Goal: Task Accomplishment & Management: Complete application form

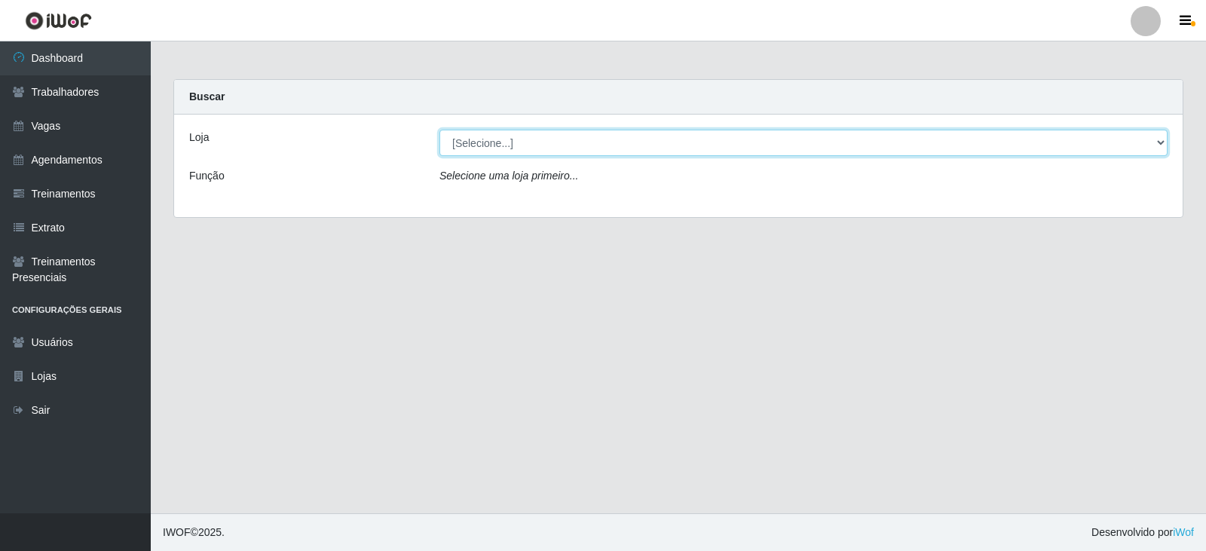
click at [1162, 140] on select "[Selecione...] SuperFácil Atacado - [PERSON_NAME] SuperFácil Atacado - São Gonç…" at bounding box center [804, 143] width 728 height 26
select select "540"
click at [440, 130] on select "[Selecione...] SuperFácil Atacado - [PERSON_NAME] SuperFácil Atacado - São Gonç…" at bounding box center [804, 143] width 728 height 26
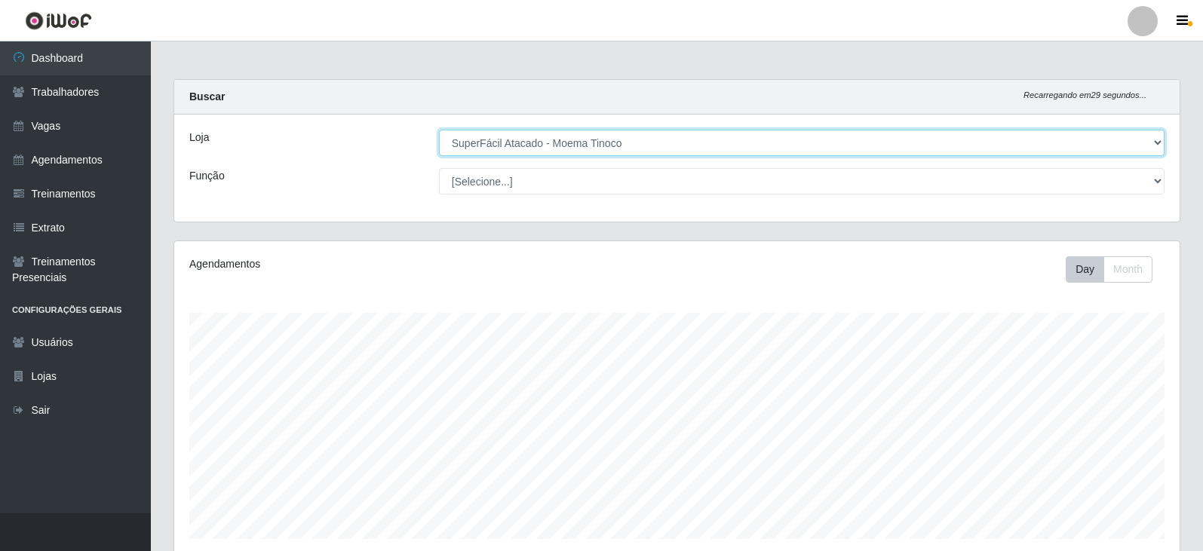
scroll to position [313, 1005]
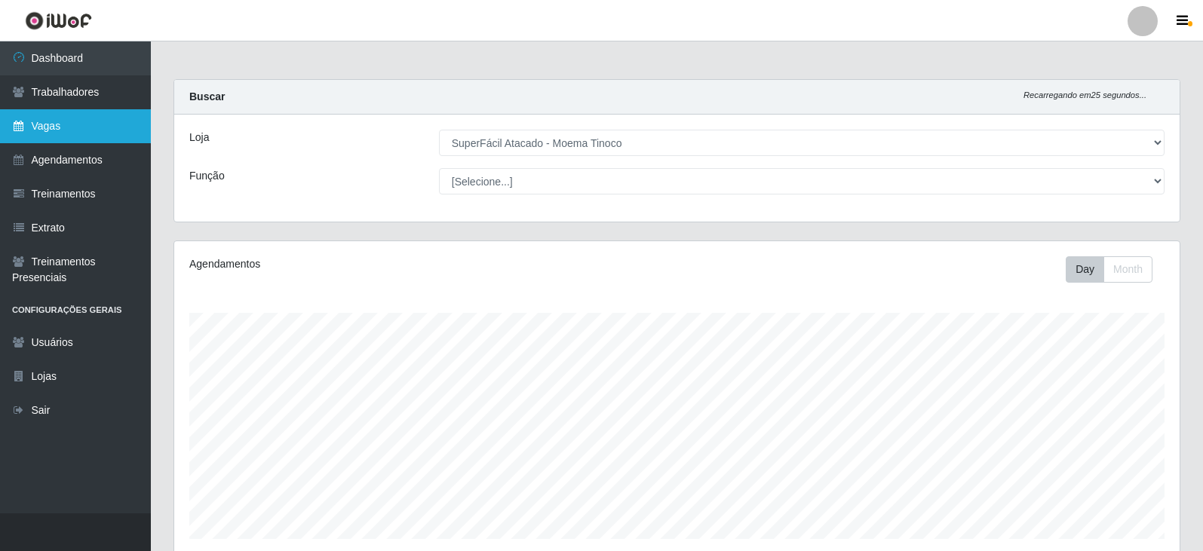
click at [57, 126] on link "Vagas" at bounding box center [75, 126] width 151 height 34
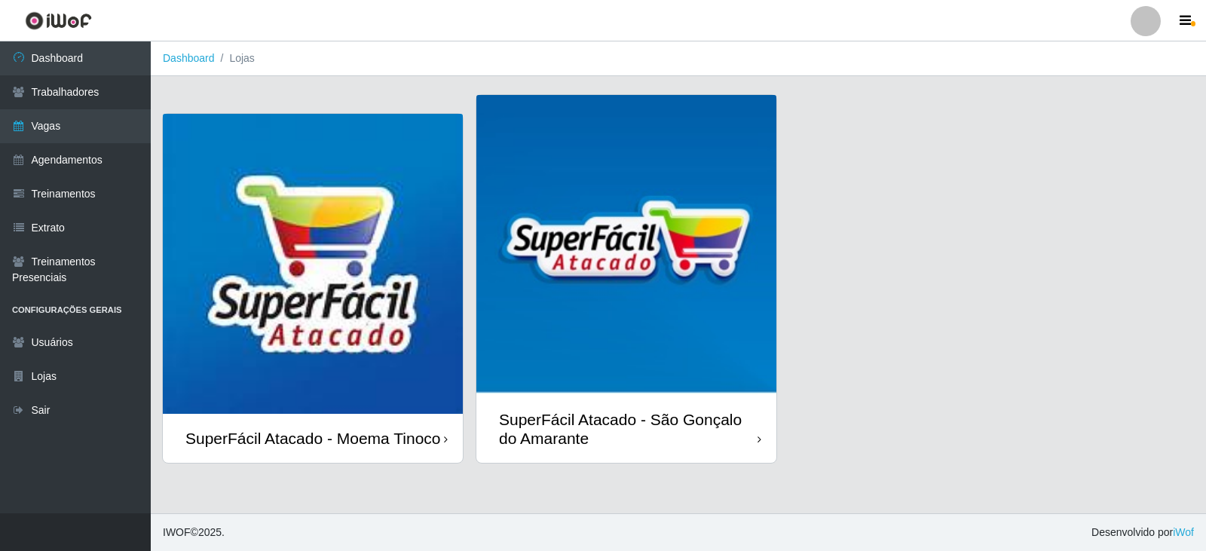
click at [390, 429] on div "SuperFácil Atacado - Moema Tinoco" at bounding box center [313, 438] width 256 height 19
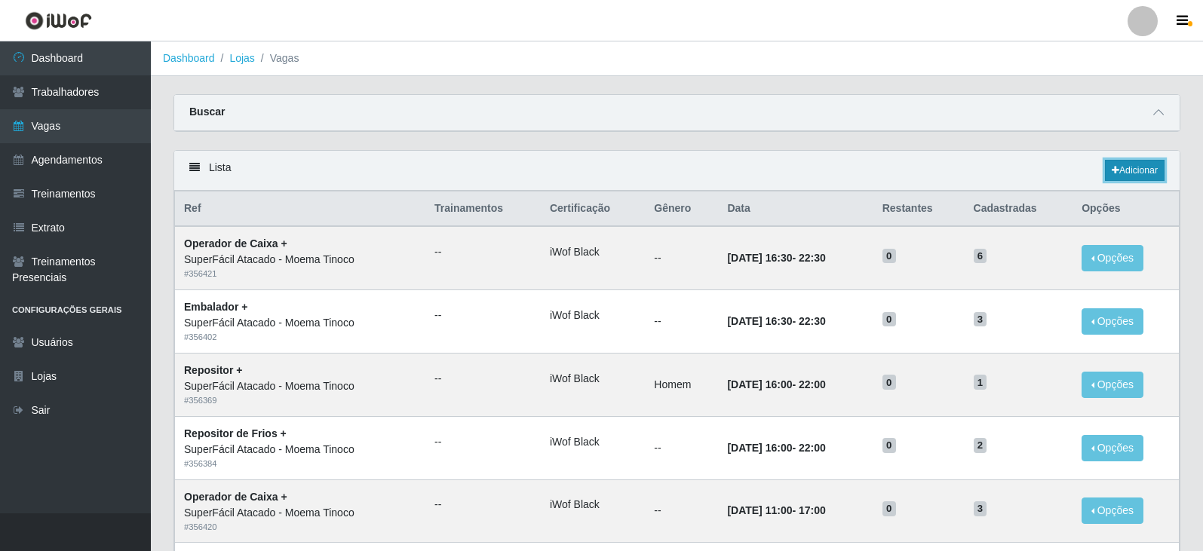
click at [1134, 166] on link "Adicionar" at bounding box center [1135, 170] width 60 height 21
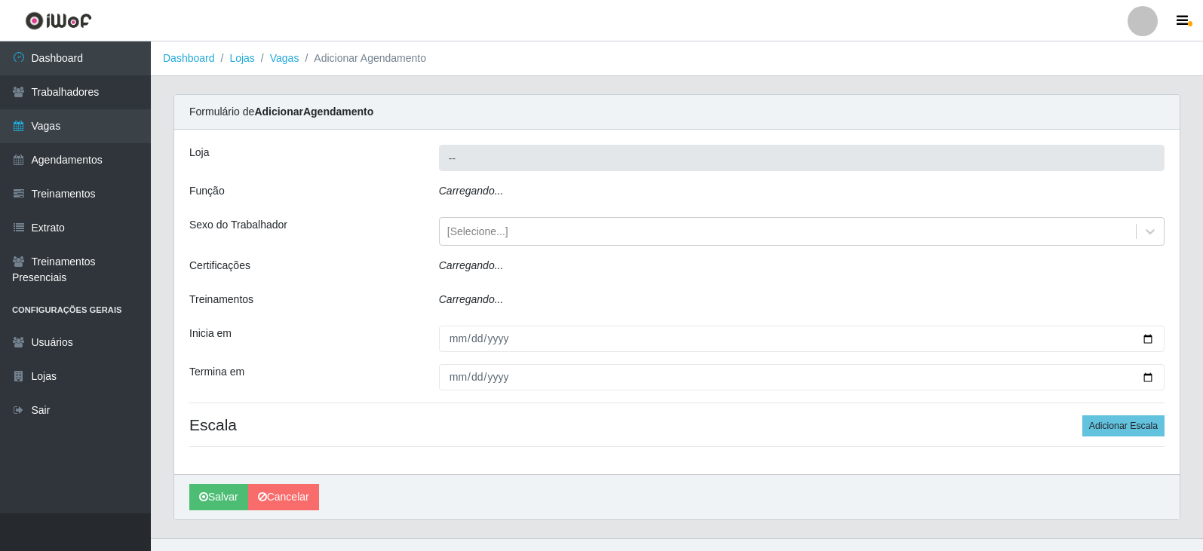
type input "SuperFácil Atacado - Moema Tinoco"
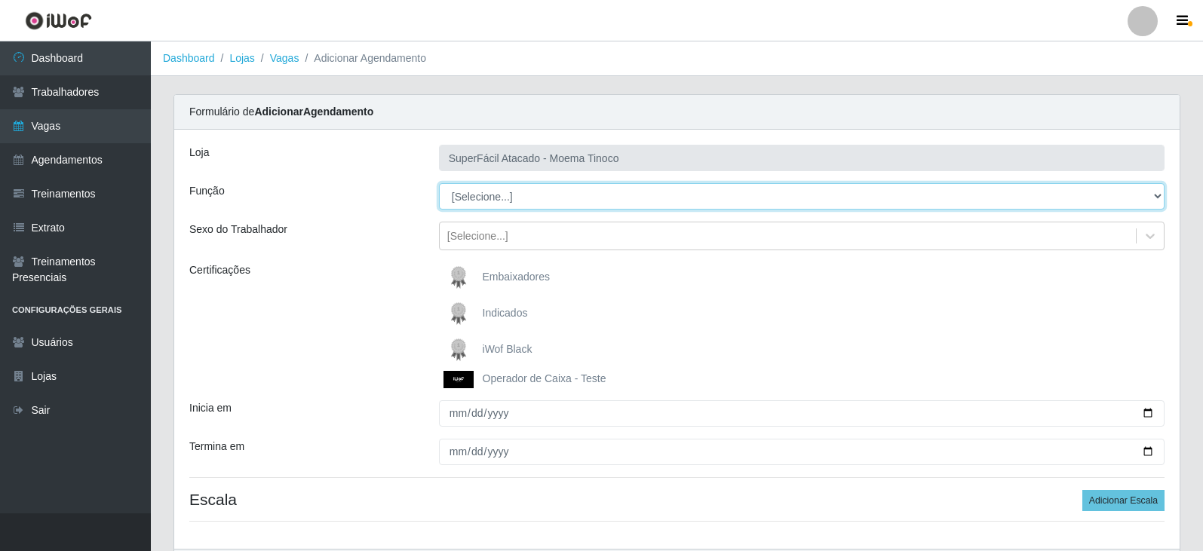
click at [1157, 194] on select "[Selecione...] Embalador Embalador + Embalador ++ Operador de Caixa Operador de…" at bounding box center [801, 196] width 725 height 26
select select "22"
click at [439, 183] on select "[Selecione...] Embalador Embalador + Embalador ++ Operador de Caixa Operador de…" at bounding box center [801, 196] width 725 height 26
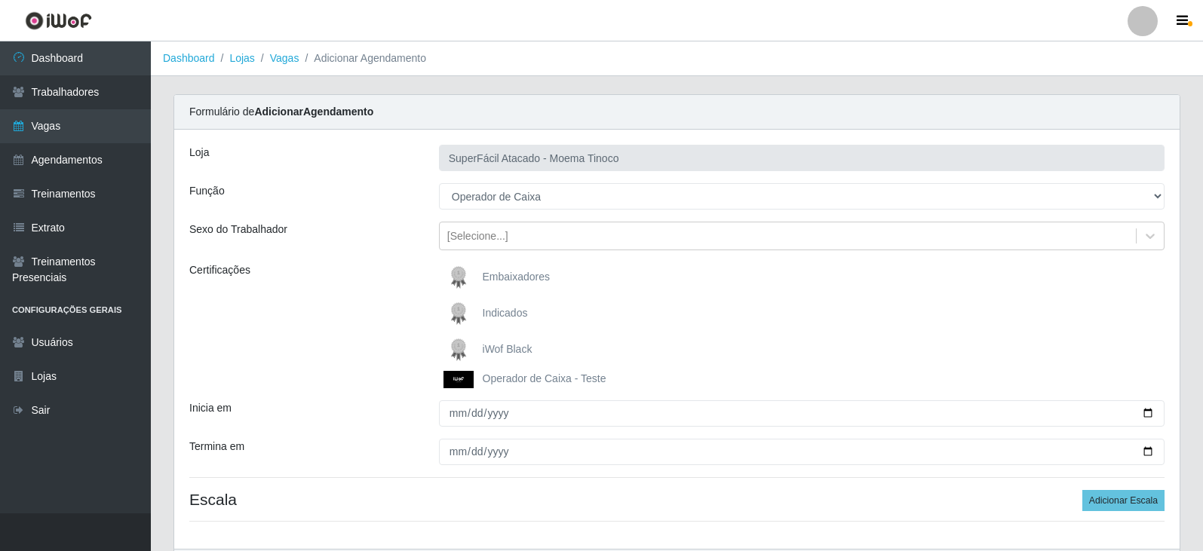
click at [500, 347] on span "iWof Black" at bounding box center [508, 349] width 50 height 12
click at [0, 0] on input "iWof Black" at bounding box center [0, 0] width 0 height 0
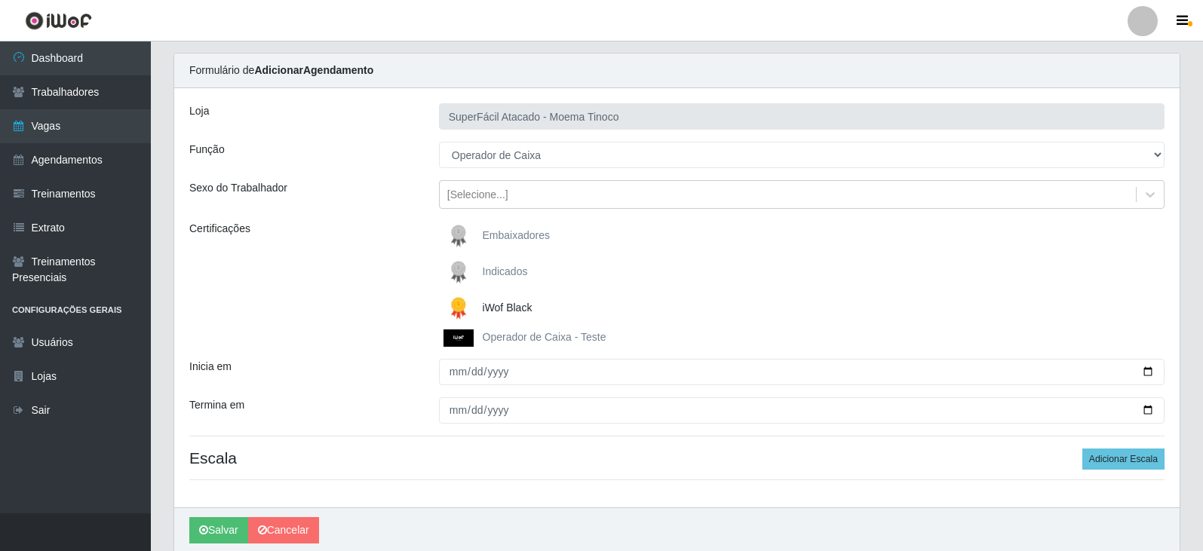
scroll to position [75, 0]
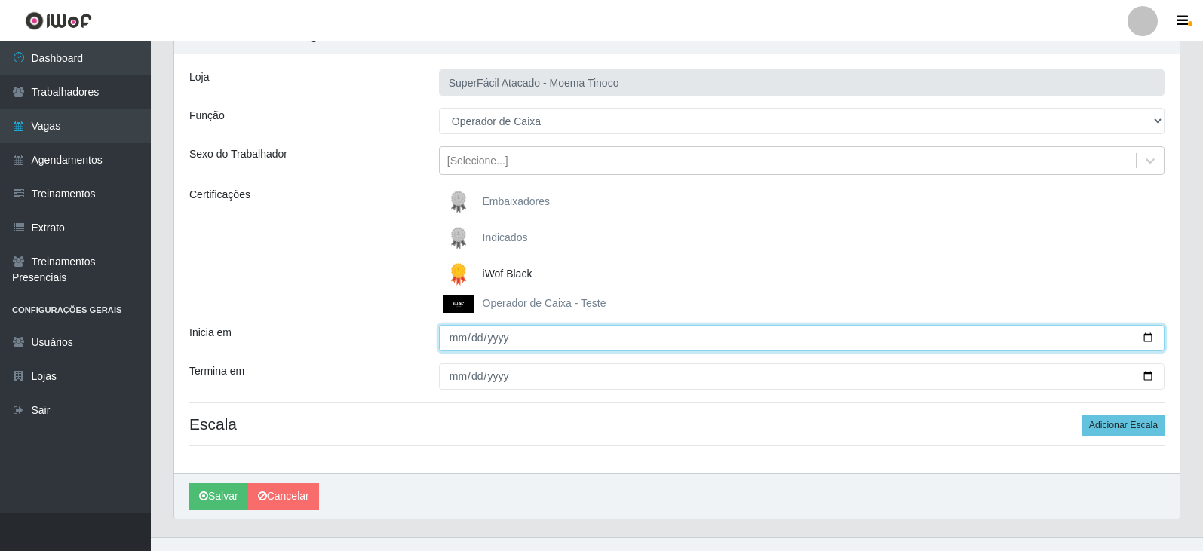
click at [1147, 339] on input "Inicia em" at bounding box center [801, 338] width 725 height 26
type input "2025-10-13"
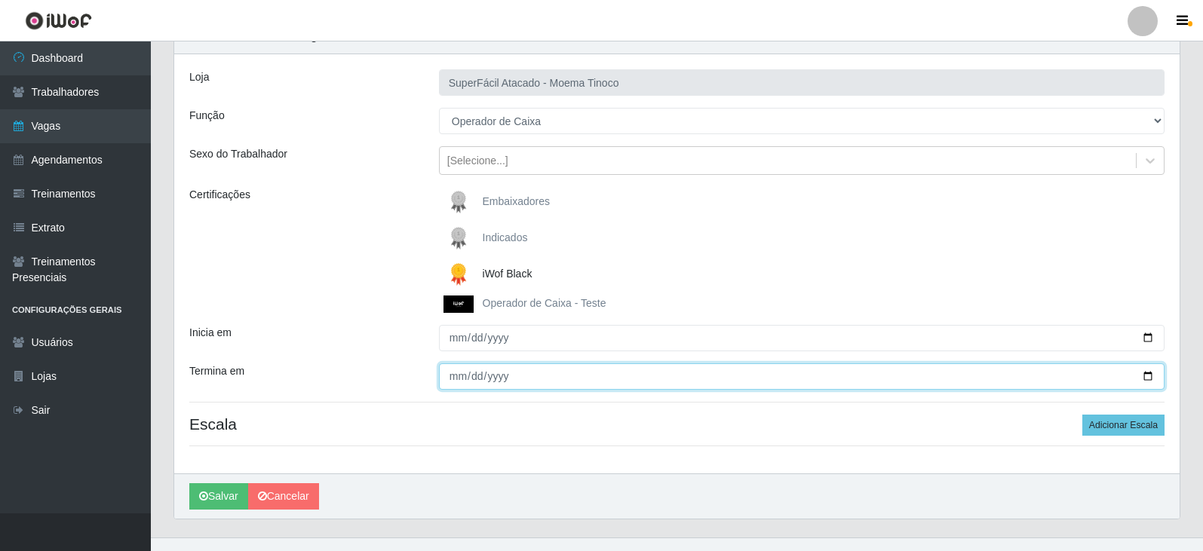
click at [1148, 374] on input "Termina em" at bounding box center [801, 376] width 725 height 26
type input "2025-10-13"
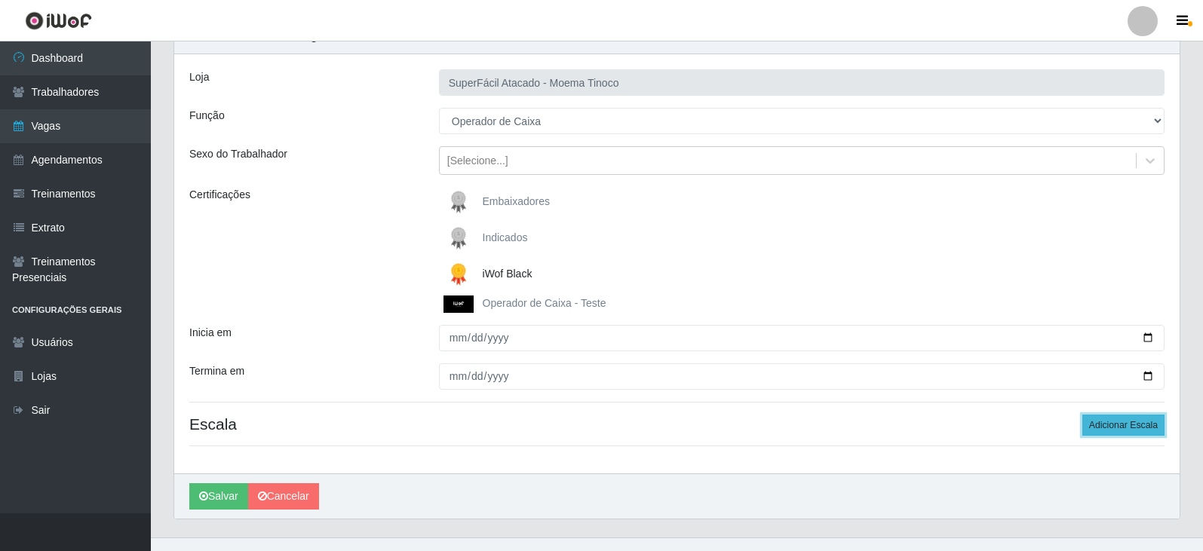
click at [1105, 428] on button "Adicionar Escala" at bounding box center [1123, 425] width 82 height 21
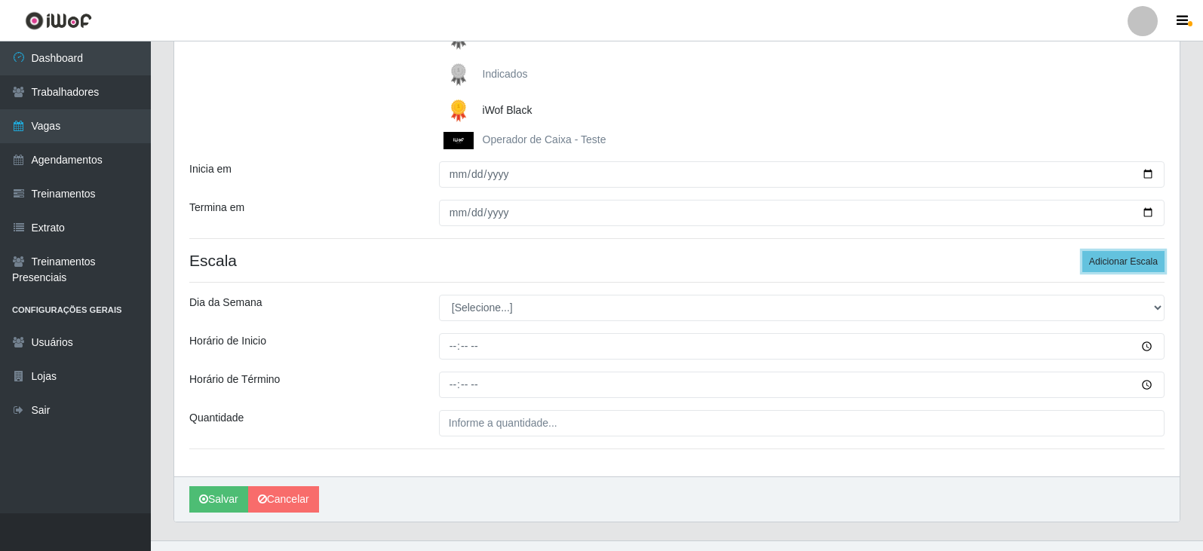
scroll to position [267, 0]
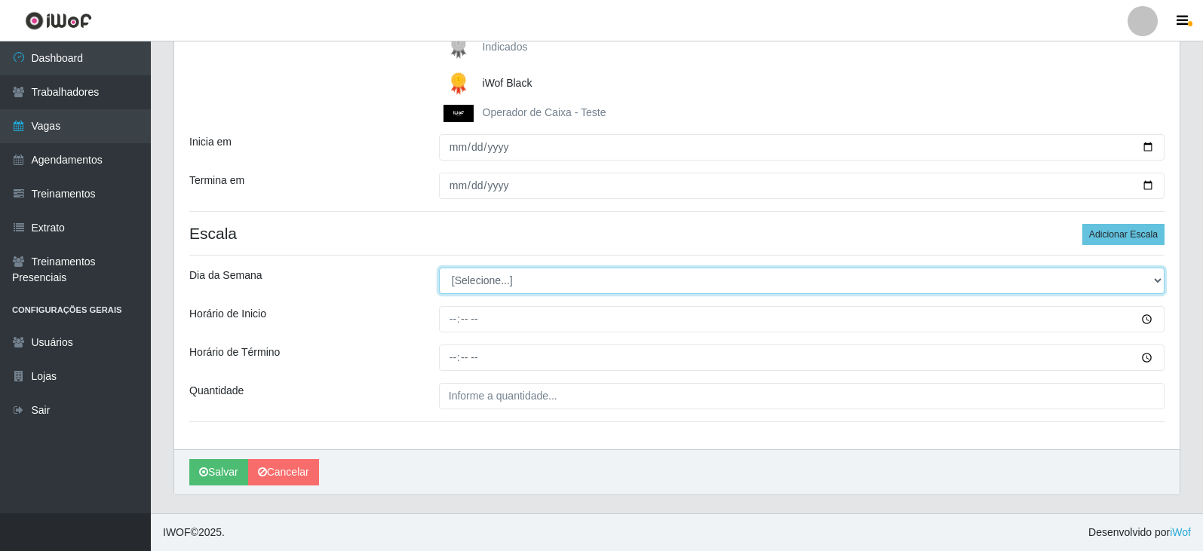
click at [1157, 281] on select "[Selecione...] Segunda Terça Quarta Quinta Sexta Sábado Domingo" at bounding box center [801, 281] width 725 height 26
select select "1"
click at [439, 268] on select "[Selecione...] Segunda Terça Quarta Quinta Sexta Sábado Domingo" at bounding box center [801, 281] width 725 height 26
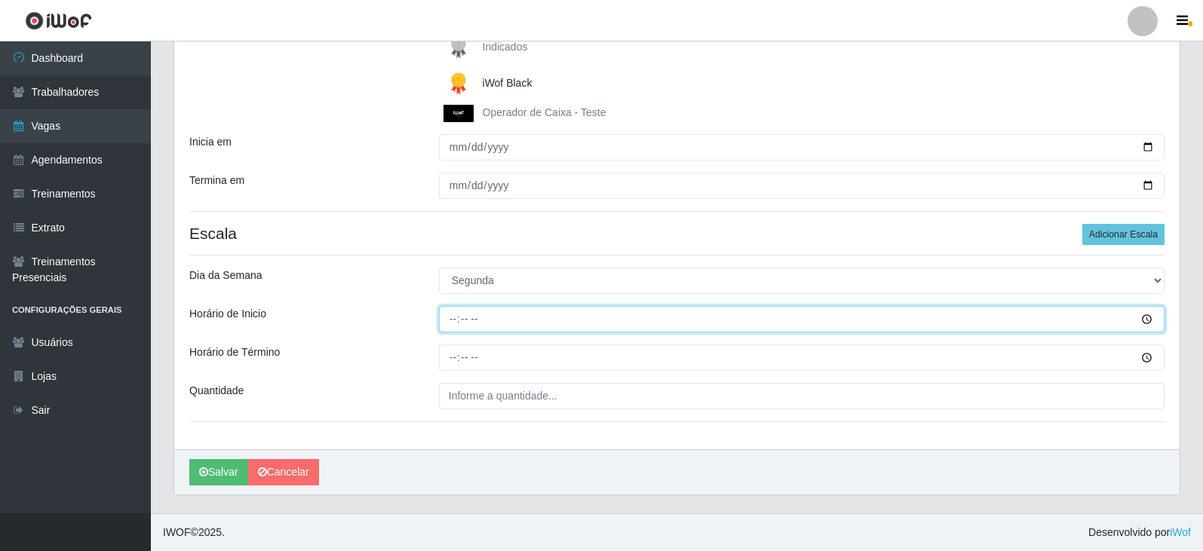
click at [1146, 317] on input "Horário de Inicio" at bounding box center [801, 319] width 725 height 26
click at [458, 320] on input "Horário de Inicio" at bounding box center [801, 319] width 725 height 26
type input "07:00"
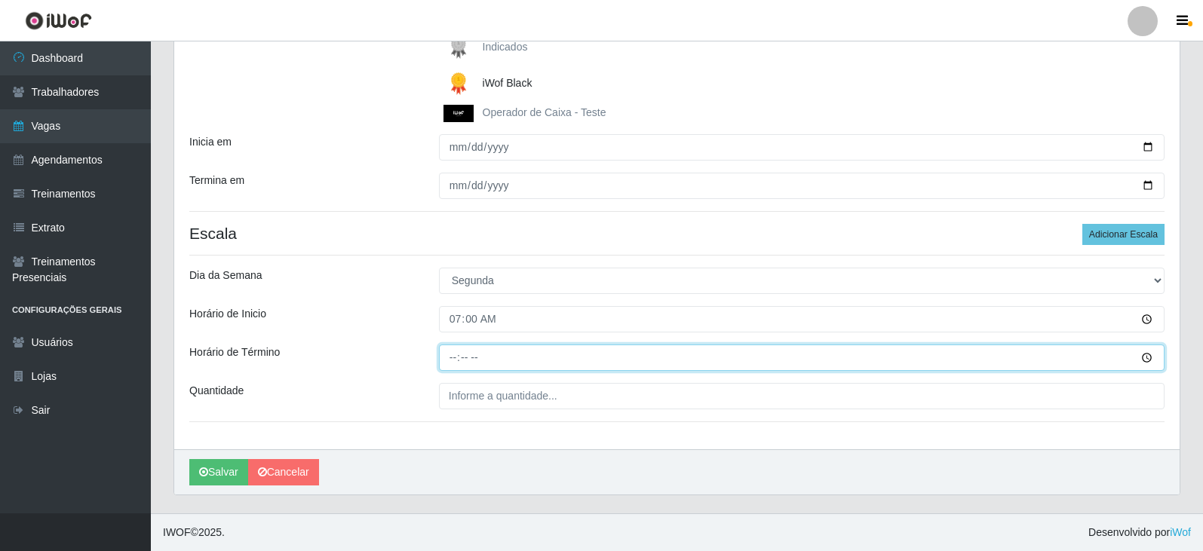
click at [453, 355] on input "Horário de Término" at bounding box center [801, 358] width 725 height 26
type input "13:00"
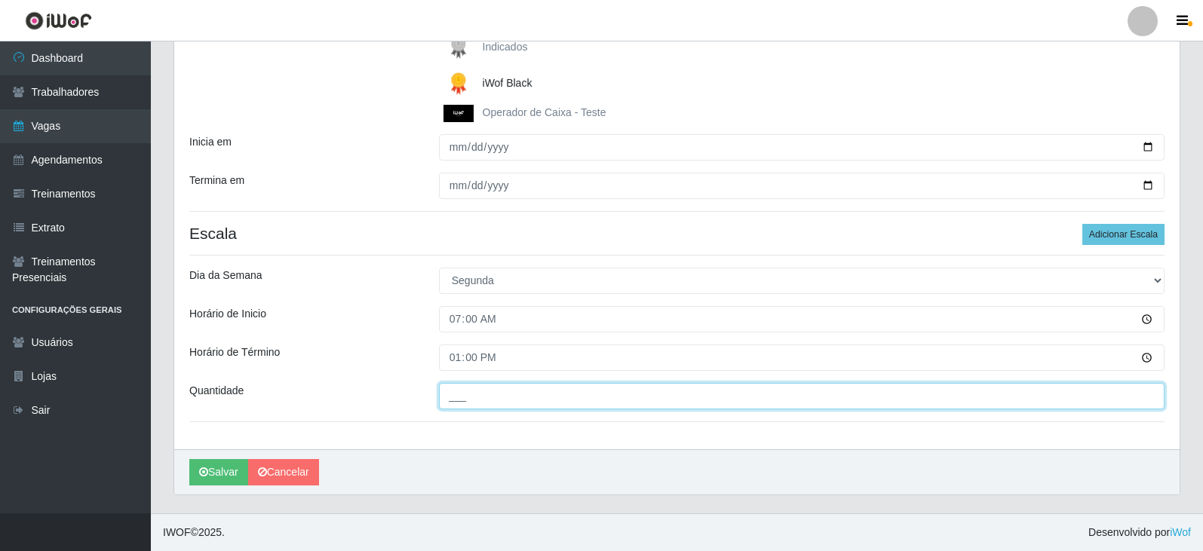
click at [471, 396] on input "___" at bounding box center [801, 396] width 725 height 26
type input "5__"
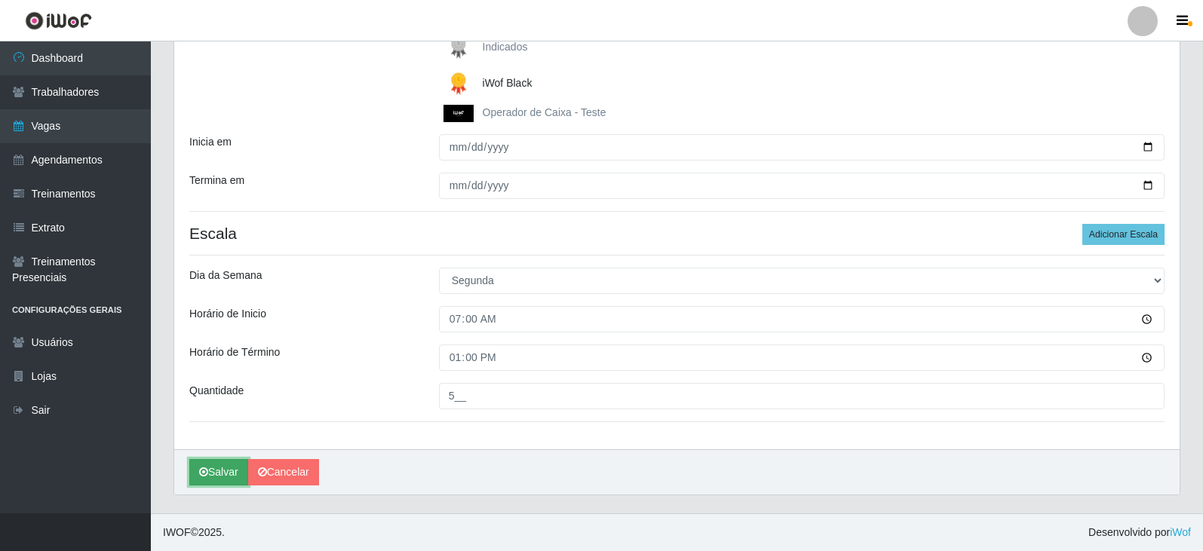
click at [226, 471] on button "Salvar" at bounding box center [218, 472] width 59 height 26
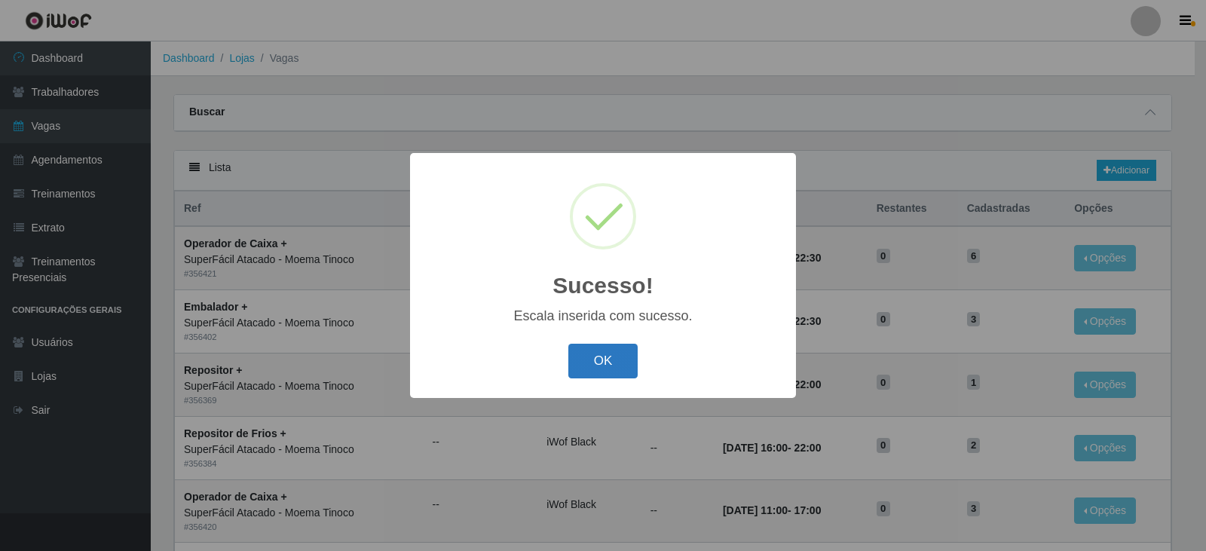
click at [600, 366] on button "OK" at bounding box center [604, 361] width 70 height 35
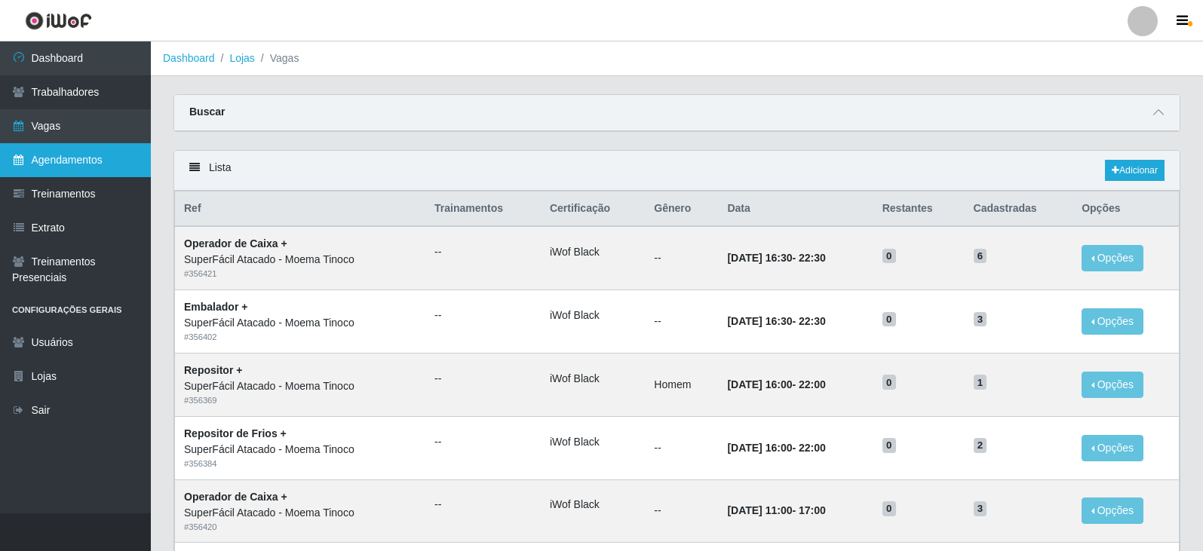
click at [69, 154] on link "Agendamentos" at bounding box center [75, 160] width 151 height 34
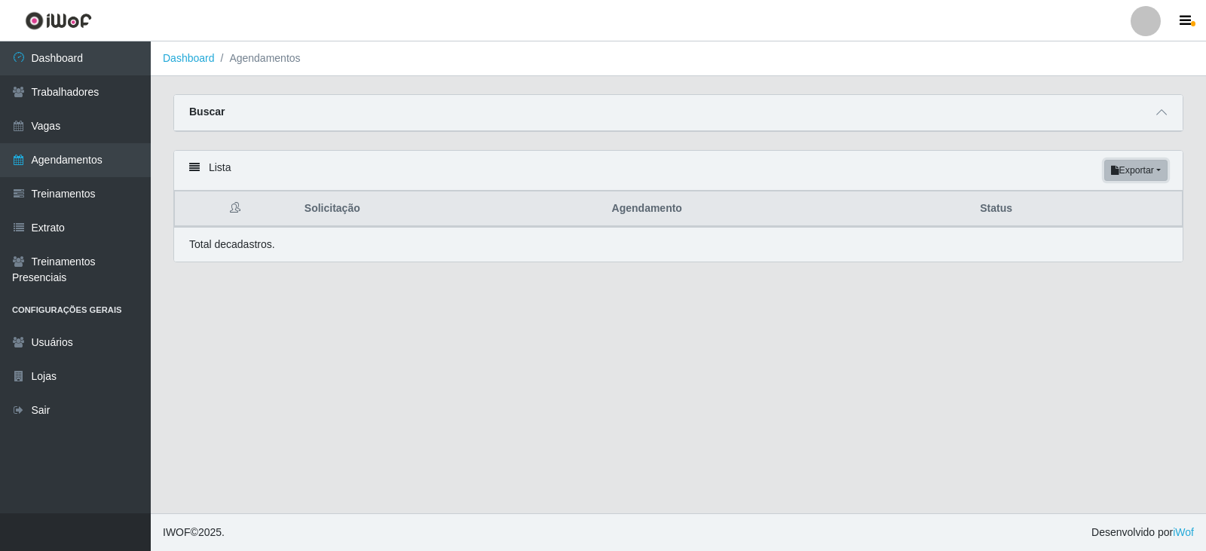
click at [1144, 169] on button "Exportar" at bounding box center [1136, 170] width 63 height 21
click at [639, 183] on div "Lista Exportar PDF Excel" at bounding box center [678, 171] width 1009 height 40
click at [1155, 114] on span at bounding box center [1162, 112] width 18 height 17
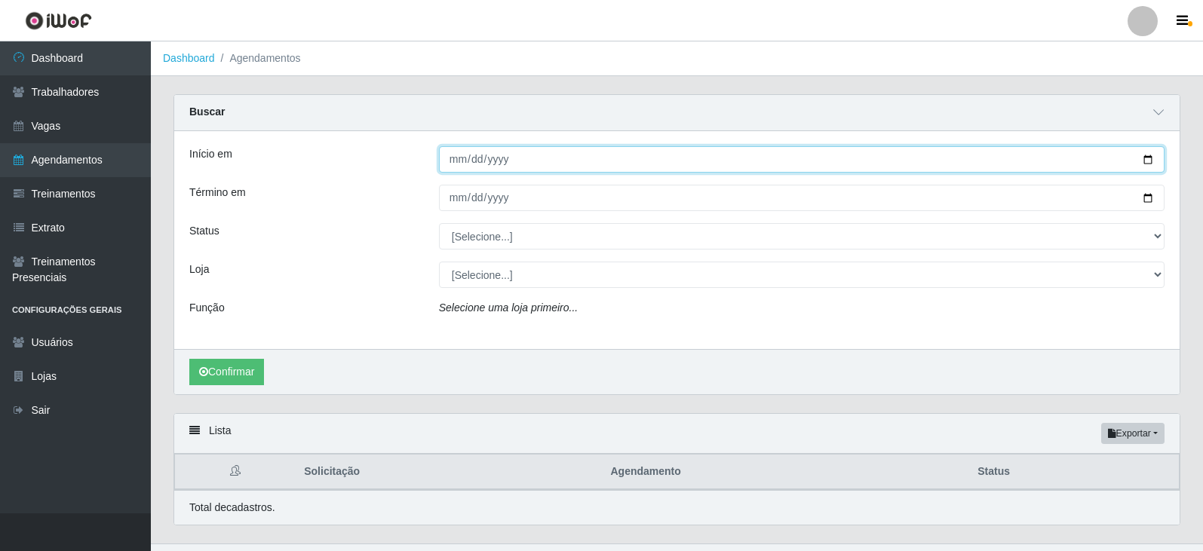
click at [1148, 156] on input "Início em" at bounding box center [801, 159] width 725 height 26
type input "2025-10-13"
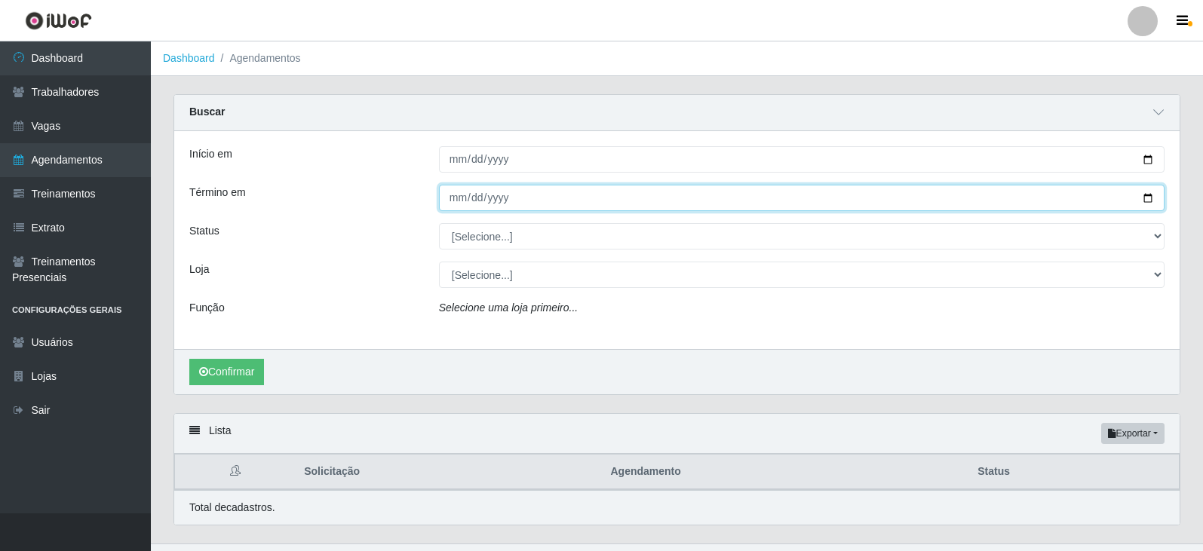
click at [1151, 198] on input "Término em" at bounding box center [801, 198] width 725 height 26
type input "2025-10-13"
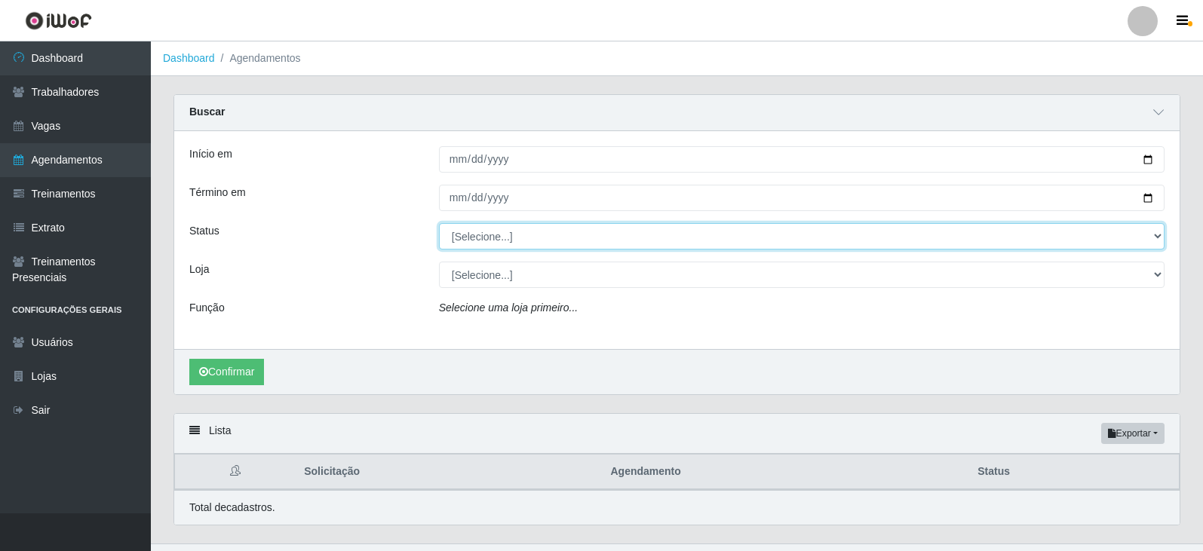
click at [1157, 234] on select "[Selecione...] AGENDADO AGUARDANDO LIBERAR EM ANDAMENTO EM REVISÃO FINALIZADO C…" at bounding box center [801, 236] width 725 height 26
select select "AGENDADO"
click at [439, 224] on select "[Selecione...] AGENDADO AGUARDANDO LIBERAR EM ANDAMENTO EM REVISÃO FINALIZADO C…" at bounding box center [801, 236] width 725 height 26
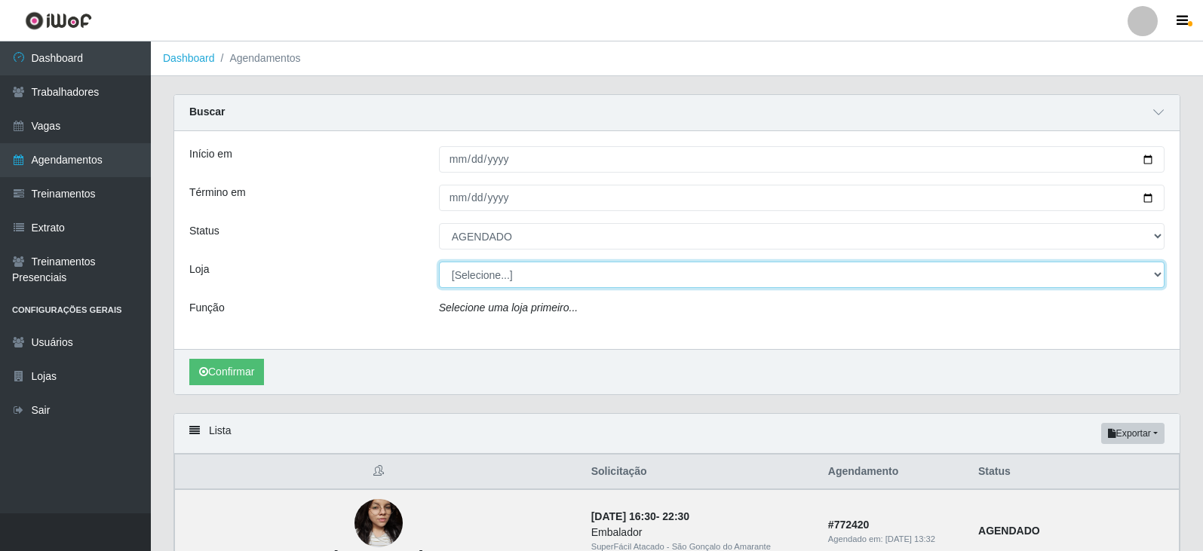
click at [1159, 271] on select "[Selecione...] SuperFácil Atacado - Moema Tinoco SuperFácil Atacado - São Gonça…" at bounding box center [801, 275] width 725 height 26
select select "540"
click at [439, 262] on select "[Selecione...] SuperFácil Atacado - Moema Tinoco SuperFácil Atacado - São Gonça…" at bounding box center [801, 275] width 725 height 26
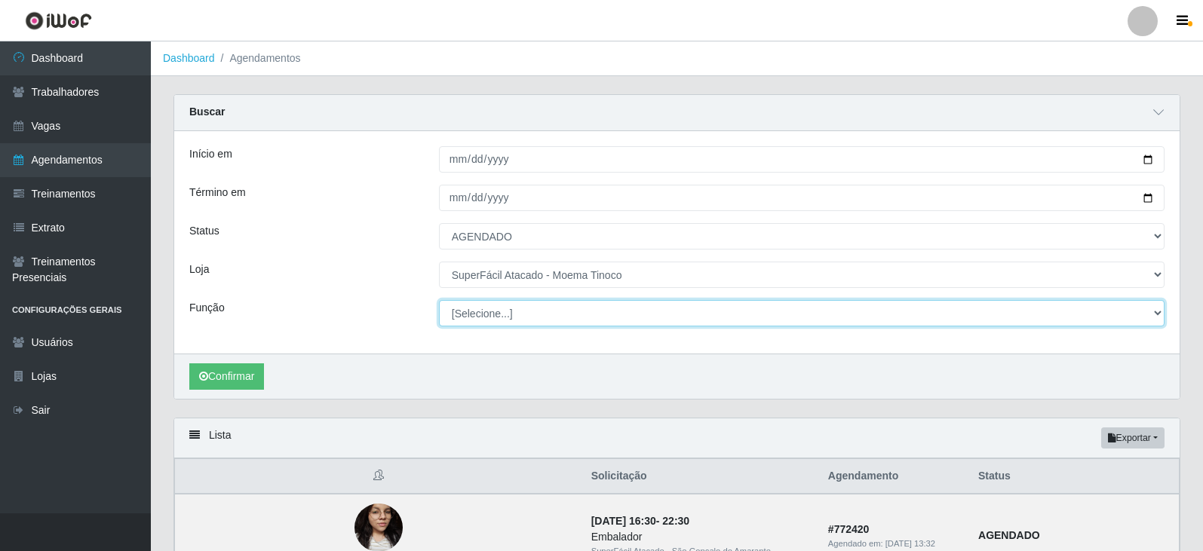
click at [1158, 314] on select "[Selecione...] Embalador Embalador + Embalador ++ Operador de Caixa Operador de…" at bounding box center [801, 313] width 725 height 26
select select "22"
click at [439, 301] on select "[Selecione...] Embalador Embalador + Embalador ++ Operador de Caixa Operador de…" at bounding box center [801, 313] width 725 height 26
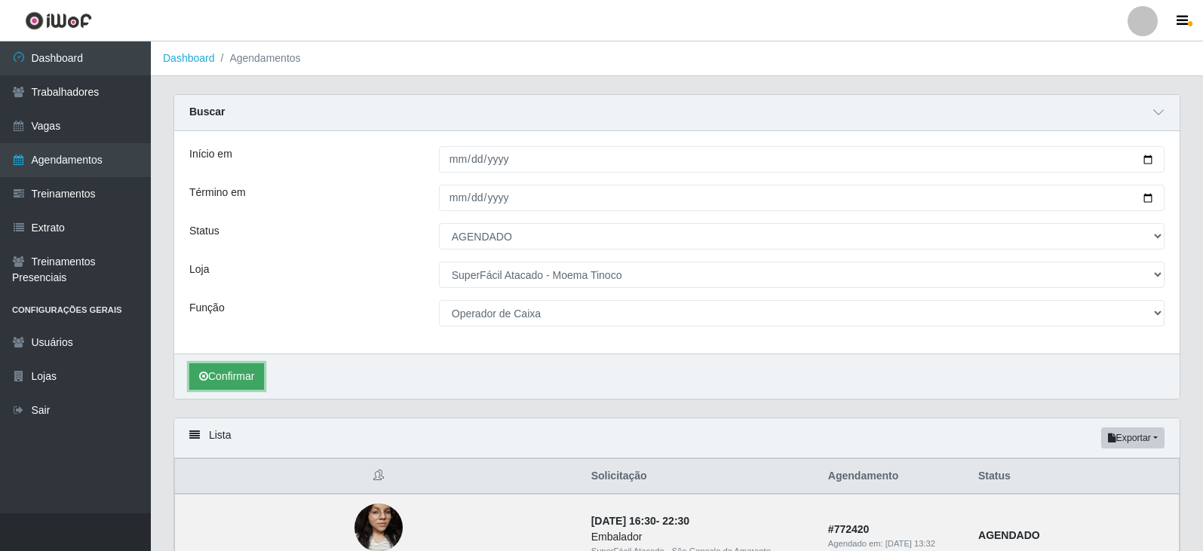
click at [234, 379] on button "Confirmar" at bounding box center [226, 376] width 75 height 26
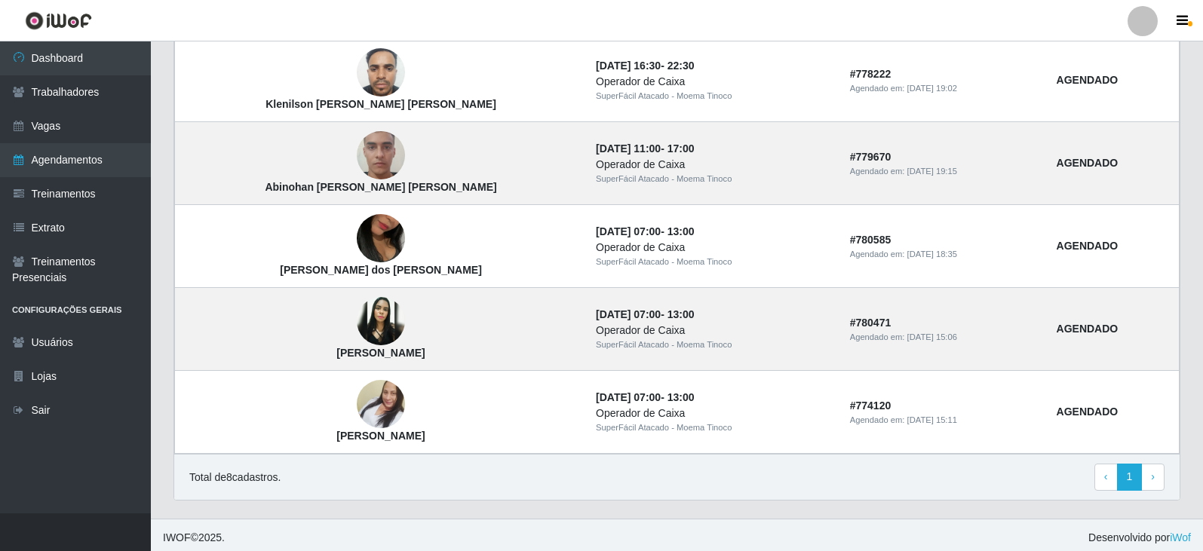
scroll to position [710, 0]
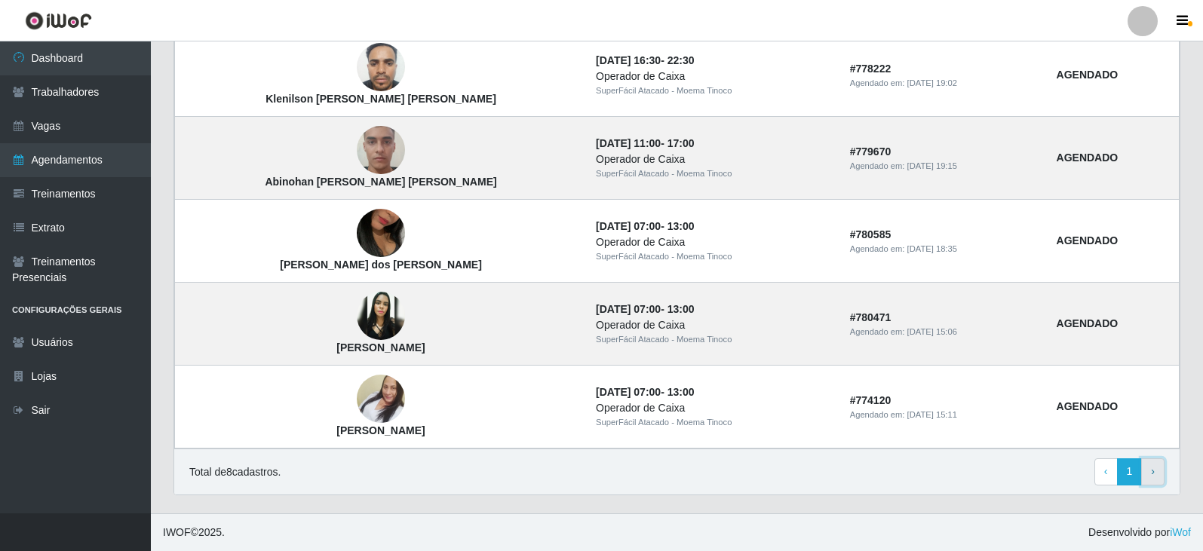
click at [1154, 474] on span "›" at bounding box center [1153, 471] width 4 height 12
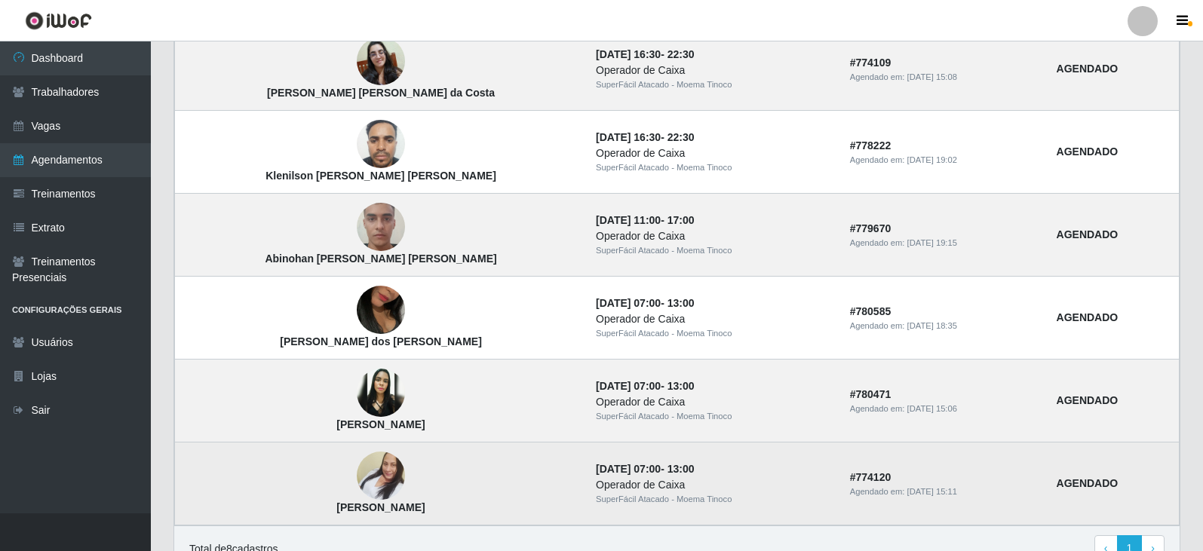
scroll to position [377, 0]
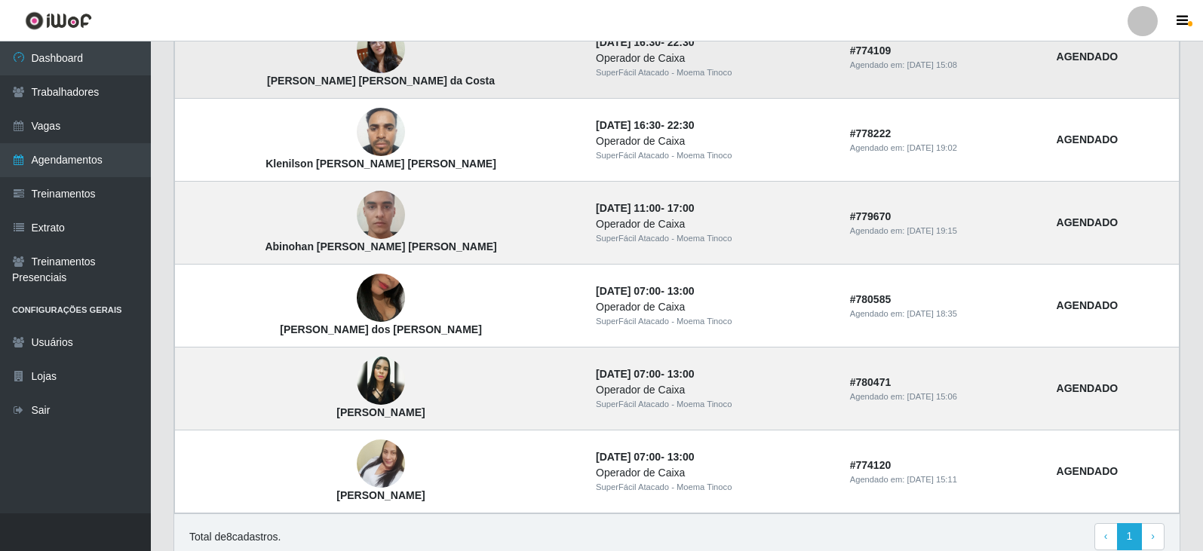
click at [1161, 87] on td "AGENDADO" at bounding box center [1113, 57] width 132 height 83
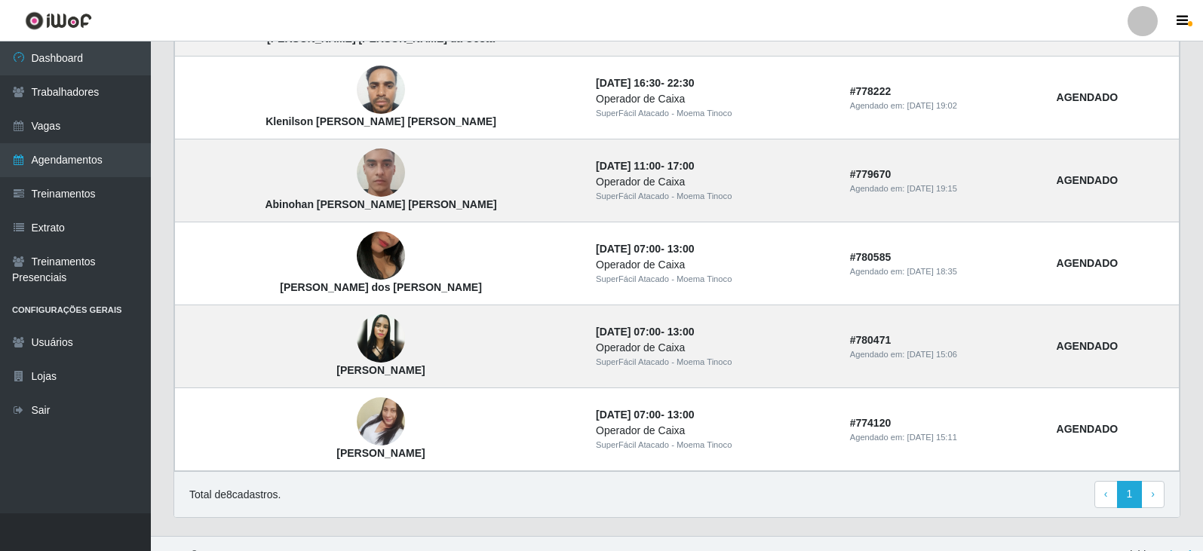
scroll to position [443, 0]
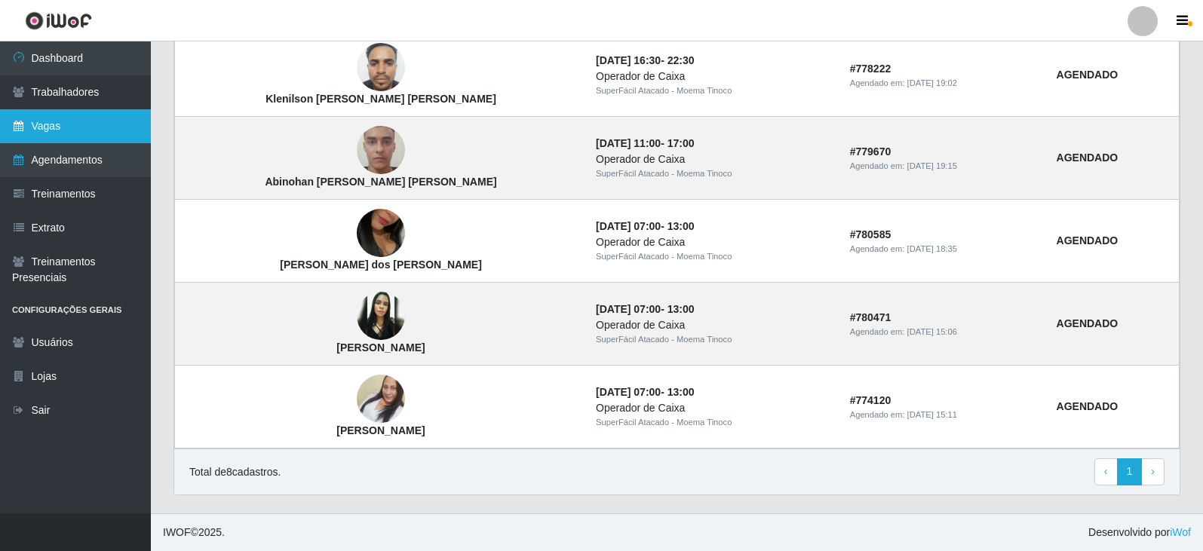
click at [68, 124] on link "Vagas" at bounding box center [75, 126] width 151 height 34
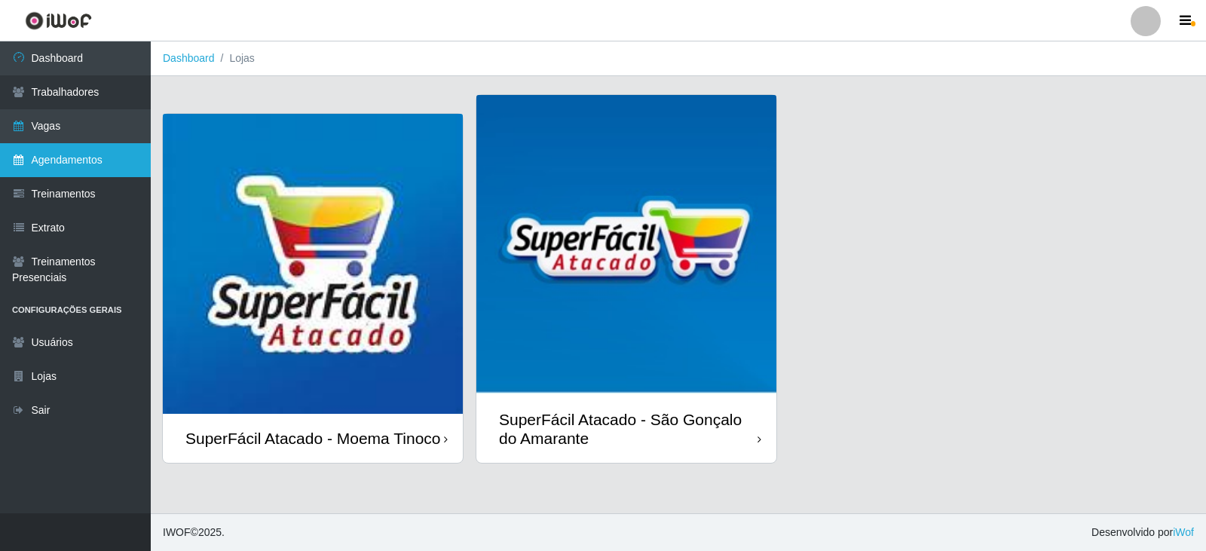
click at [71, 160] on link "Agendamentos" at bounding box center [75, 160] width 151 height 34
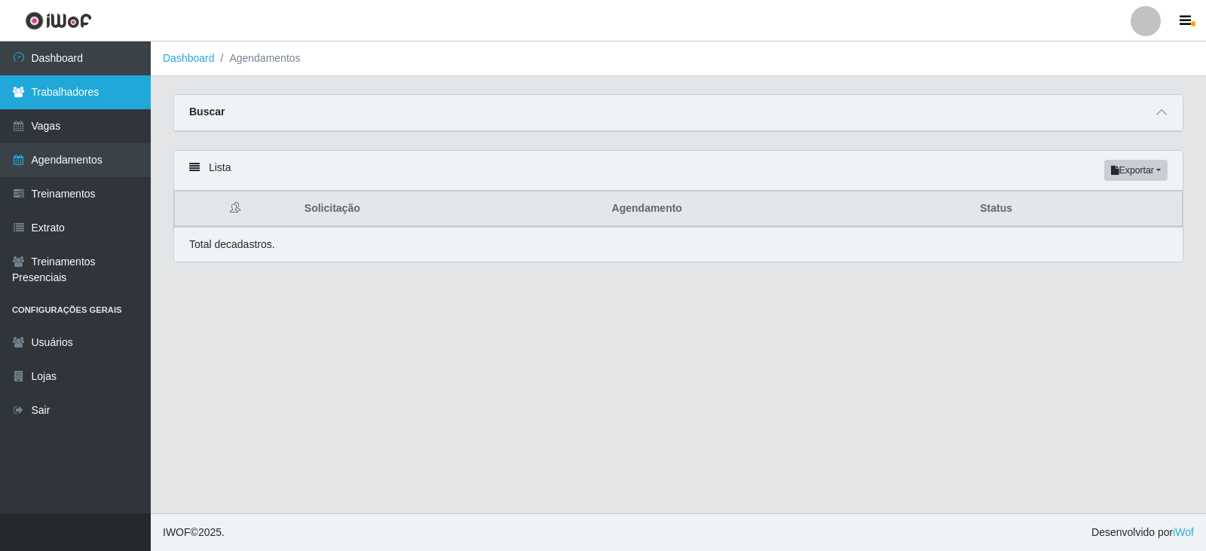
click at [73, 95] on link "Trabalhadores" at bounding box center [75, 92] width 151 height 34
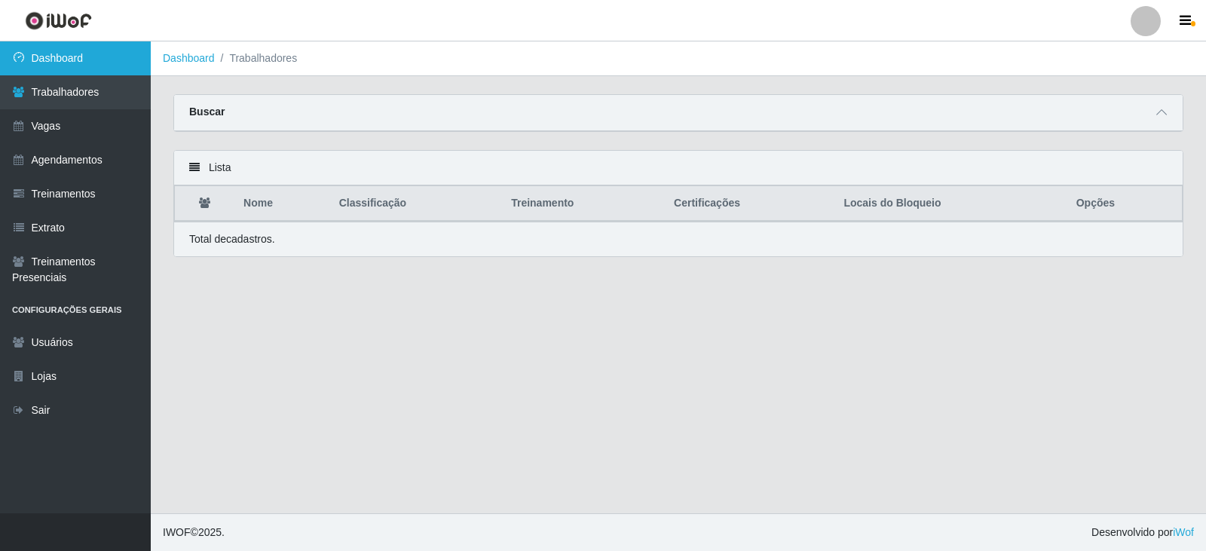
click at [81, 57] on link "Dashboard" at bounding box center [75, 58] width 151 height 34
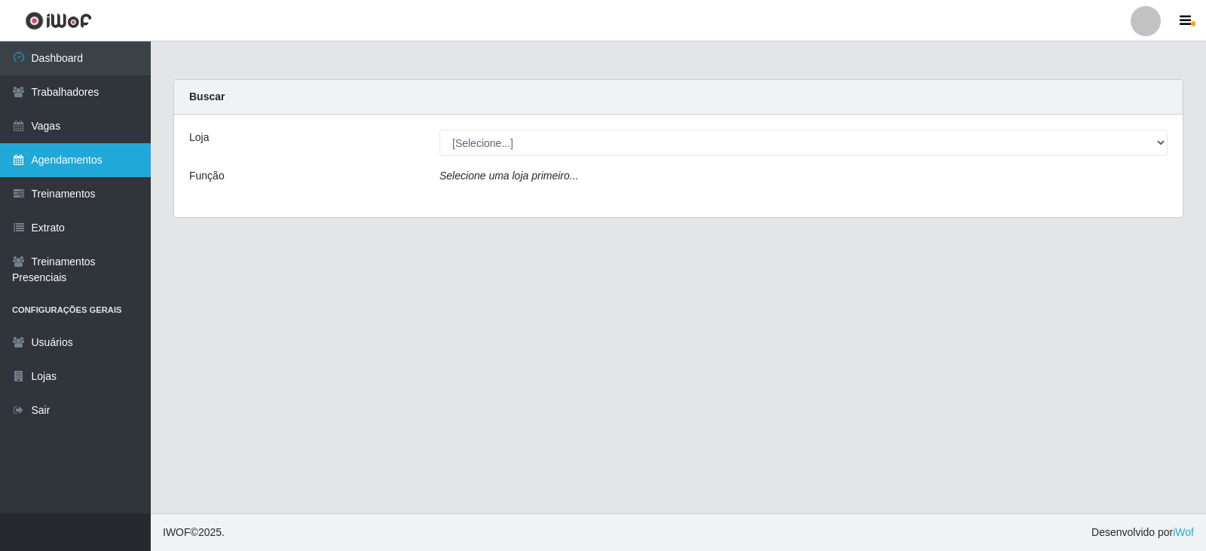
click at [63, 164] on link "Agendamentos" at bounding box center [75, 160] width 151 height 34
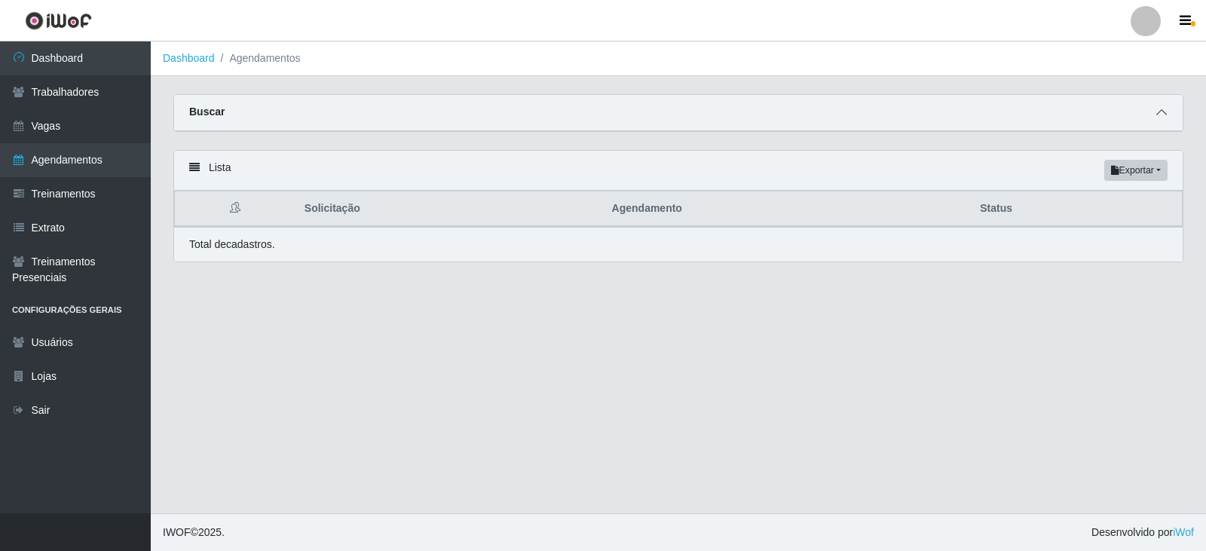
click at [1164, 114] on icon at bounding box center [1162, 112] width 11 height 11
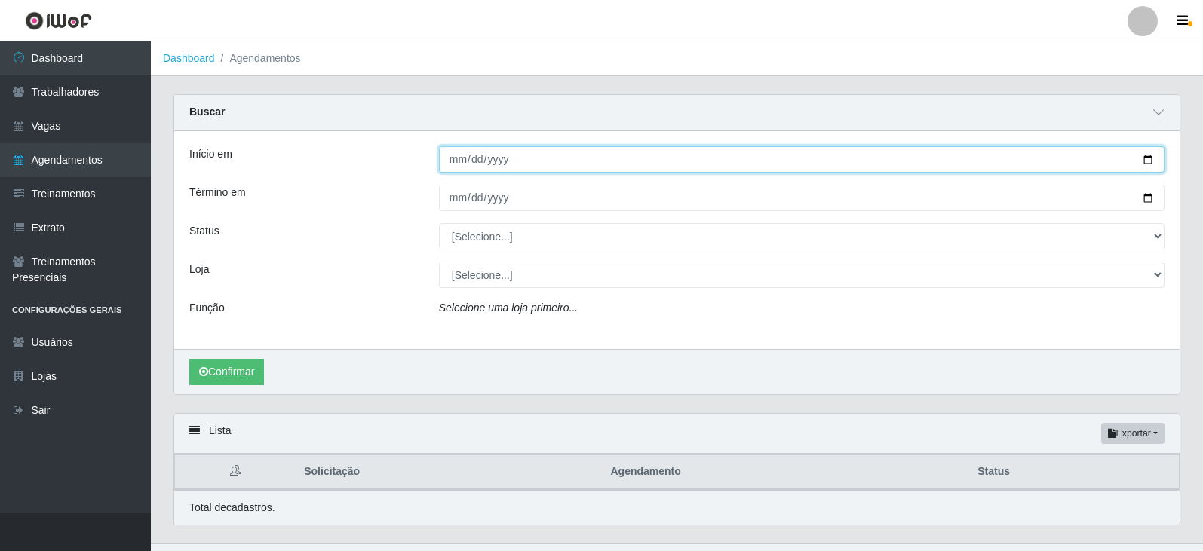
click at [1148, 159] on input "Início em" at bounding box center [801, 159] width 725 height 26
type input "2025-10-13"
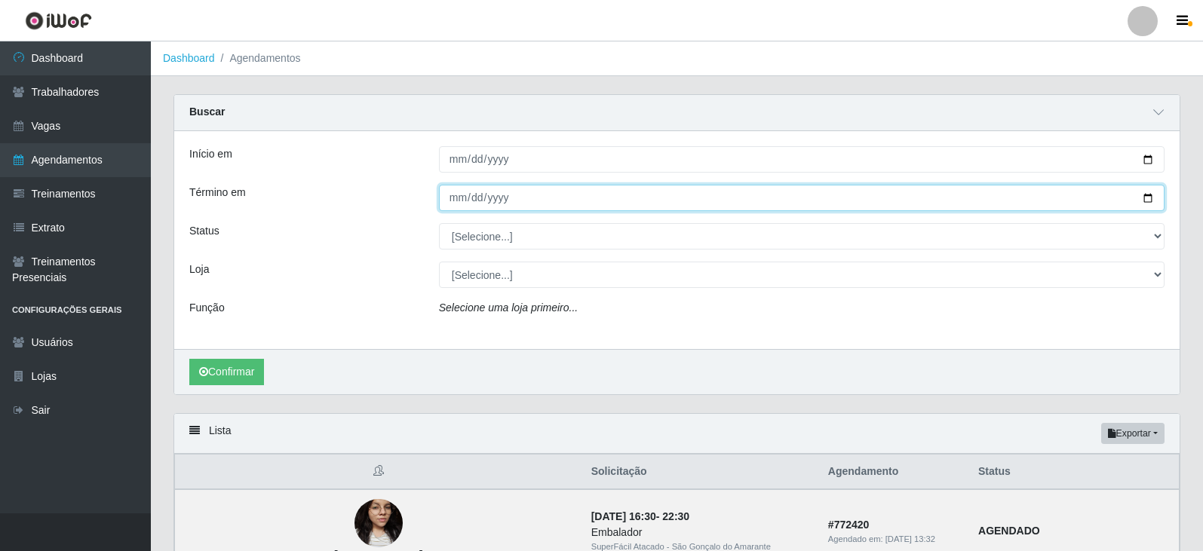
click at [1148, 199] on input "Término em" at bounding box center [801, 198] width 725 height 26
type input "2025-10-13"
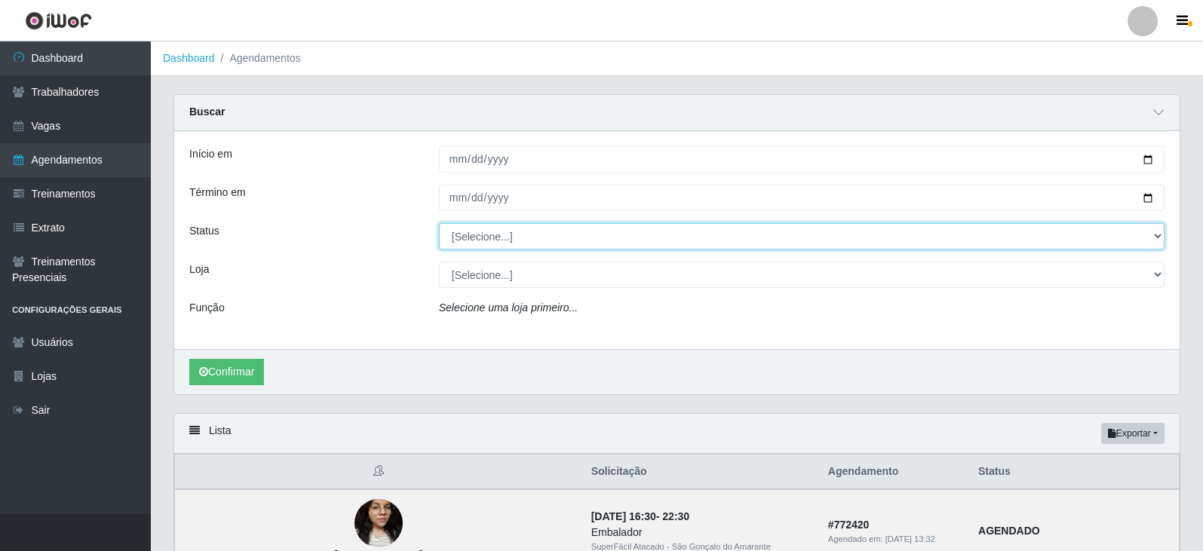
click at [1160, 235] on select "[Selecione...] AGENDADO AGUARDANDO LIBERAR EM ANDAMENTO EM REVISÃO FINALIZADO C…" at bounding box center [801, 236] width 725 height 26
select select "AGENDADO"
click at [439, 224] on select "[Selecione...] AGENDADO AGUARDANDO LIBERAR EM ANDAMENTO EM REVISÃO FINALIZADO C…" at bounding box center [801, 236] width 725 height 26
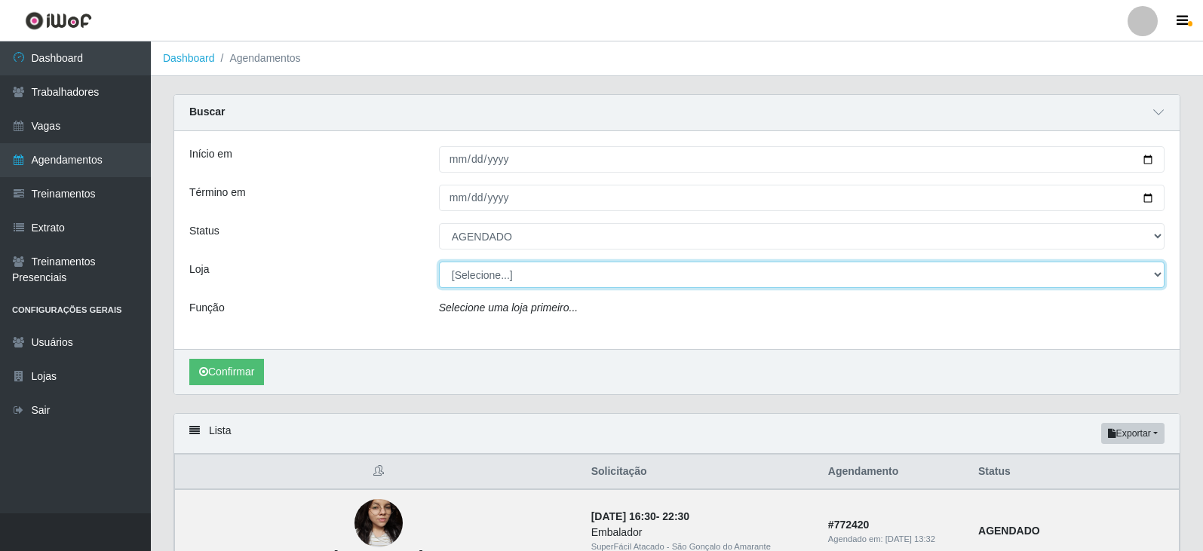
click at [1160, 273] on select "[Selecione...] SuperFácil Atacado - Moema Tinoco SuperFácil Atacado - São Gonça…" at bounding box center [801, 275] width 725 height 26
select select "540"
click at [439, 262] on select "[Selecione...] SuperFácil Atacado - Moema Tinoco SuperFácil Atacado - São Gonça…" at bounding box center [801, 275] width 725 height 26
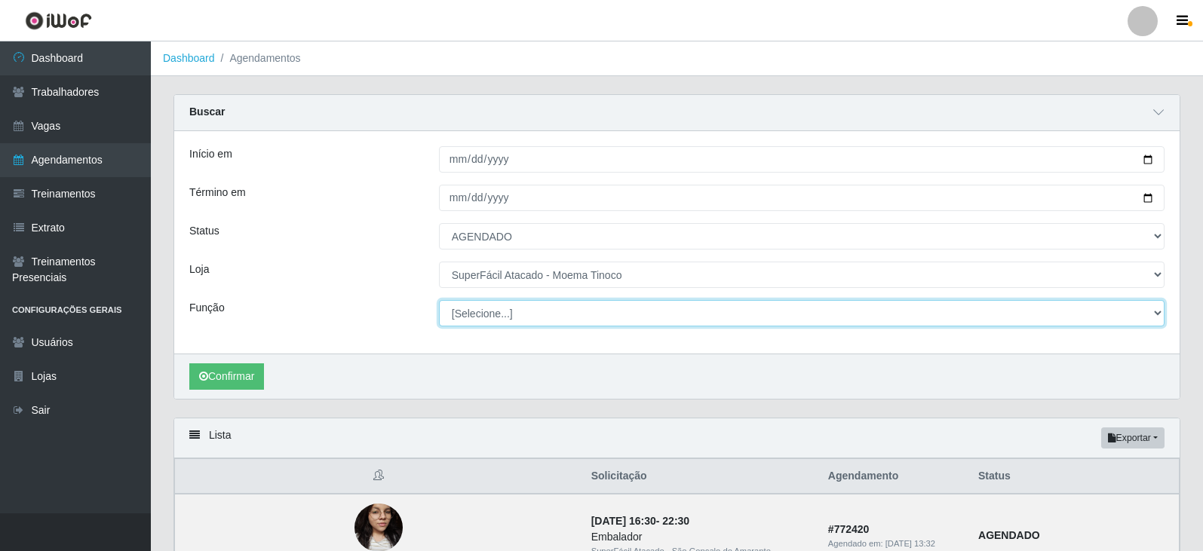
click at [1154, 313] on select "[Selecione...] Embalador Embalador + Embalador ++ Operador de Caixa Operador de…" at bounding box center [801, 313] width 725 height 26
select select "22"
click at [439, 301] on select "[Selecione...] Embalador Embalador + Embalador ++ Operador de Caixa Operador de…" at bounding box center [801, 313] width 725 height 26
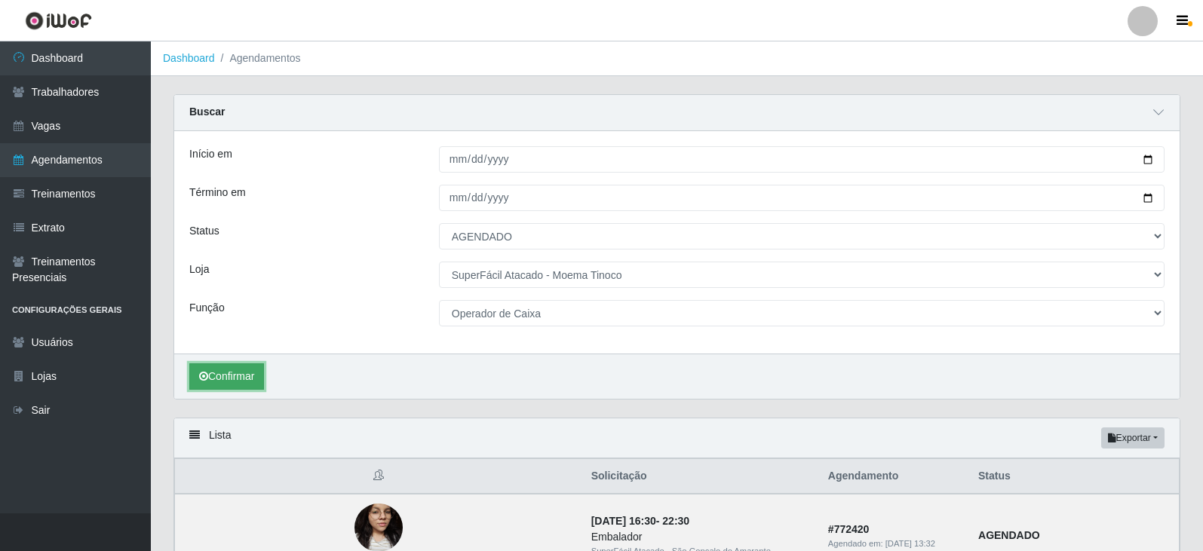
click at [243, 384] on button "Confirmar" at bounding box center [226, 376] width 75 height 26
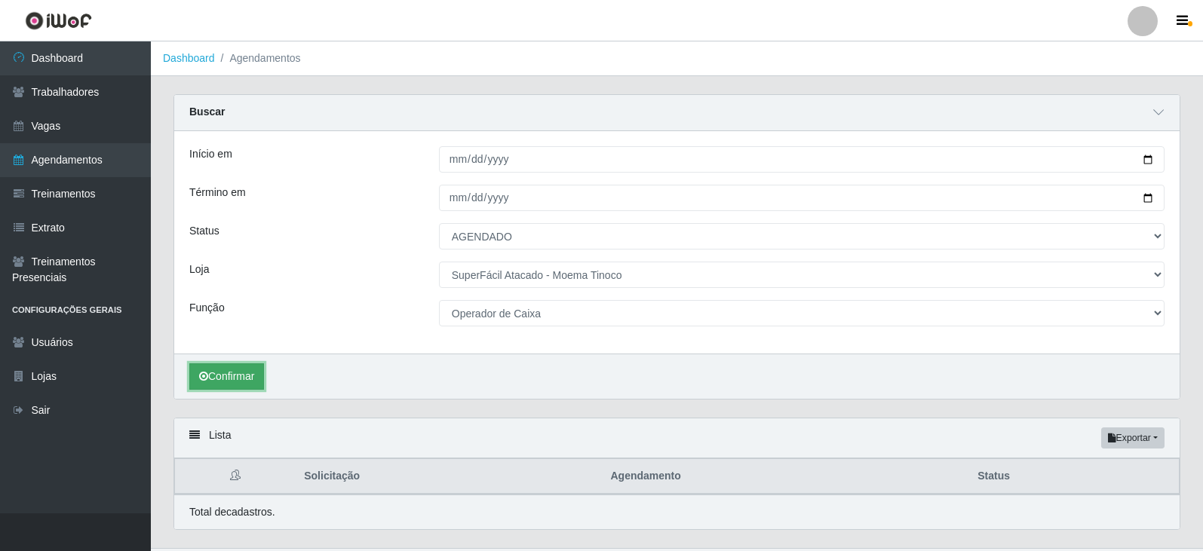
click at [241, 378] on button "Confirmar" at bounding box center [226, 376] width 75 height 26
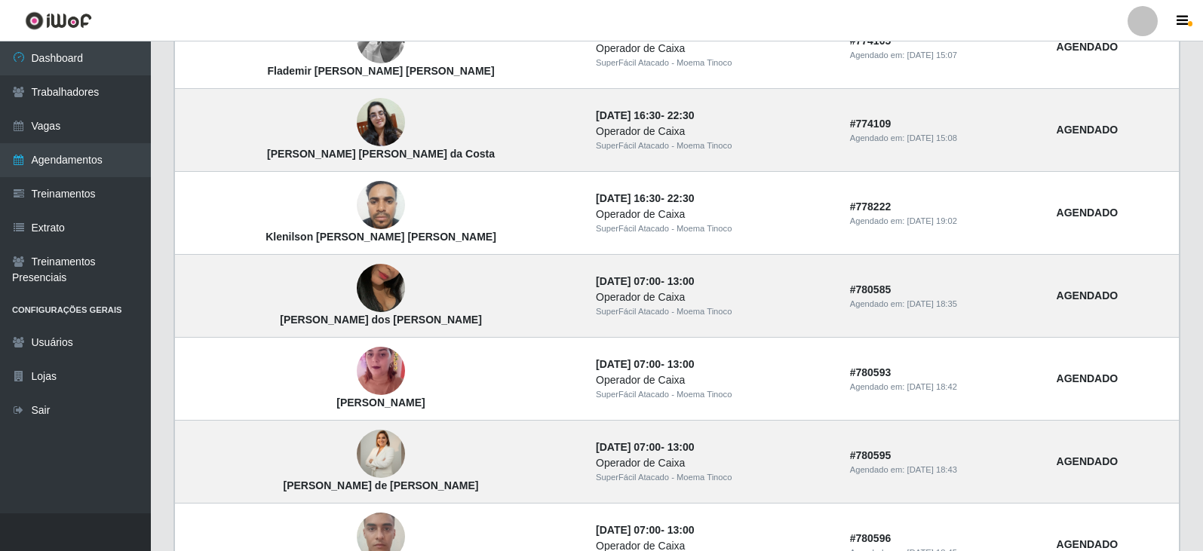
scroll to position [563, 0]
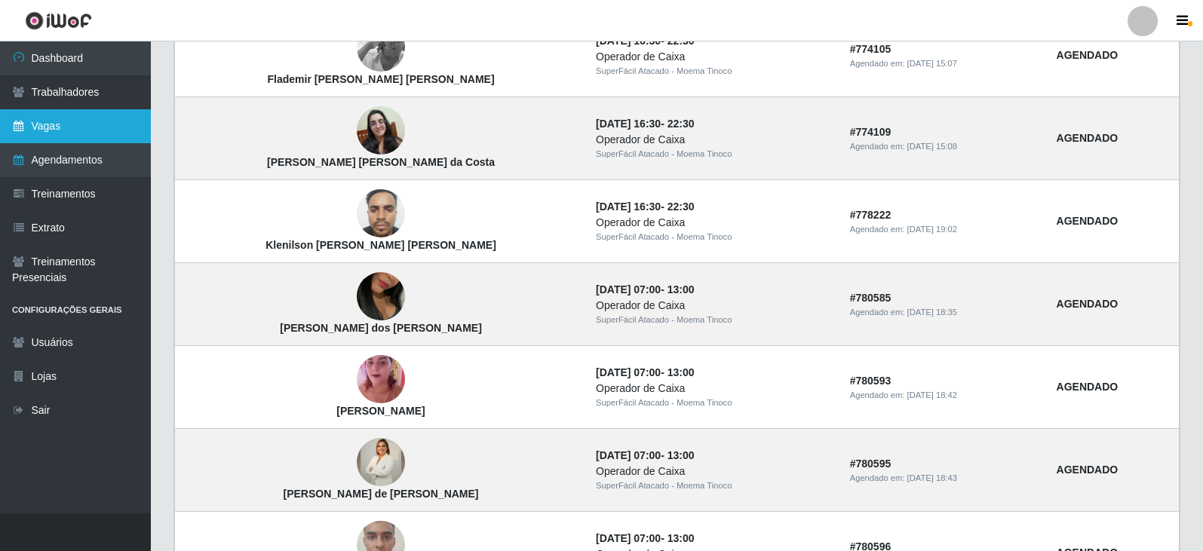
click at [64, 126] on link "Vagas" at bounding box center [75, 126] width 151 height 34
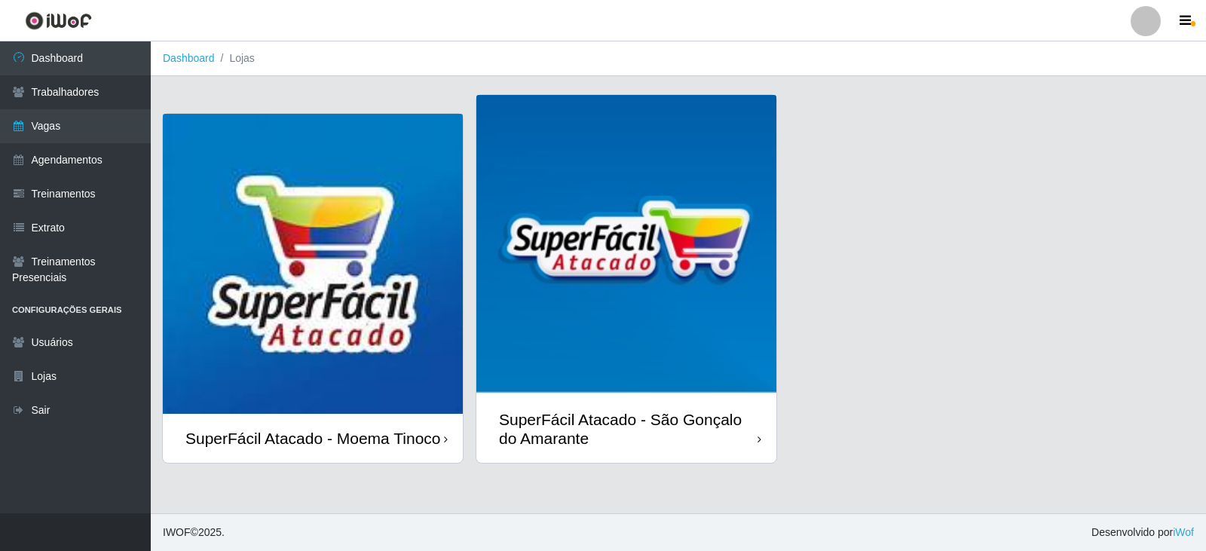
click at [314, 429] on div "SuperFácil Atacado - Moema Tinoco" at bounding box center [313, 438] width 256 height 19
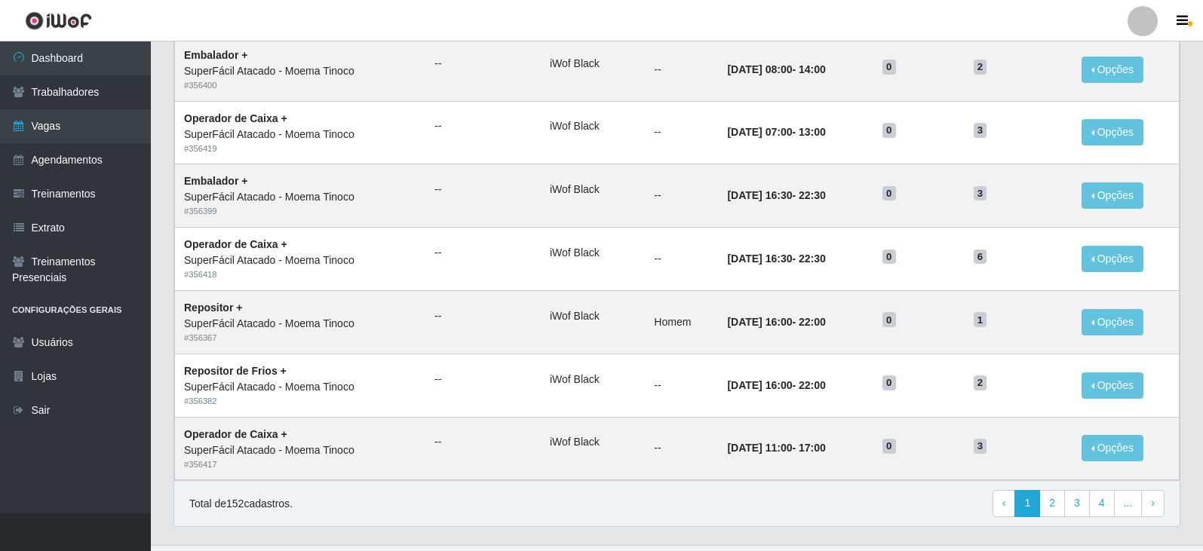
scroll to position [727, 0]
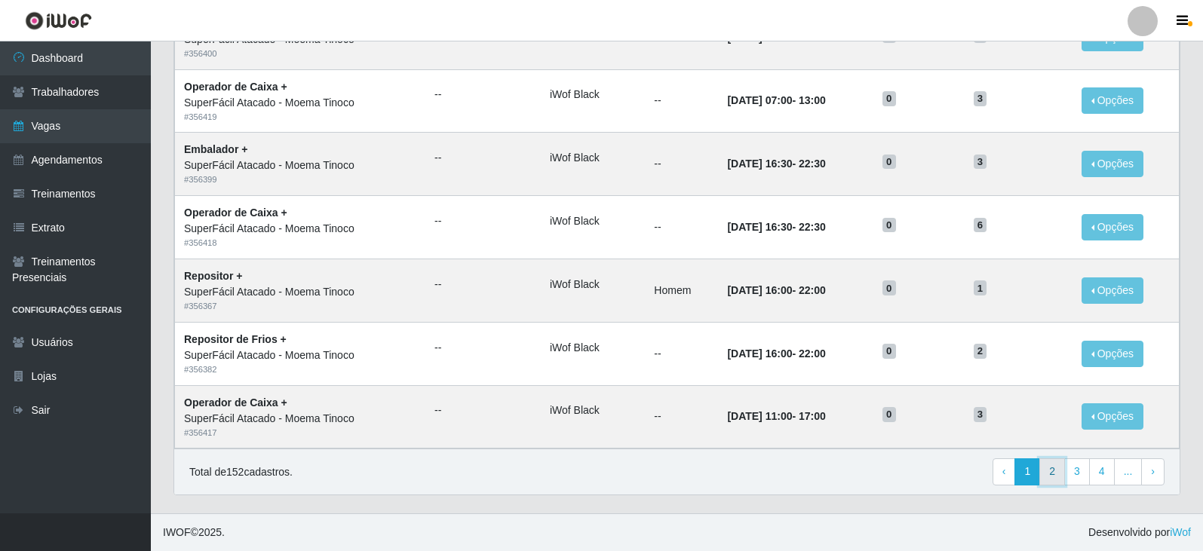
click at [1056, 473] on link "2" at bounding box center [1052, 471] width 26 height 27
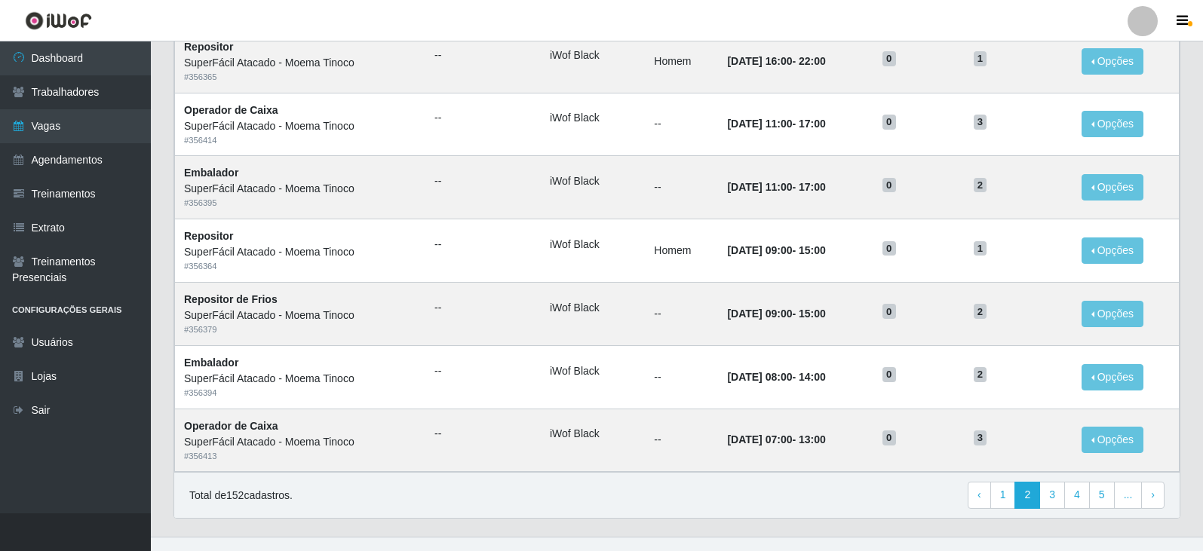
scroll to position [727, 0]
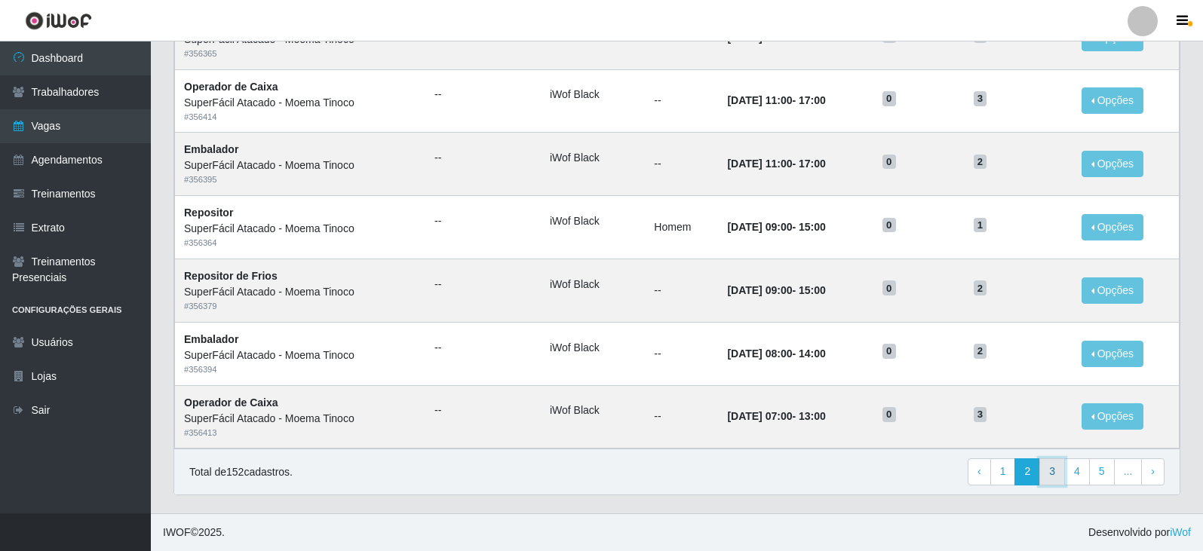
click at [1058, 471] on link "3" at bounding box center [1052, 471] width 26 height 27
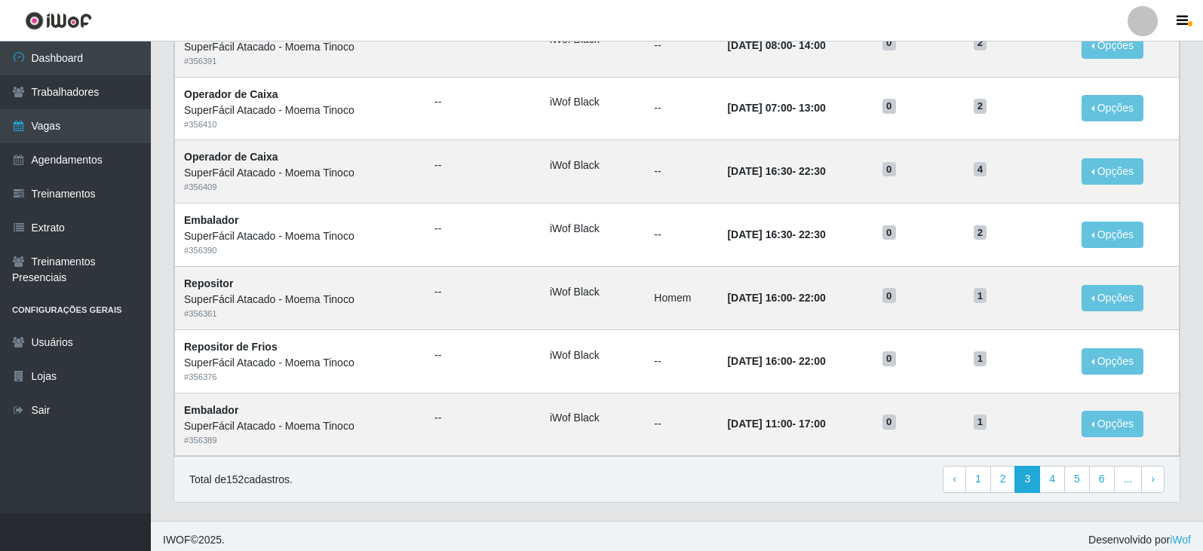
scroll to position [727, 0]
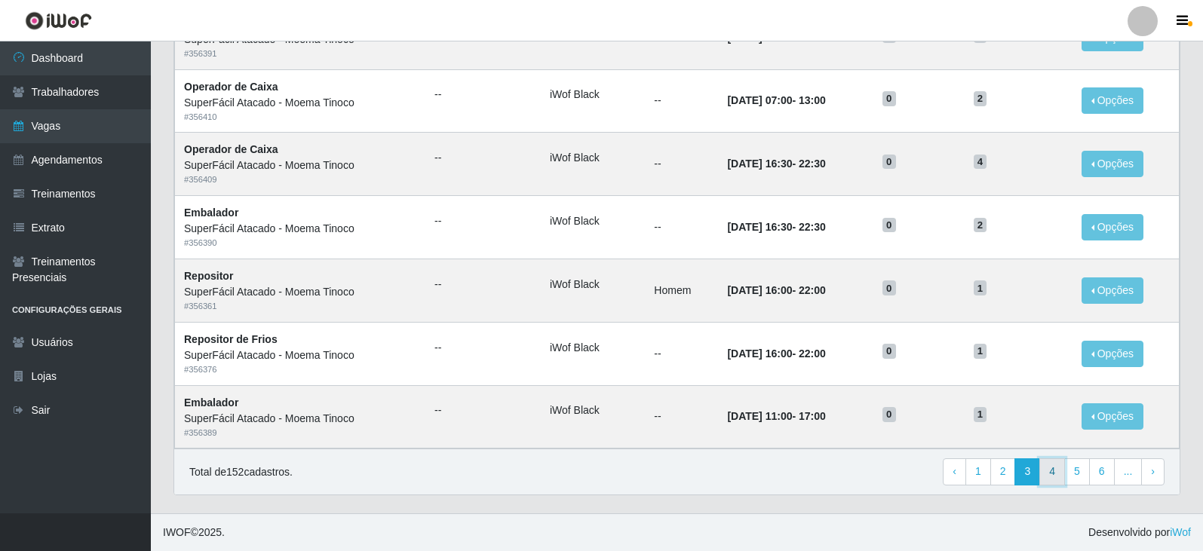
click at [1052, 471] on link "4" at bounding box center [1052, 471] width 26 height 27
click at [1056, 472] on link "5" at bounding box center [1052, 471] width 26 height 27
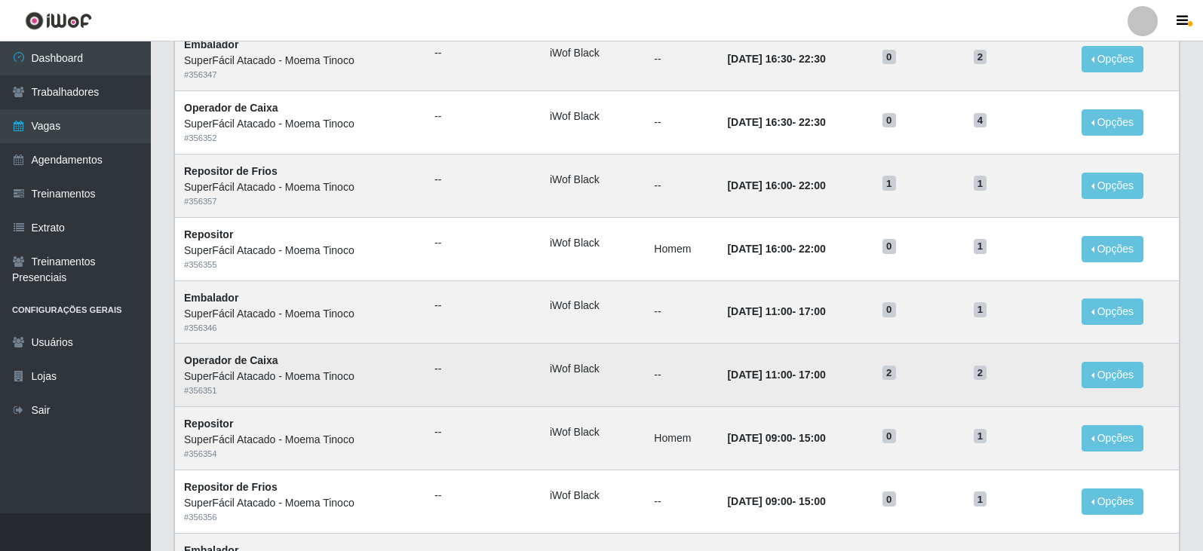
scroll to position [124, 0]
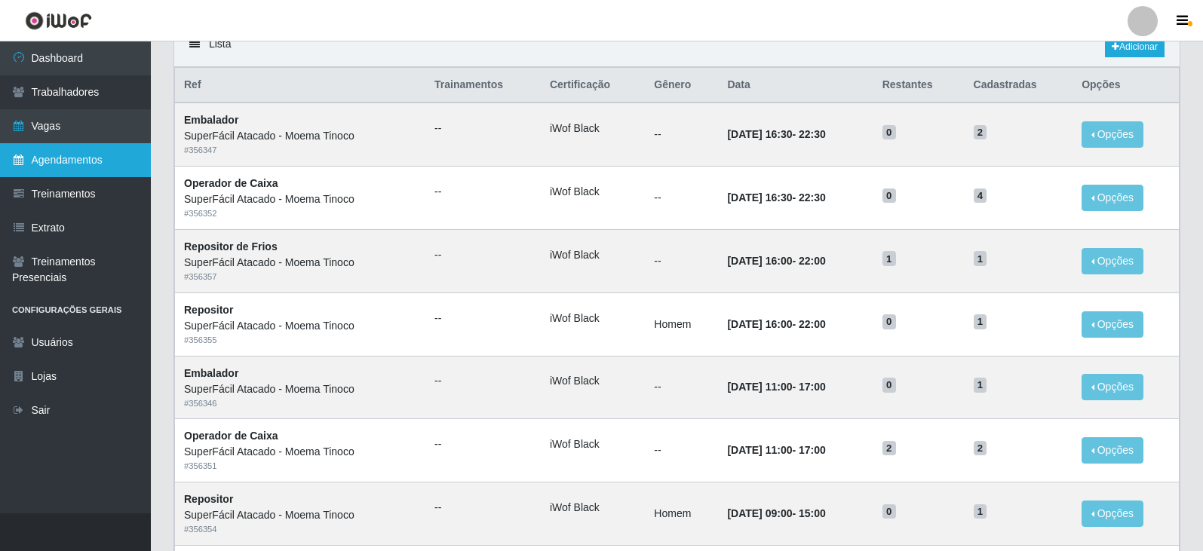
click at [87, 155] on link "Agendamentos" at bounding box center [75, 160] width 151 height 34
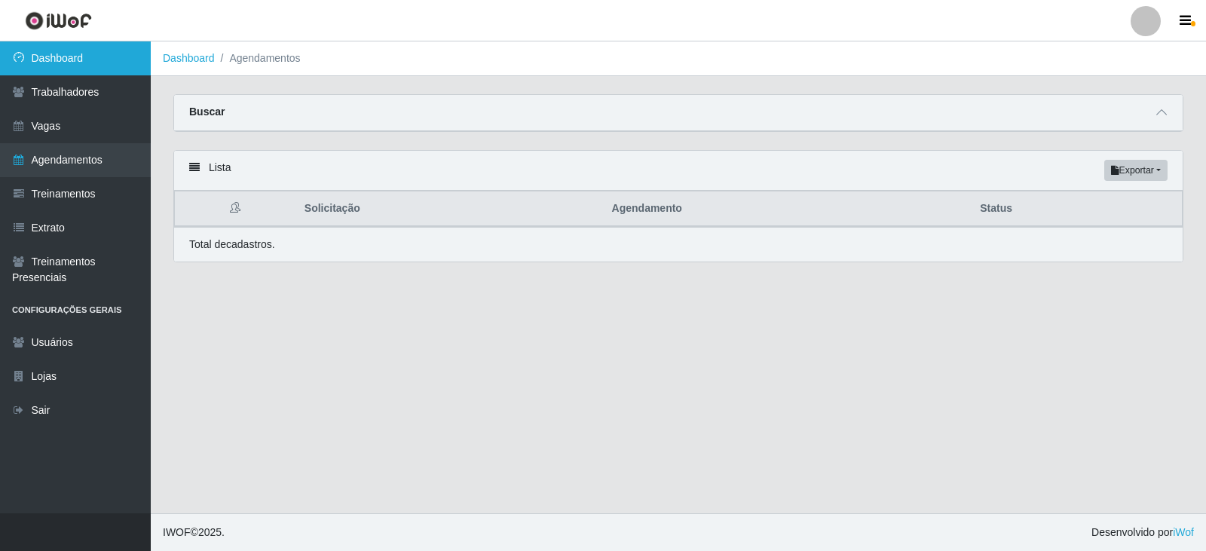
click at [66, 57] on link "Dashboard" at bounding box center [75, 58] width 151 height 34
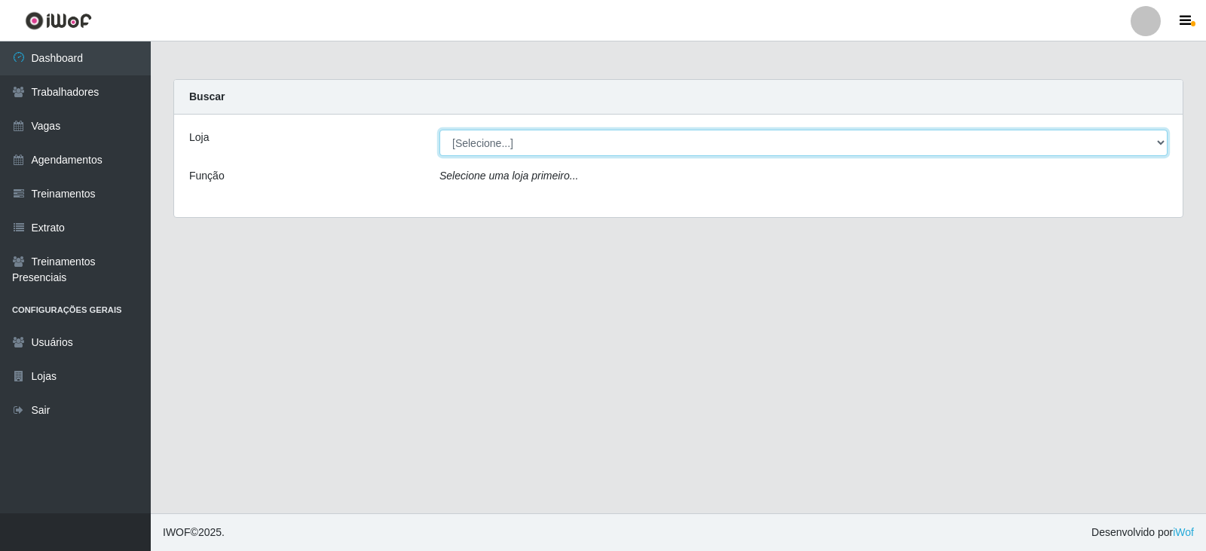
click at [1165, 138] on select "[Selecione...] SuperFácil Atacado - Moema Tinoco SuperFácil Atacado - São Gonça…" at bounding box center [804, 143] width 728 height 26
select select "540"
click at [440, 130] on select "[Selecione...] SuperFácil Atacado - Moema Tinoco SuperFácil Atacado - São Gonça…" at bounding box center [804, 143] width 728 height 26
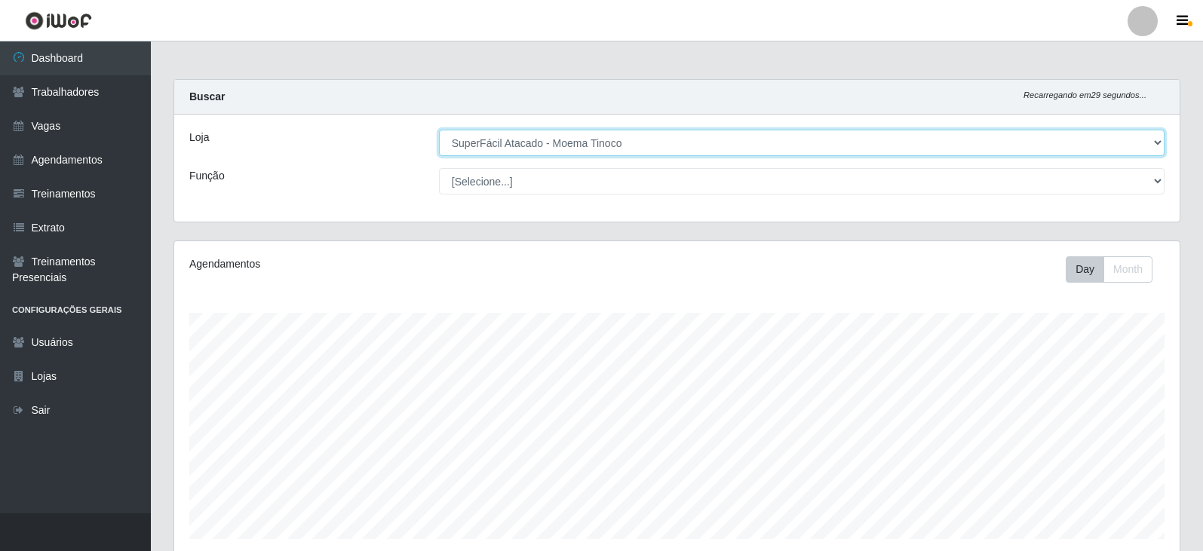
scroll to position [313, 1005]
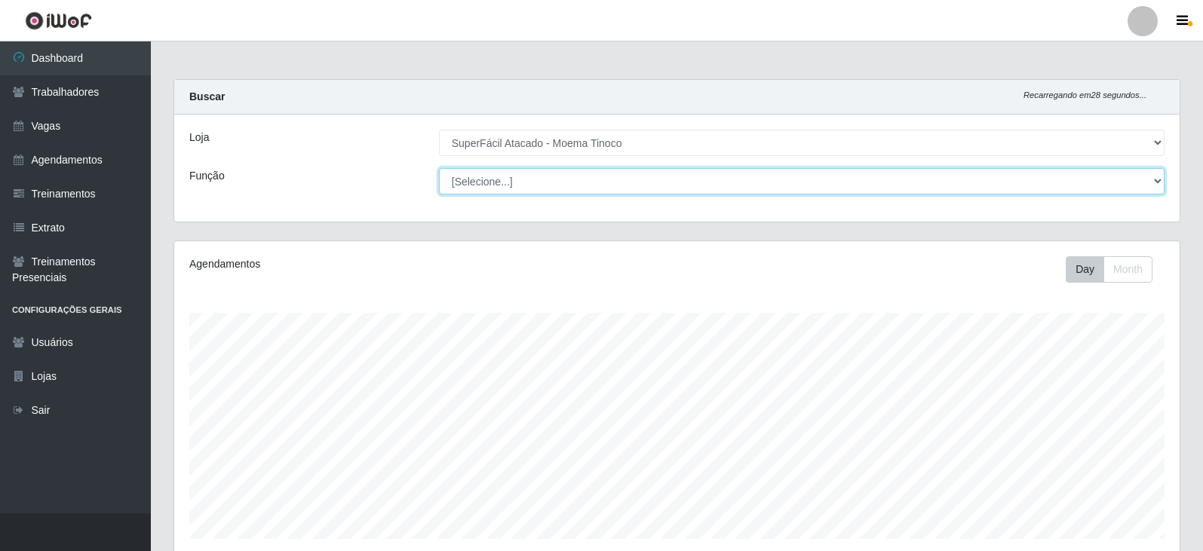
click at [1157, 181] on select "[Selecione...] Embalador Embalador + Embalador ++ Operador de Caixa Operador de…" at bounding box center [801, 181] width 725 height 26
select select "73"
click at [439, 168] on select "[Selecione...] Embalador Embalador + Embalador ++ Operador de Caixa Operador de…" at bounding box center [801, 181] width 725 height 26
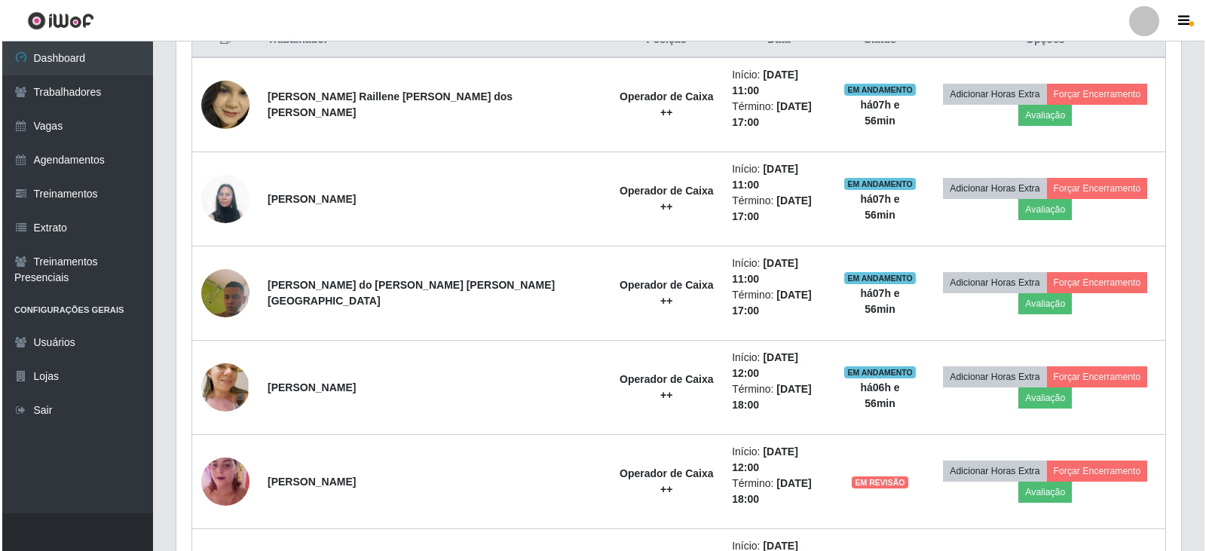
scroll to position [528, 0]
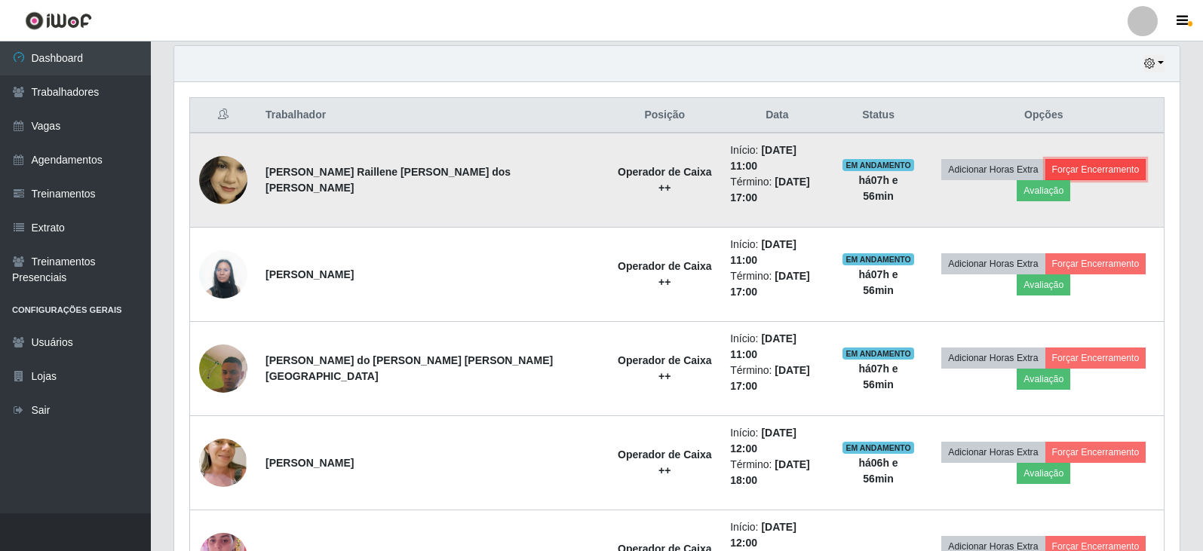
click at [1045, 166] on button "Forçar Encerramento" at bounding box center [1095, 169] width 101 height 21
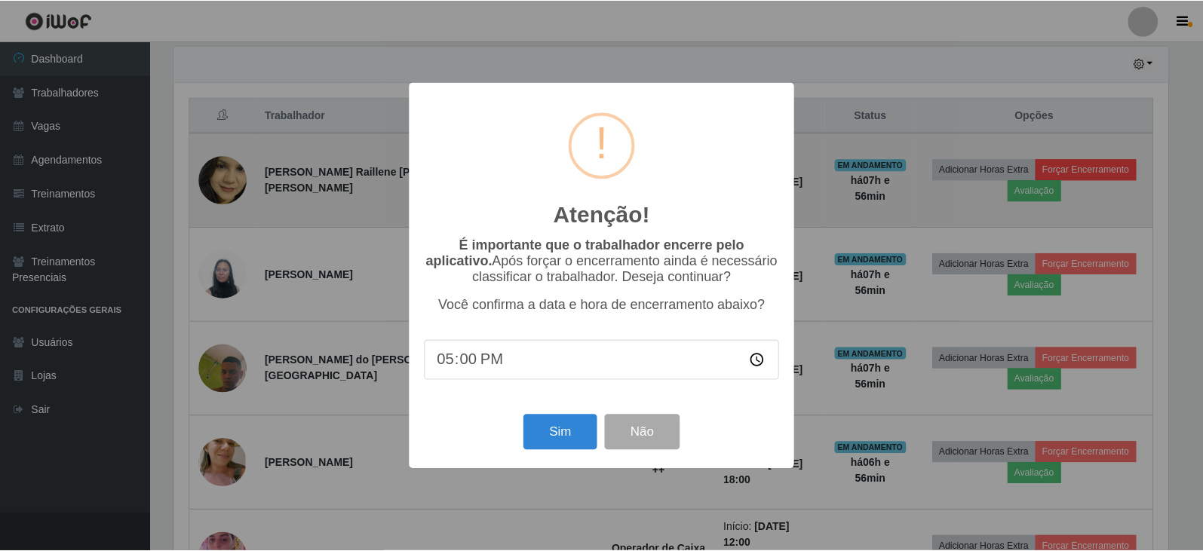
scroll to position [313, 998]
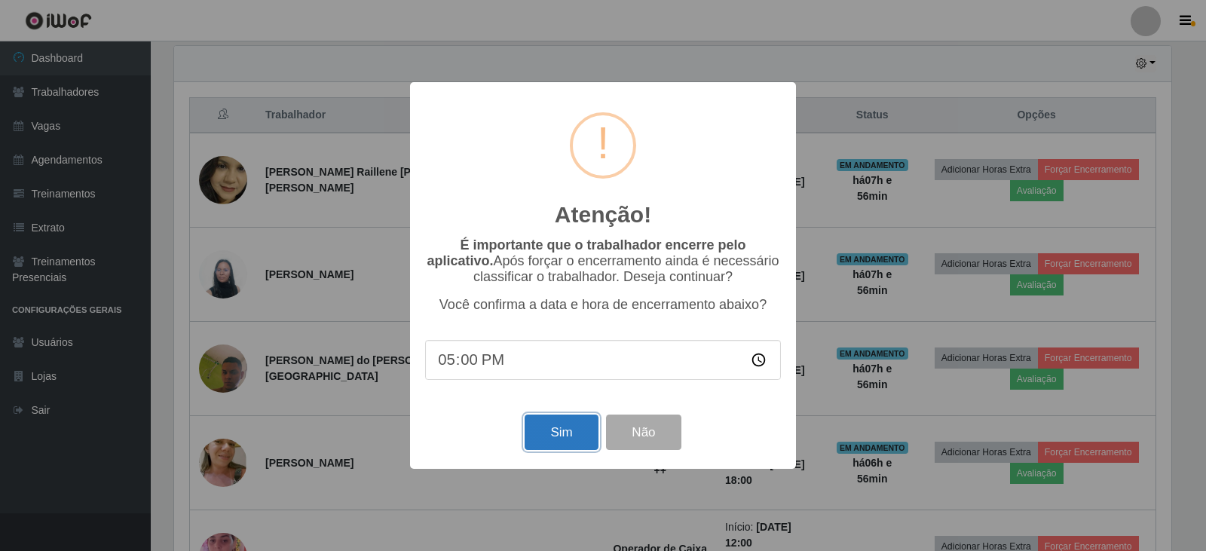
click at [555, 434] on button "Sim" at bounding box center [561, 432] width 73 height 35
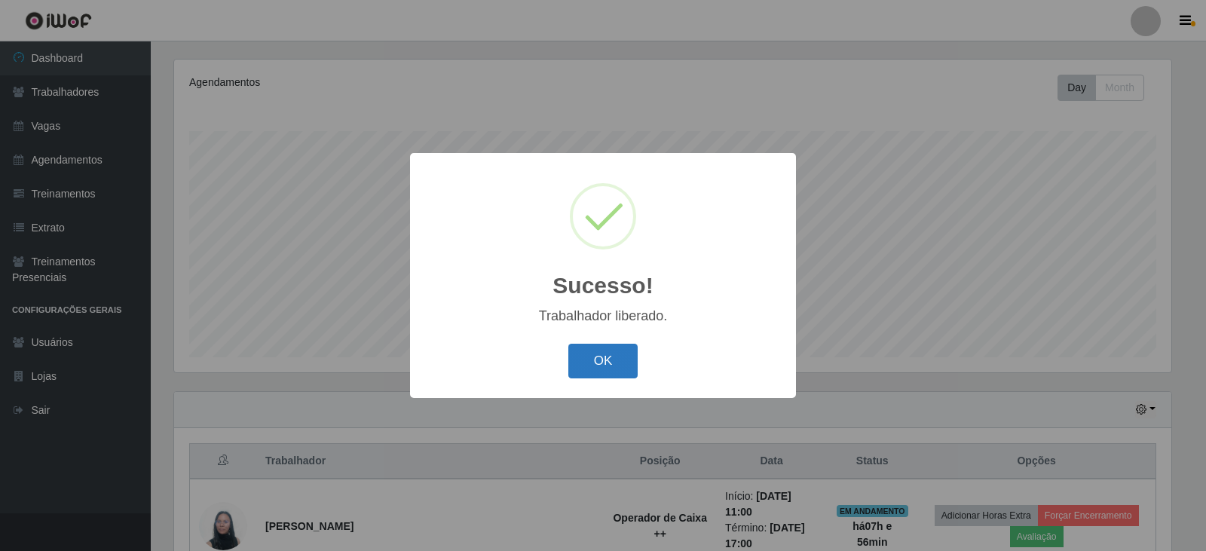
click at [597, 368] on button "OK" at bounding box center [604, 361] width 70 height 35
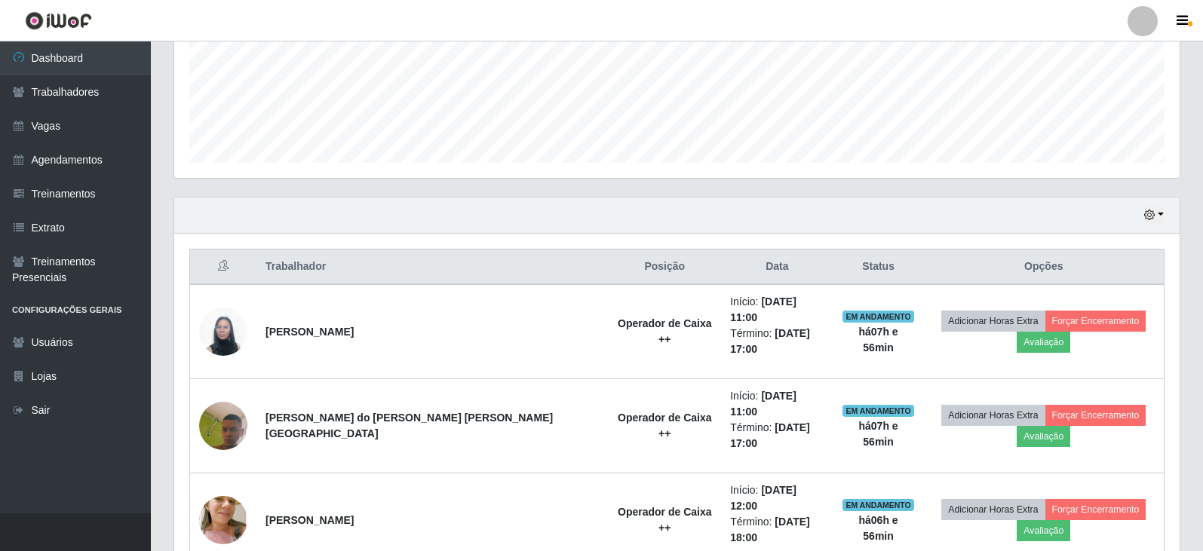
scroll to position [408, 0]
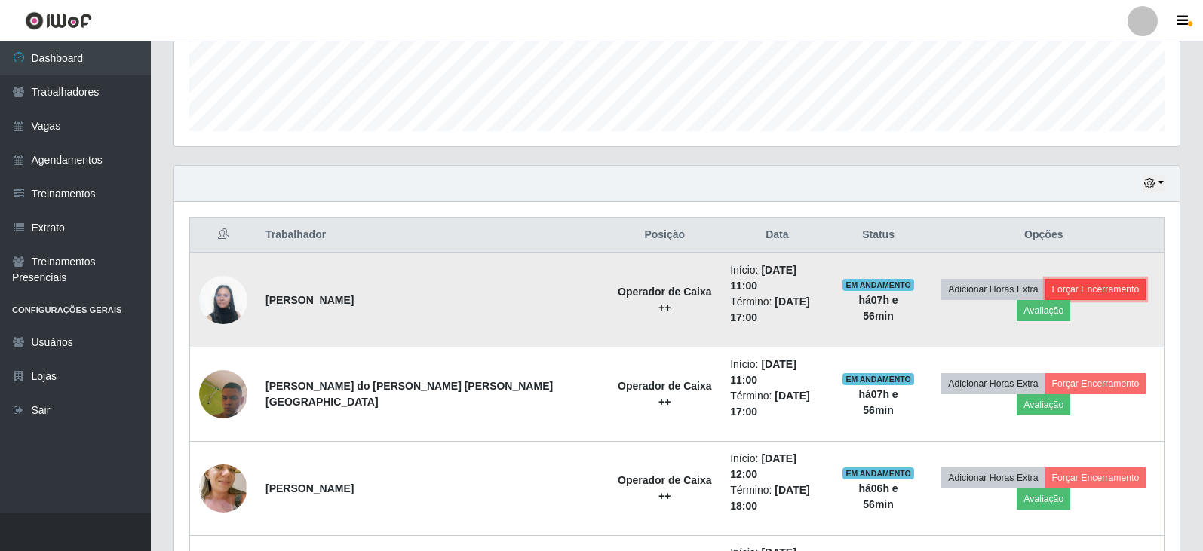
click at [1045, 287] on button "Forçar Encerramento" at bounding box center [1095, 289] width 101 height 21
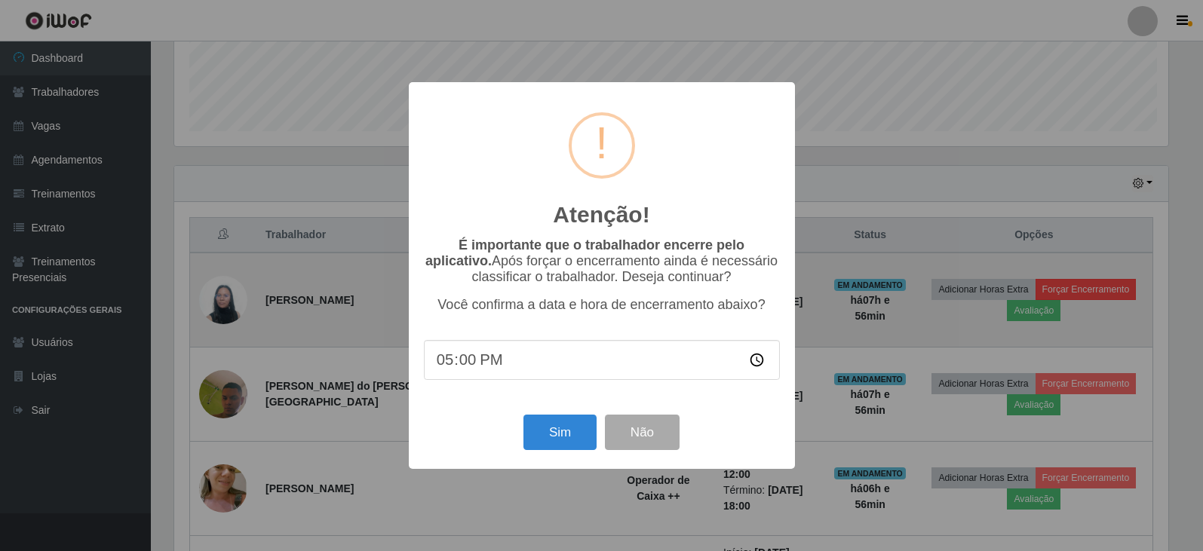
scroll to position [313, 998]
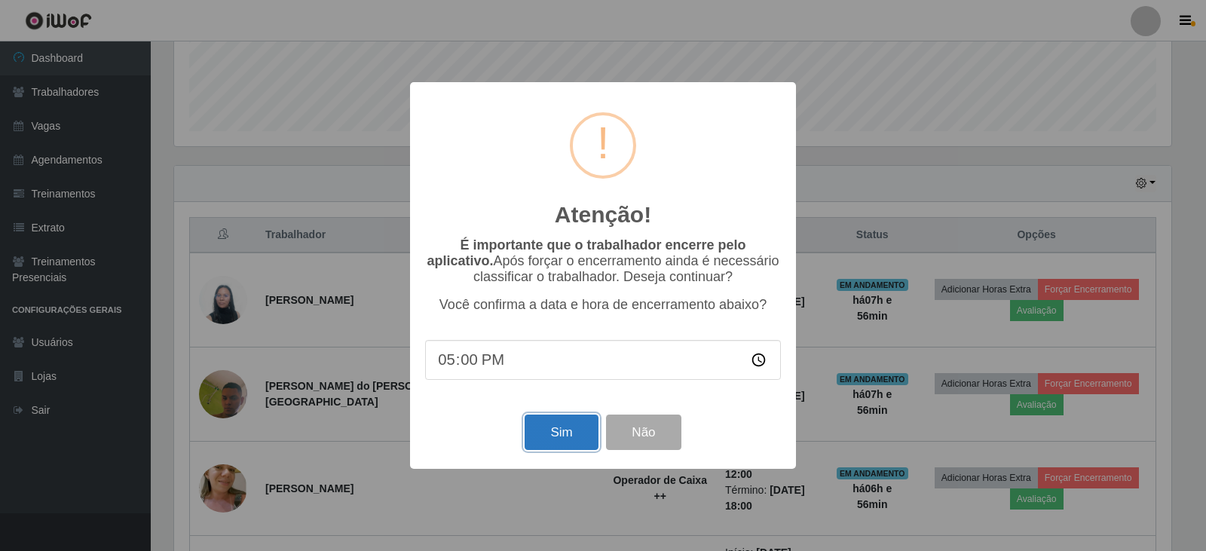
click at [568, 438] on button "Sim" at bounding box center [561, 432] width 73 height 35
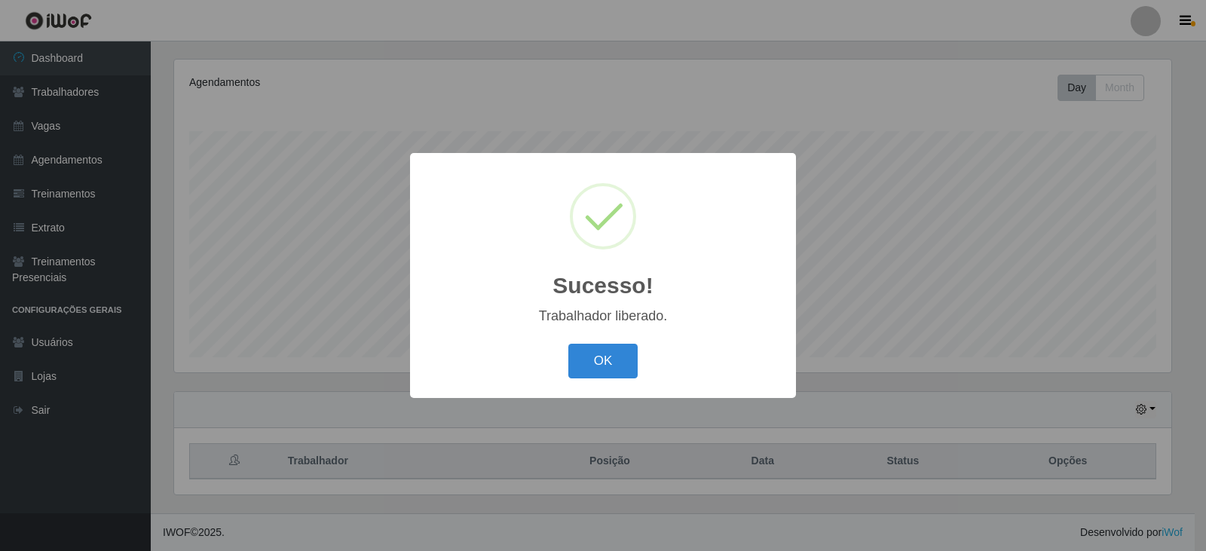
click at [616, 363] on button "OK" at bounding box center [604, 361] width 70 height 35
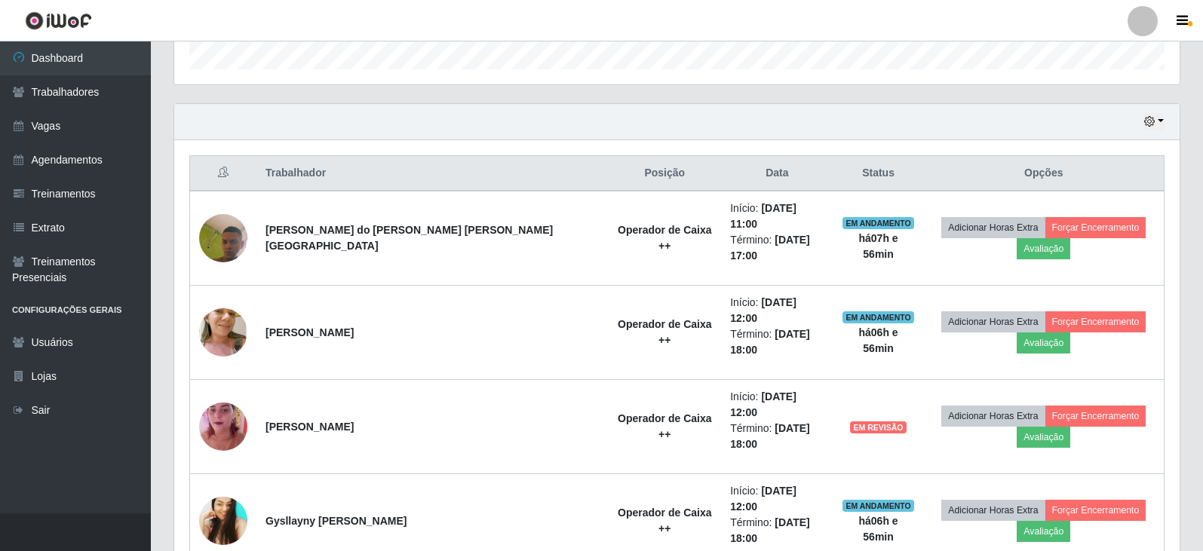
scroll to position [483, 0]
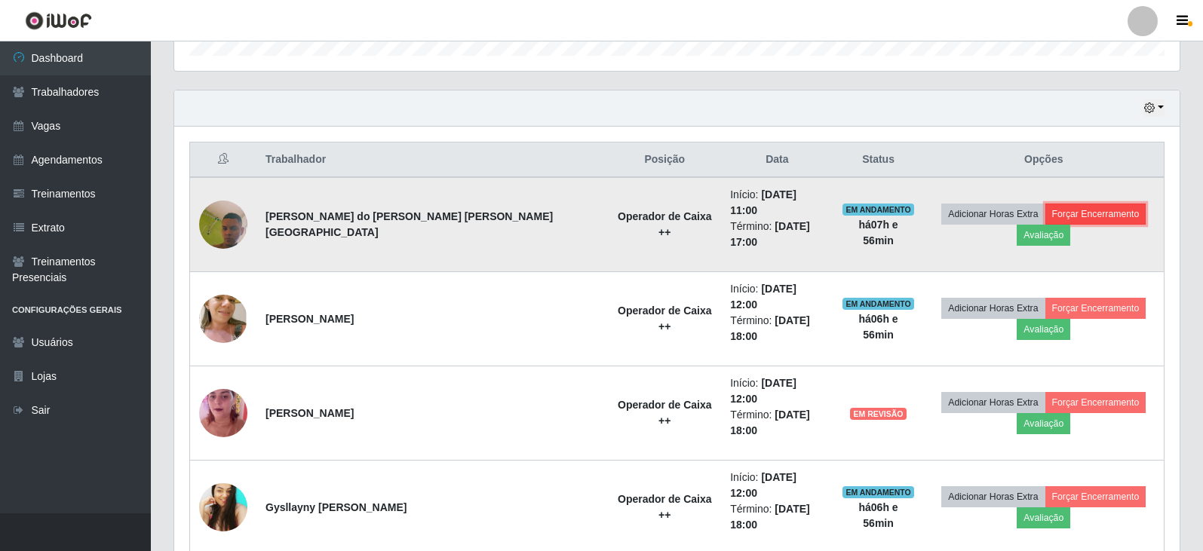
click at [1045, 212] on button "Forçar Encerramento" at bounding box center [1095, 214] width 101 height 21
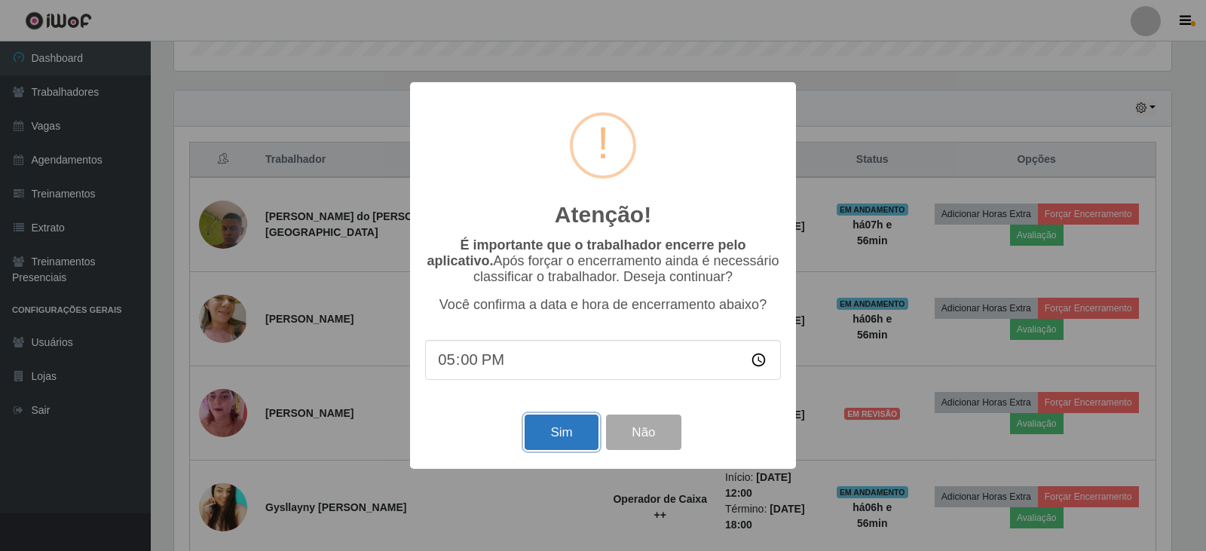
click at [552, 437] on button "Sim" at bounding box center [561, 432] width 73 height 35
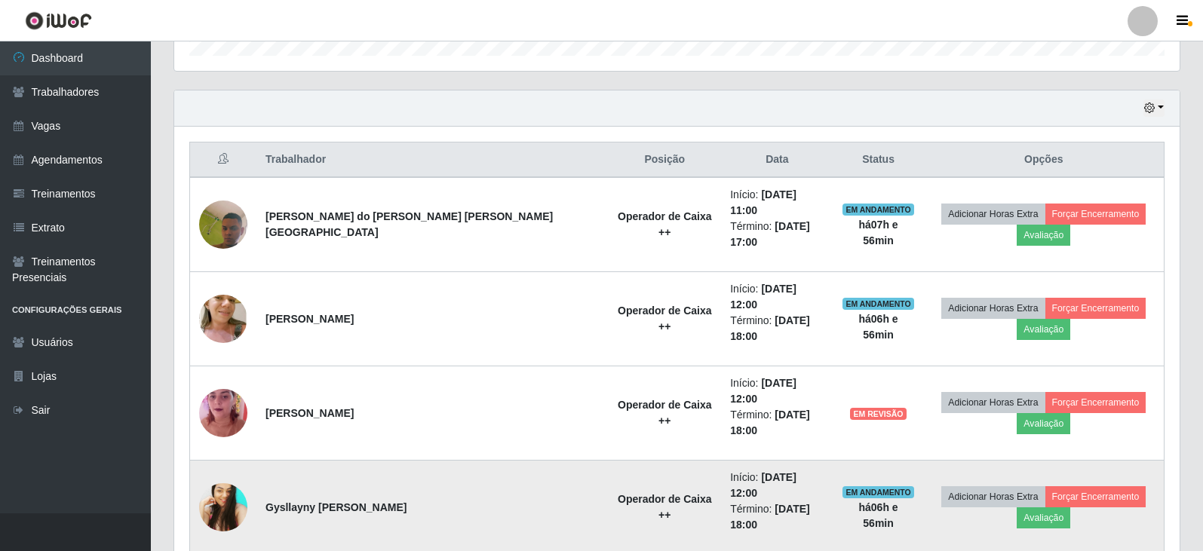
scroll to position [0, 0]
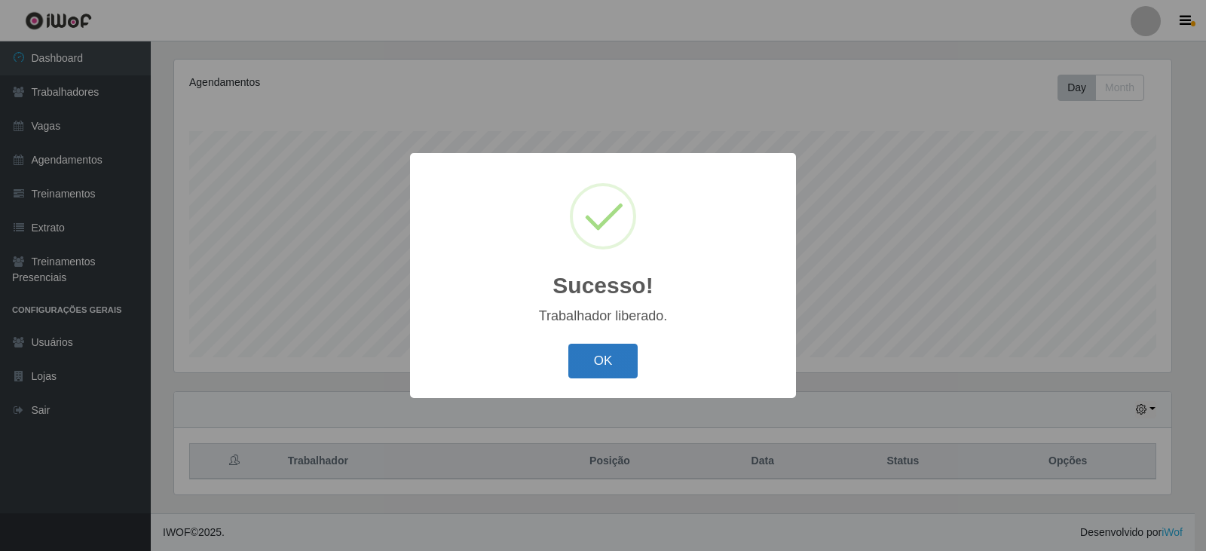
click at [601, 360] on button "OK" at bounding box center [604, 361] width 70 height 35
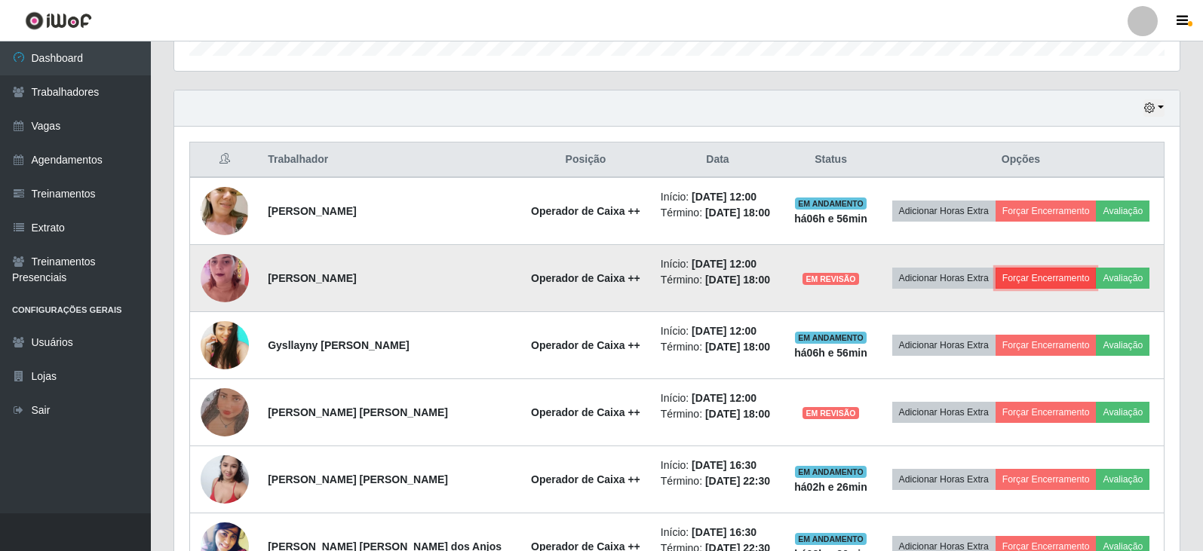
click at [1022, 272] on button "Forçar Encerramento" at bounding box center [1045, 278] width 101 height 21
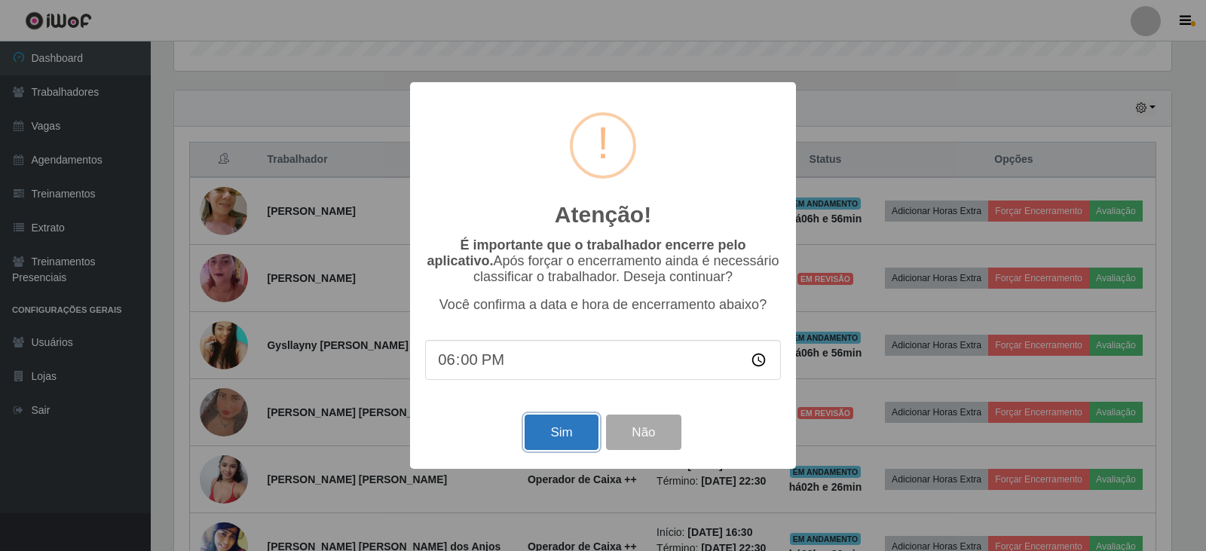
click at [565, 441] on button "Sim" at bounding box center [561, 432] width 73 height 35
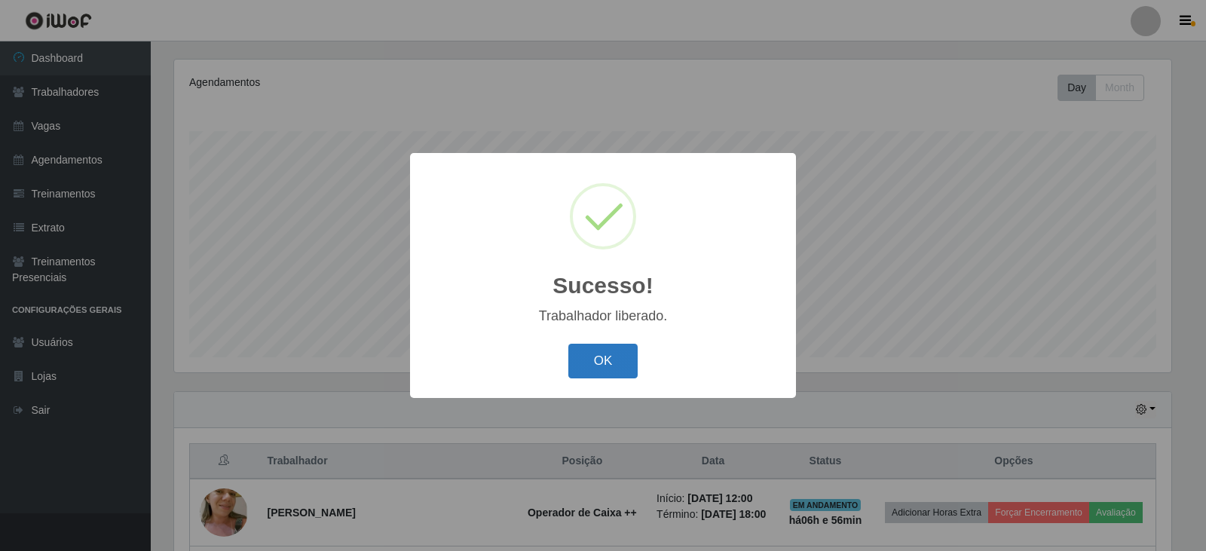
click at [602, 367] on button "OK" at bounding box center [604, 361] width 70 height 35
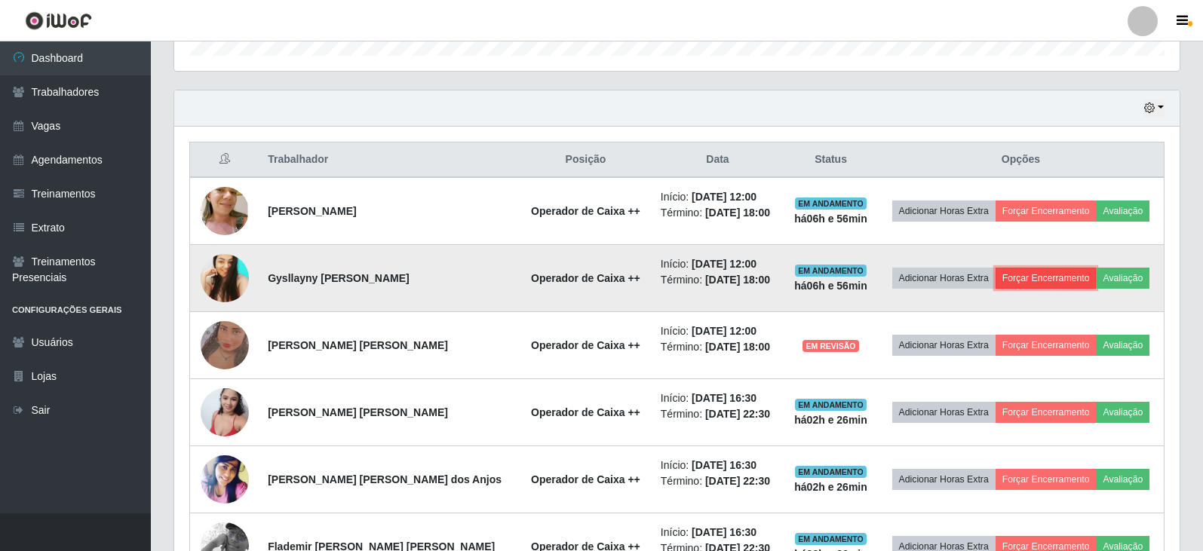
click at [1032, 277] on button "Forçar Encerramento" at bounding box center [1045, 278] width 101 height 21
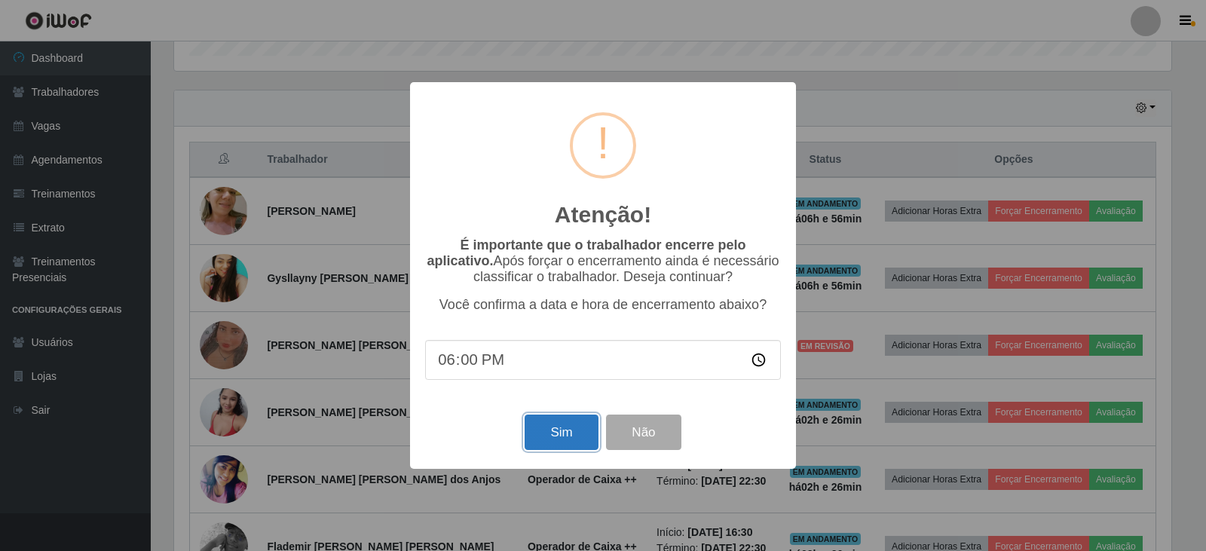
click at [559, 436] on button "Sim" at bounding box center [561, 432] width 73 height 35
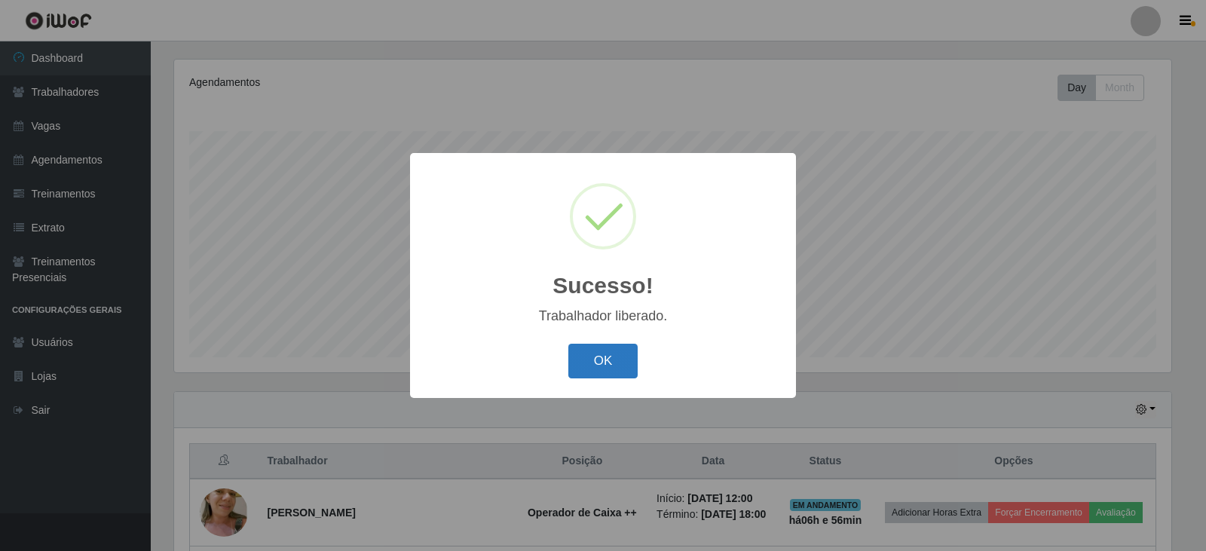
click at [595, 366] on button "OK" at bounding box center [604, 361] width 70 height 35
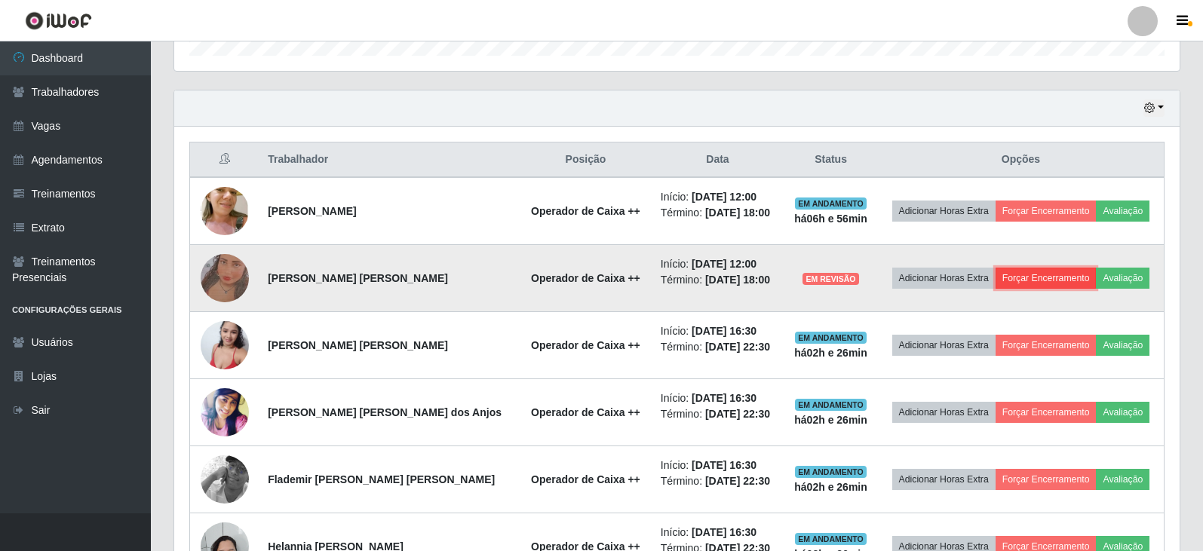
click at [1010, 277] on button "Forçar Encerramento" at bounding box center [1045, 278] width 101 height 21
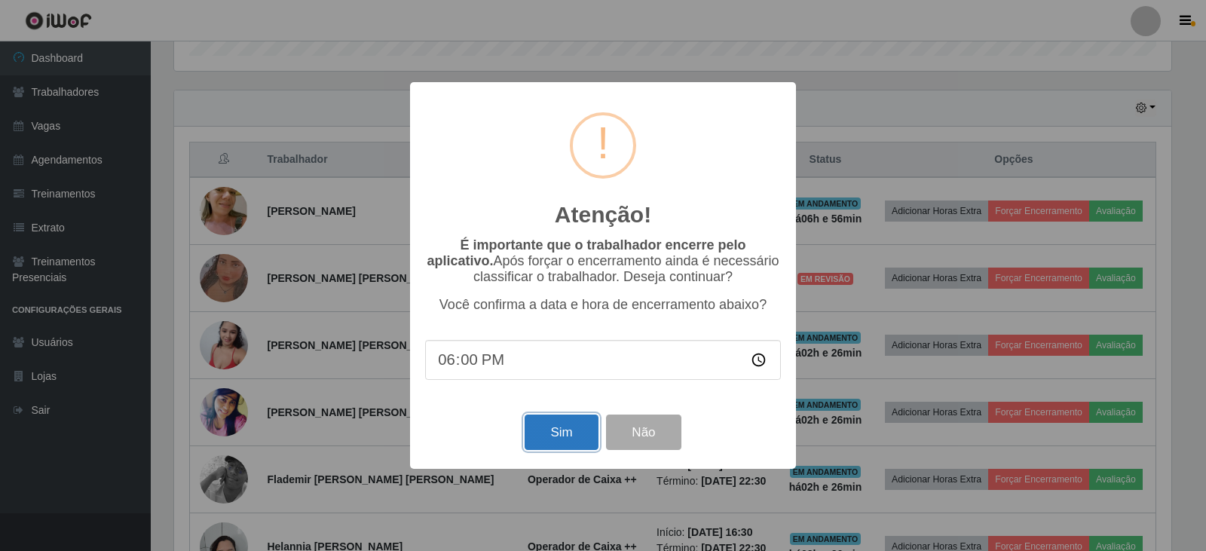
click at [556, 437] on button "Sim" at bounding box center [561, 432] width 73 height 35
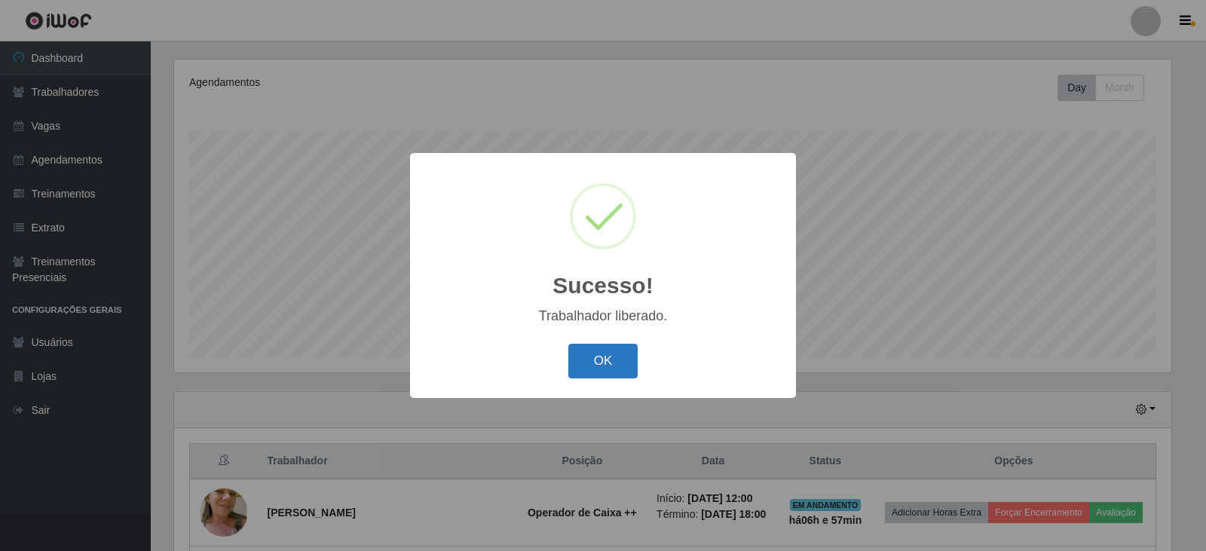
click at [609, 366] on button "OK" at bounding box center [604, 361] width 70 height 35
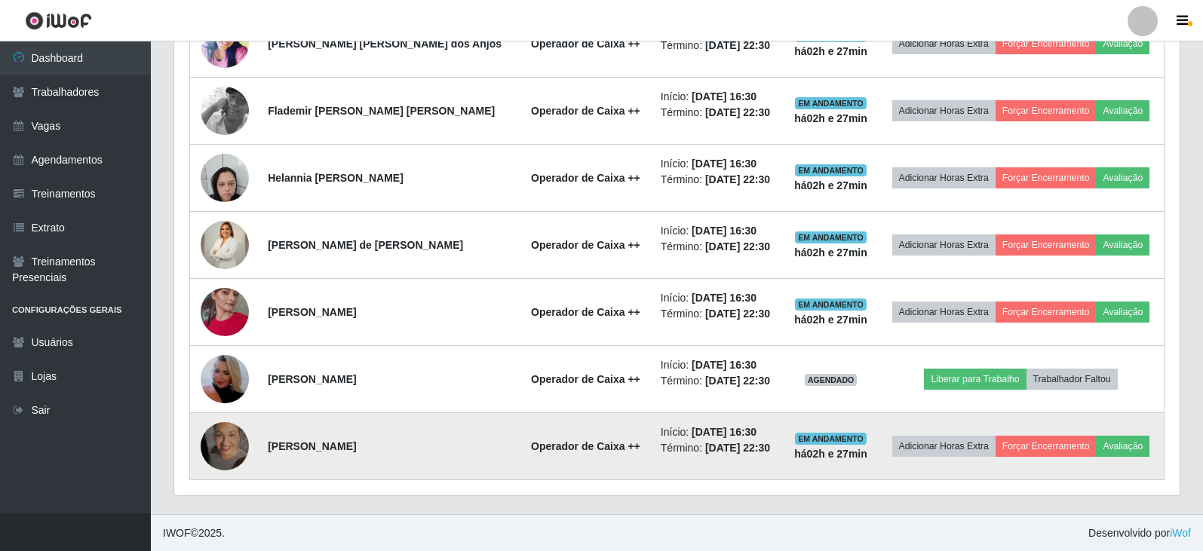
scroll to position [719, 0]
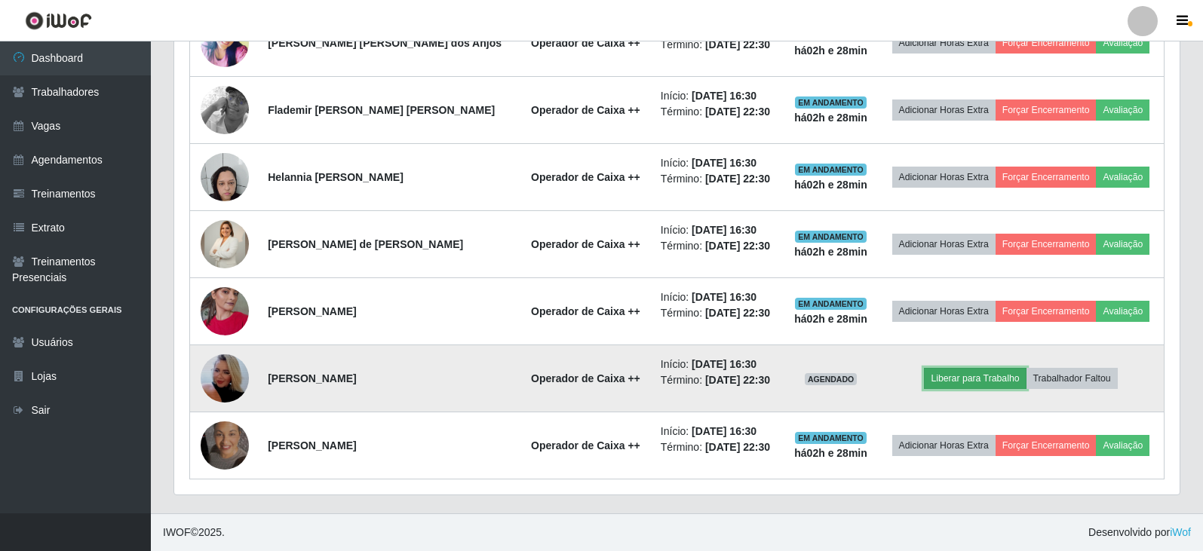
click at [953, 379] on button "Liberar para Trabalho" at bounding box center [975, 378] width 102 height 21
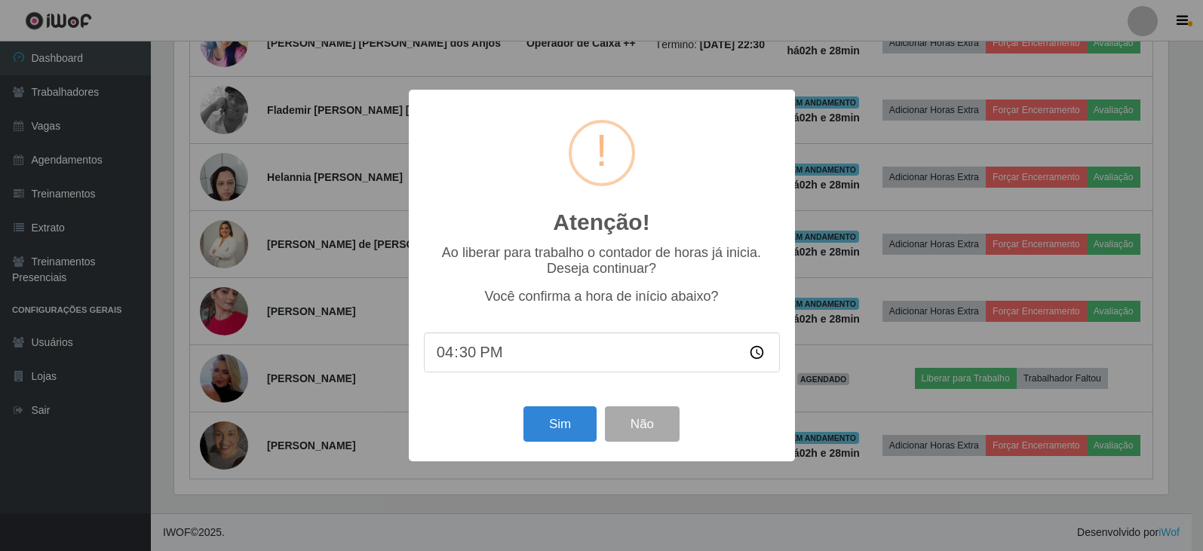
scroll to position [313, 998]
click at [557, 431] on button "Sim" at bounding box center [561, 423] width 73 height 35
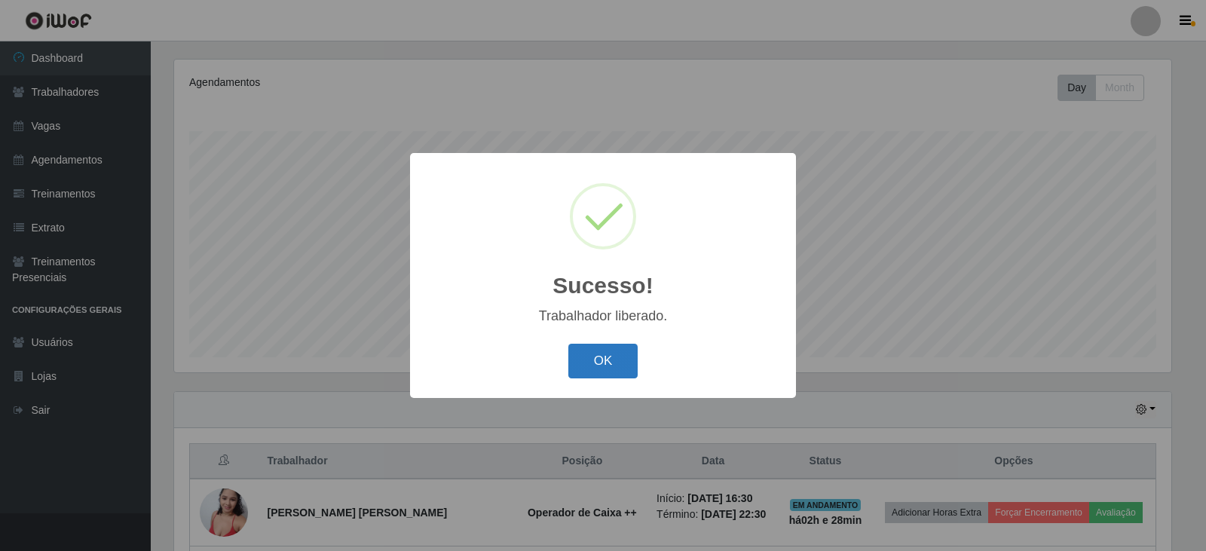
click at [598, 364] on button "OK" at bounding box center [604, 361] width 70 height 35
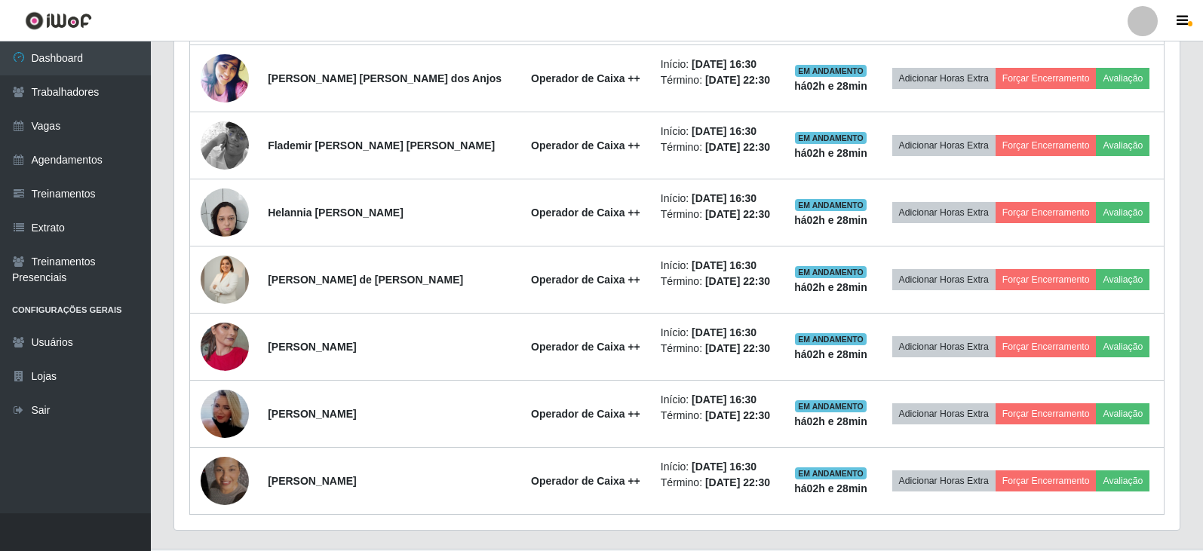
scroll to position [719, 0]
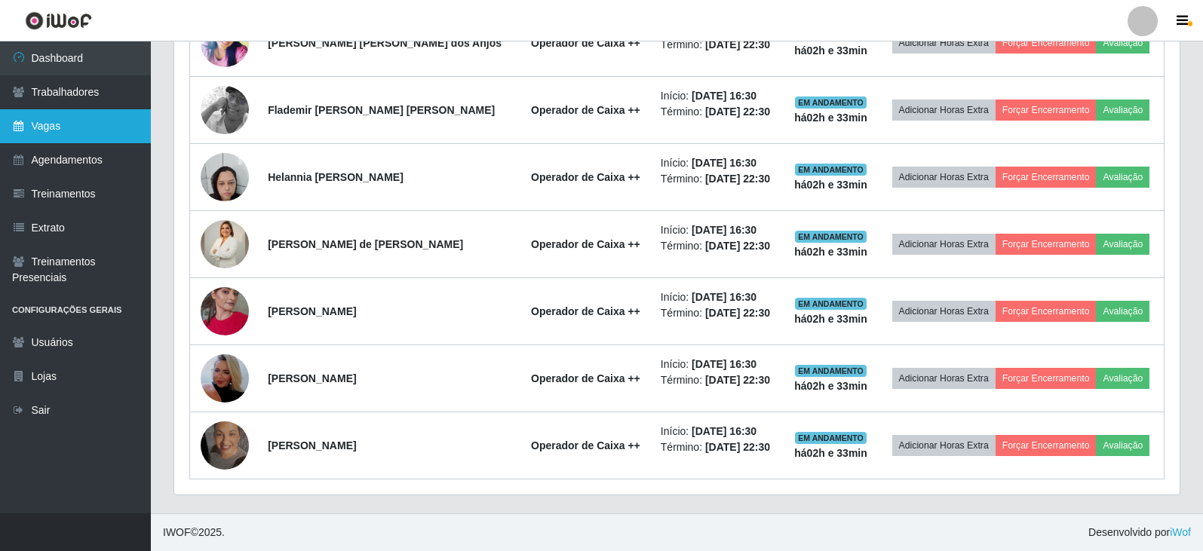
click at [41, 124] on link "Vagas" at bounding box center [75, 126] width 151 height 34
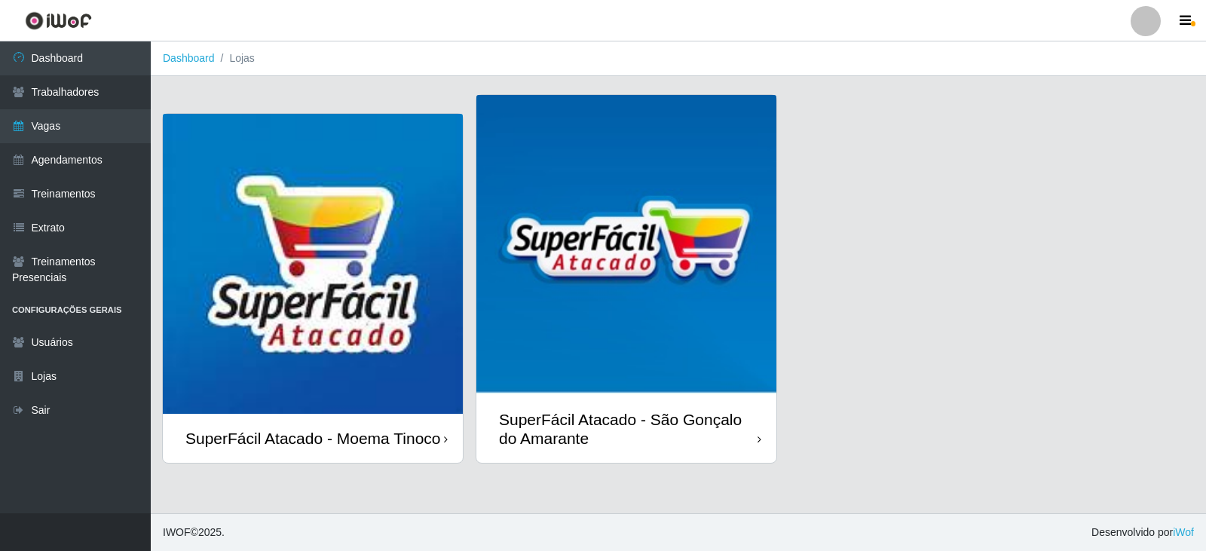
click at [391, 429] on div "SuperFácil Atacado - Moema Tinoco" at bounding box center [313, 438] width 256 height 19
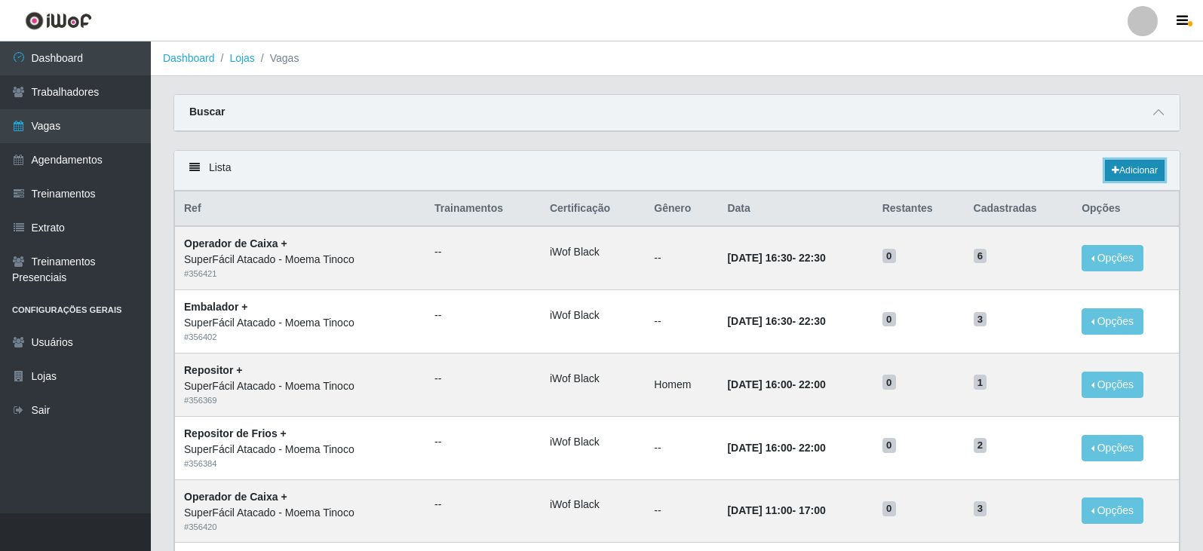
click at [1122, 165] on link "Adicionar" at bounding box center [1135, 170] width 60 height 21
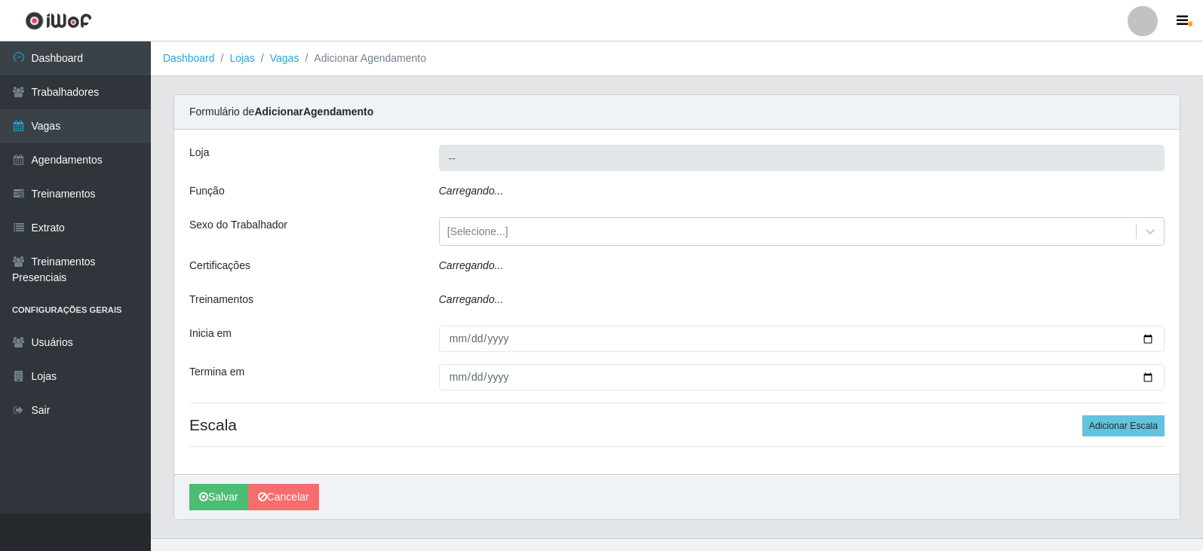
type input "SuperFácil Atacado - Moema Tinoco"
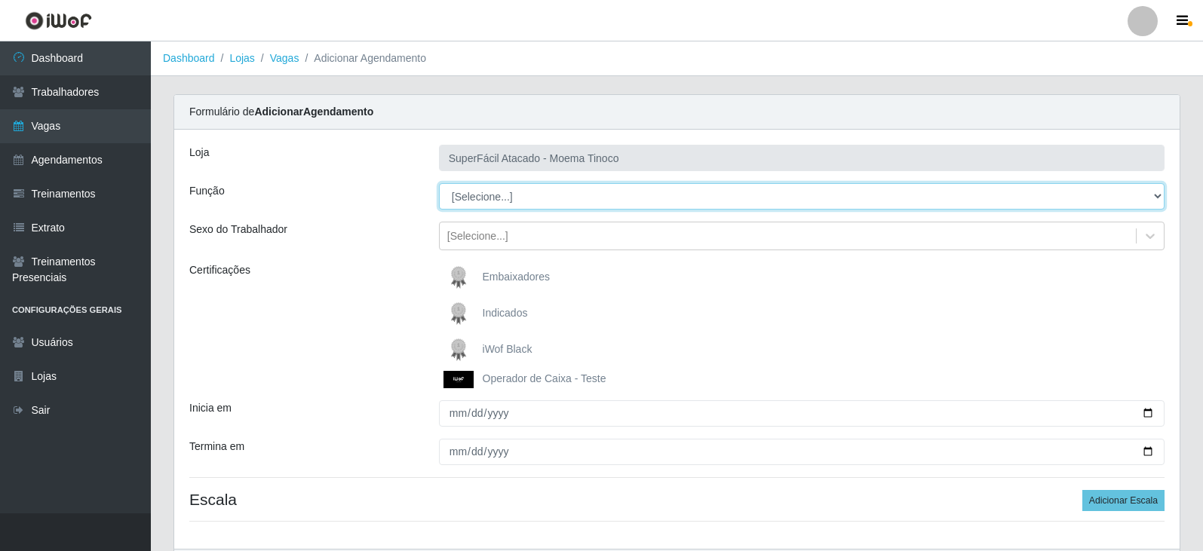
click at [1157, 195] on select "[Selecione...] Embalador Embalador + Embalador ++ Operador de Caixa Operador de…" at bounding box center [801, 196] width 725 height 26
select select "22"
click at [439, 183] on select "[Selecione...] Embalador Embalador + Embalador ++ Operador de Caixa Operador de…" at bounding box center [801, 196] width 725 height 26
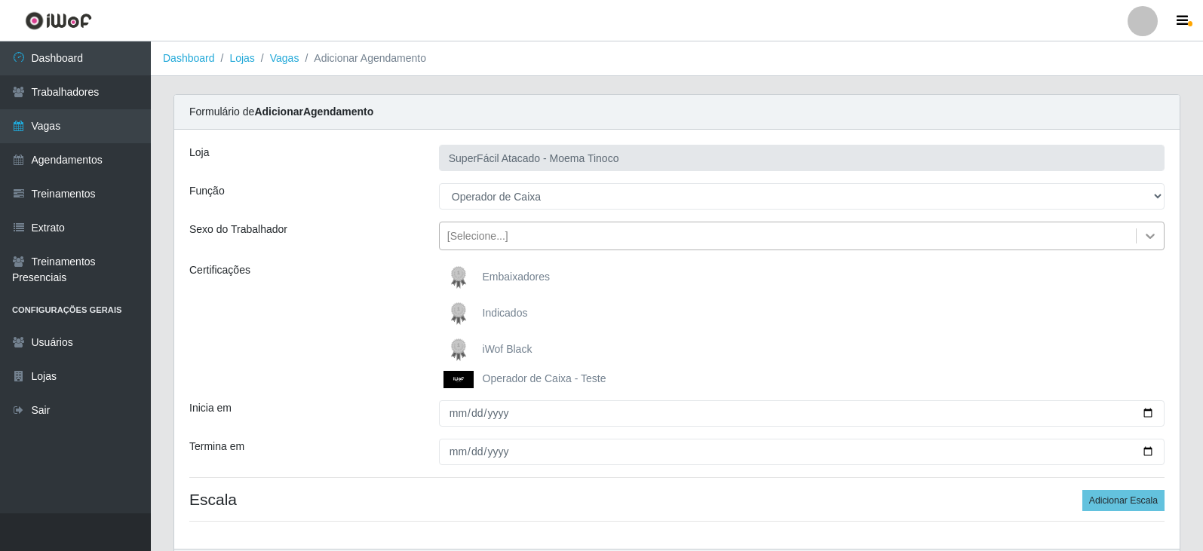
click at [1151, 231] on icon at bounding box center [1149, 235] width 15 height 15
click at [1113, 326] on div "Indicados" at bounding box center [801, 314] width 725 height 30
click at [492, 352] on span "iWof Black" at bounding box center [508, 349] width 50 height 12
click at [0, 0] on input "iWof Black" at bounding box center [0, 0] width 0 height 0
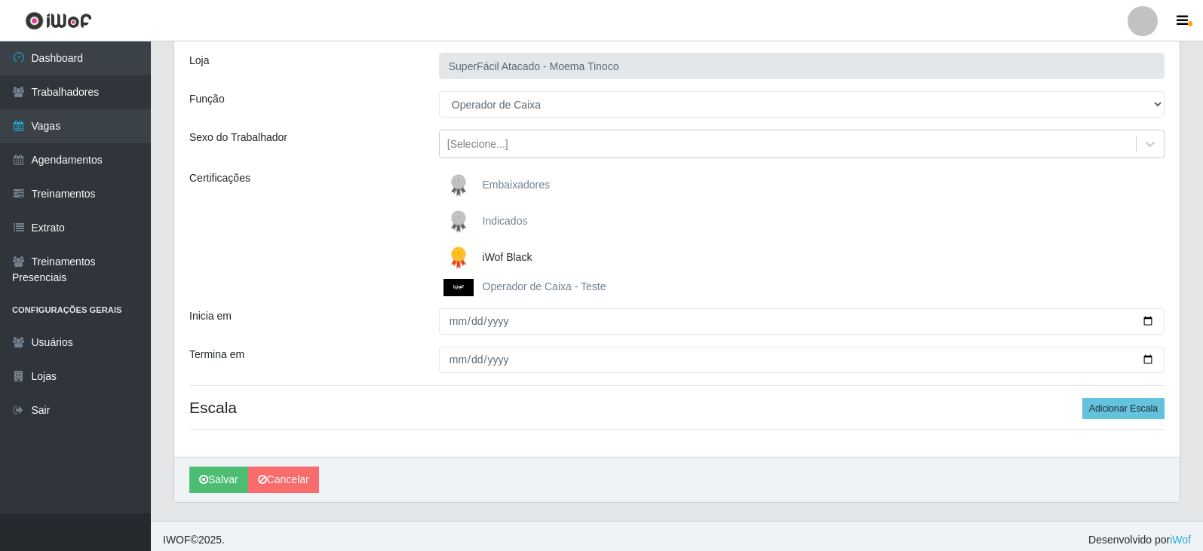
scroll to position [100, 0]
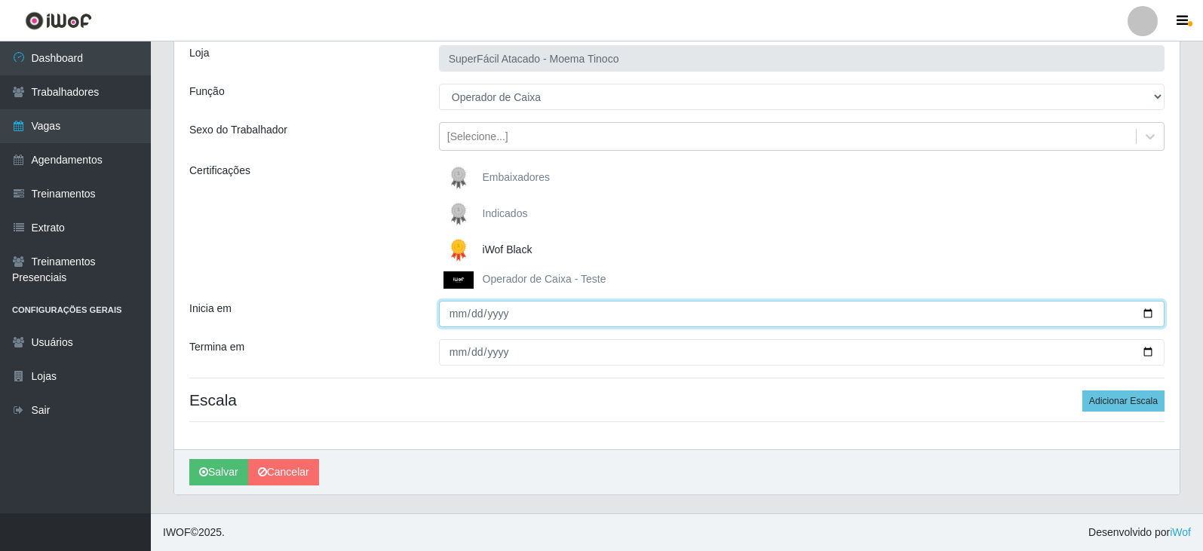
click at [1146, 315] on input "Inicia em" at bounding box center [801, 314] width 725 height 26
type input "2025-10-13"
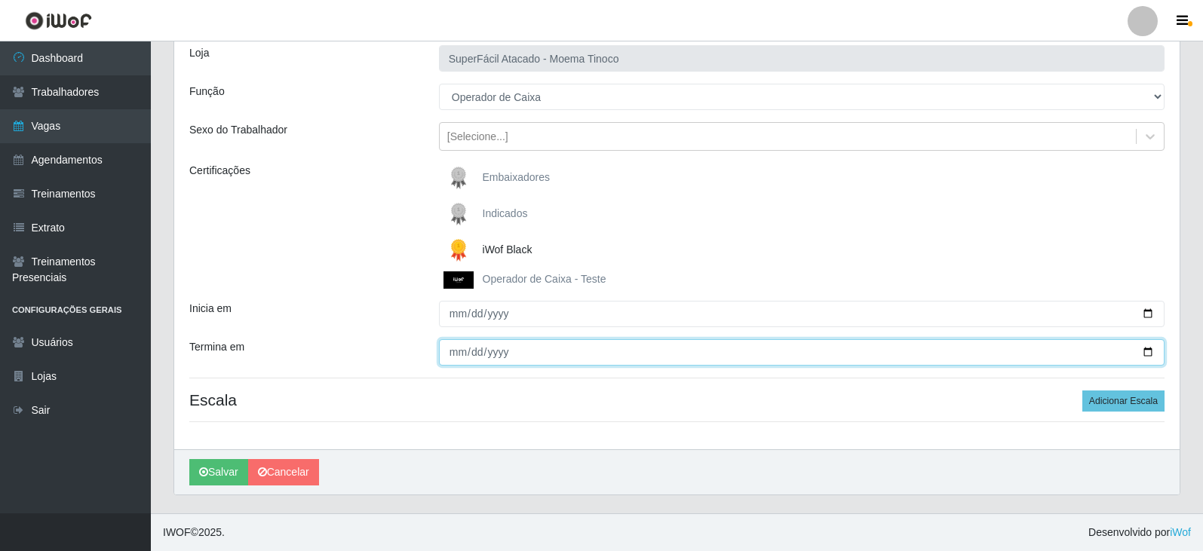
click at [1146, 351] on input "Termina em" at bounding box center [801, 352] width 725 height 26
type input "2025-10-13"
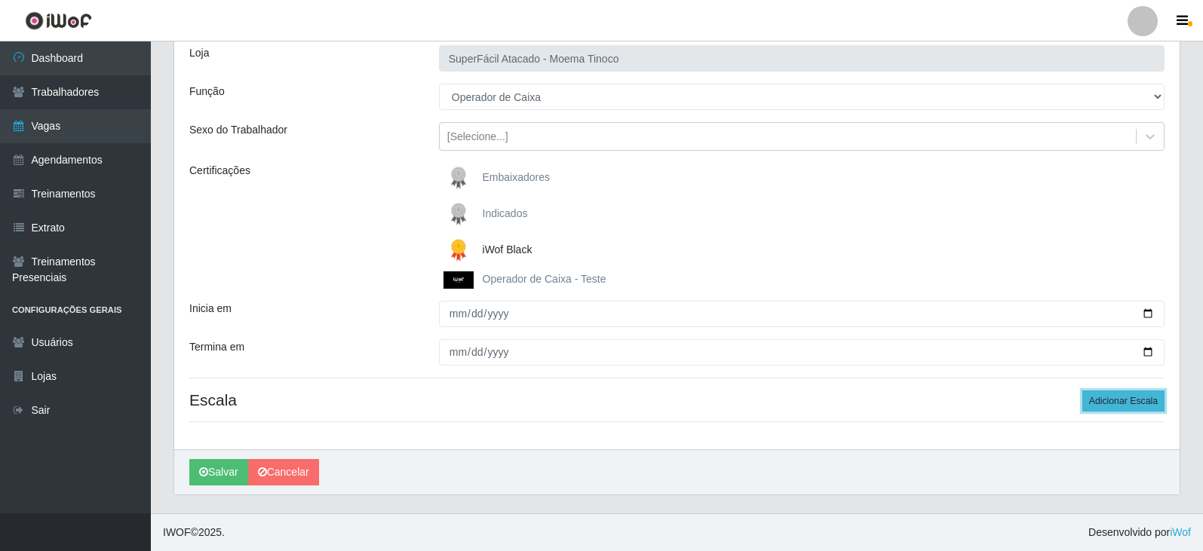
click at [1126, 397] on button "Adicionar Escala" at bounding box center [1123, 401] width 82 height 21
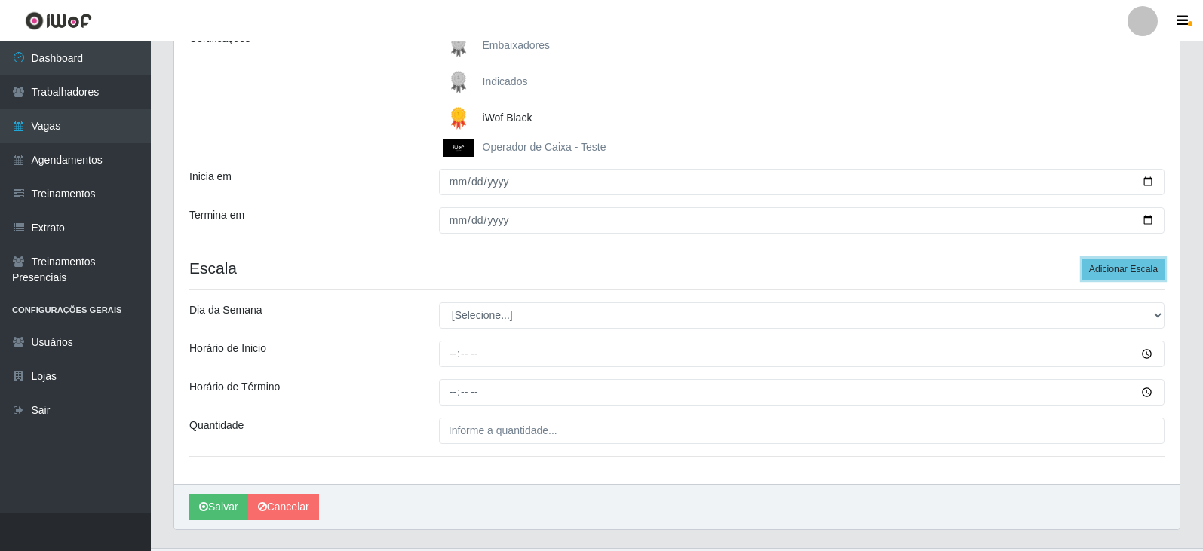
scroll to position [251, 0]
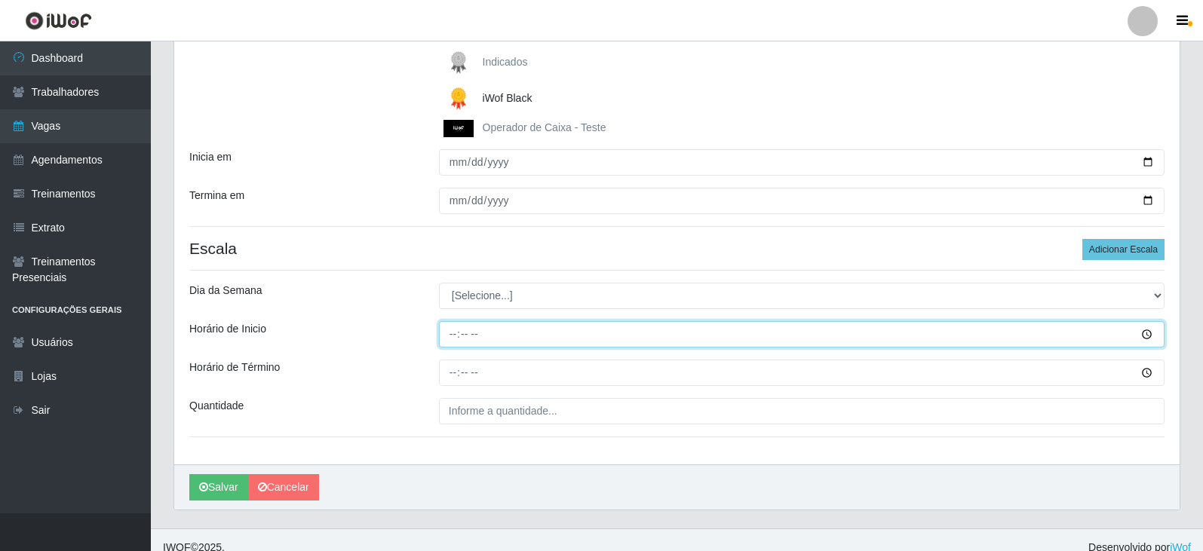
click at [1145, 334] on input "Horário de Inicio" at bounding box center [801, 334] width 725 height 26
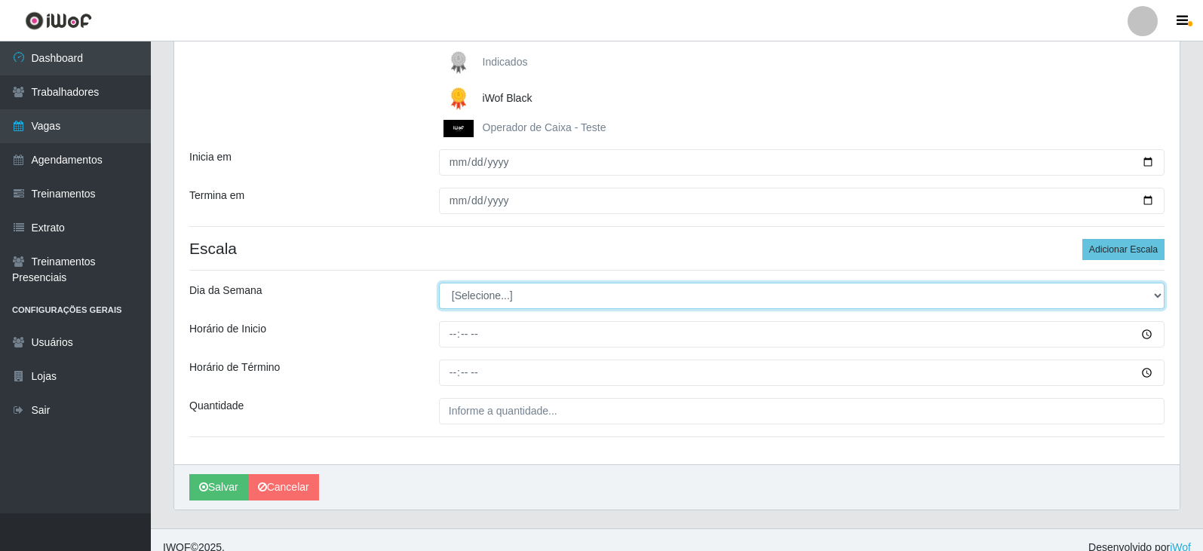
click at [1158, 293] on select "[Selecione...] Segunda Terça Quarta Quinta Sexta Sábado Domingo" at bounding box center [801, 296] width 725 height 26
select select "1"
click at [439, 283] on select "[Selecione...] Segunda Terça Quarta Quinta Sexta Sábado Domingo" at bounding box center [801, 296] width 725 height 26
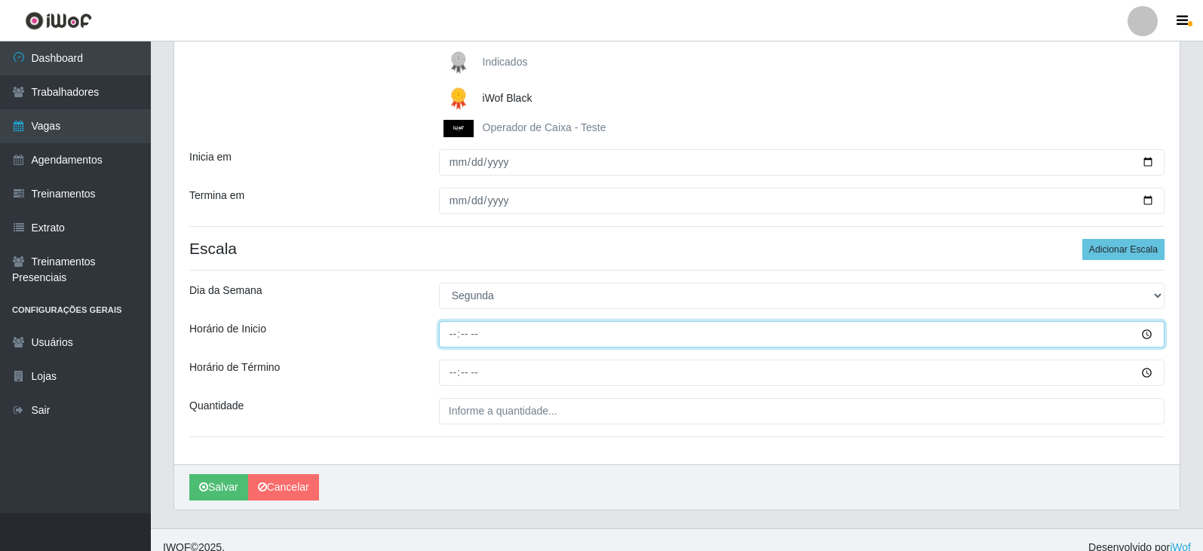
click at [455, 334] on input "Horário de Inicio" at bounding box center [801, 334] width 725 height 26
type input "16:30"
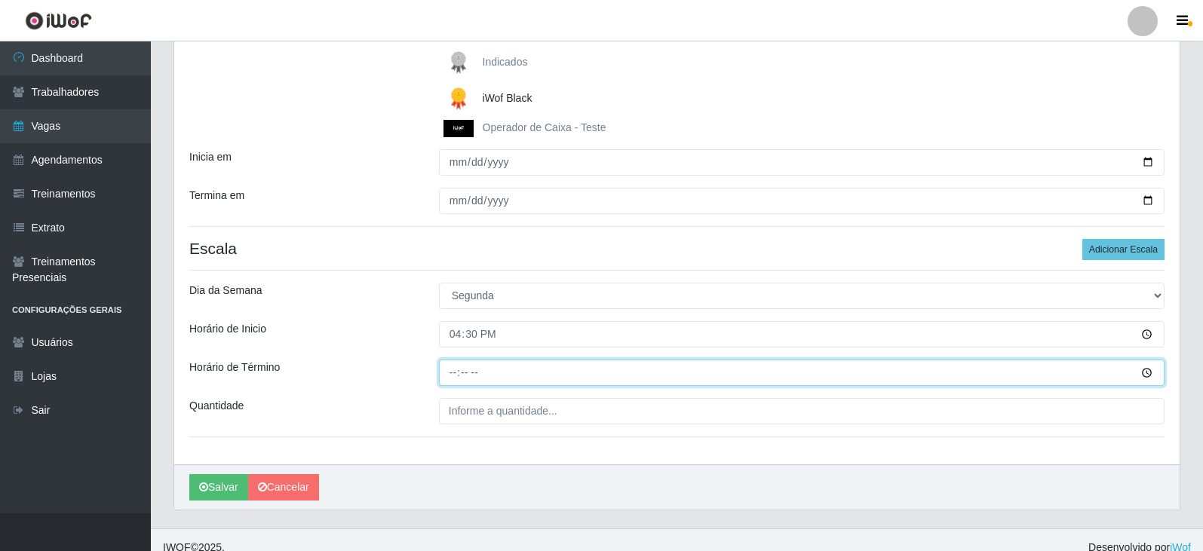
click at [456, 368] on input "Horário de Término" at bounding box center [801, 373] width 725 height 26
type input "22:30"
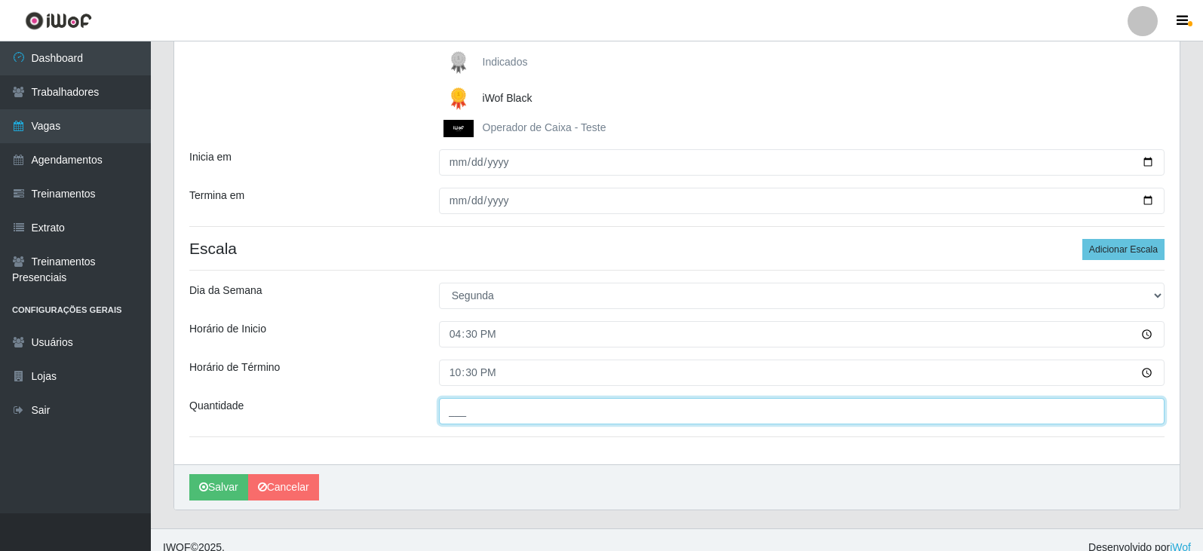
click at [503, 414] on input "___" at bounding box center [801, 411] width 725 height 26
type input "1__"
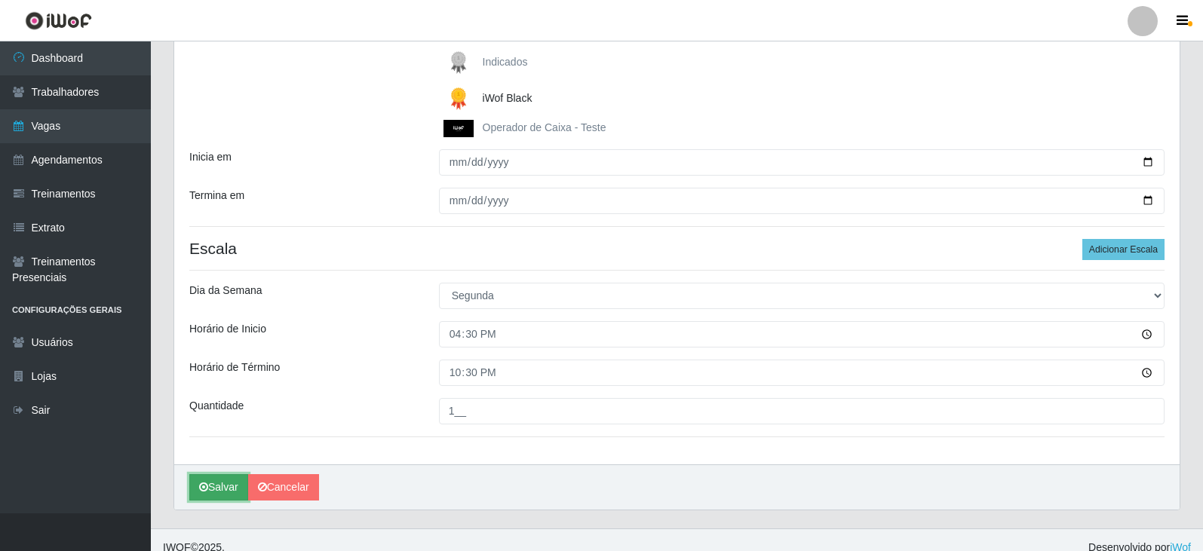
click at [220, 489] on button "Salvar" at bounding box center [218, 487] width 59 height 26
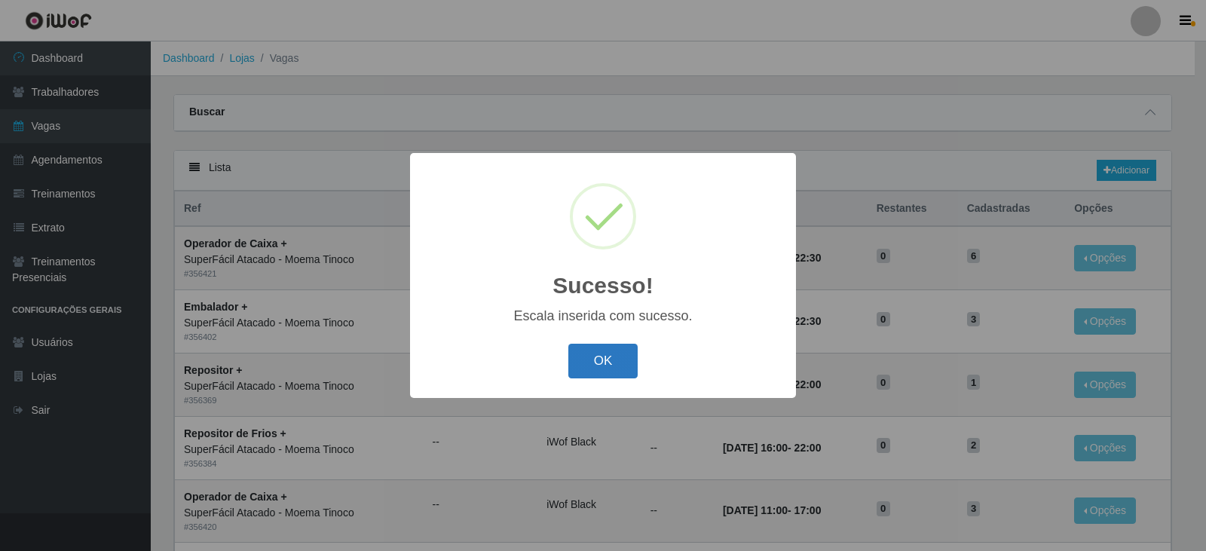
click at [615, 358] on button "OK" at bounding box center [604, 361] width 70 height 35
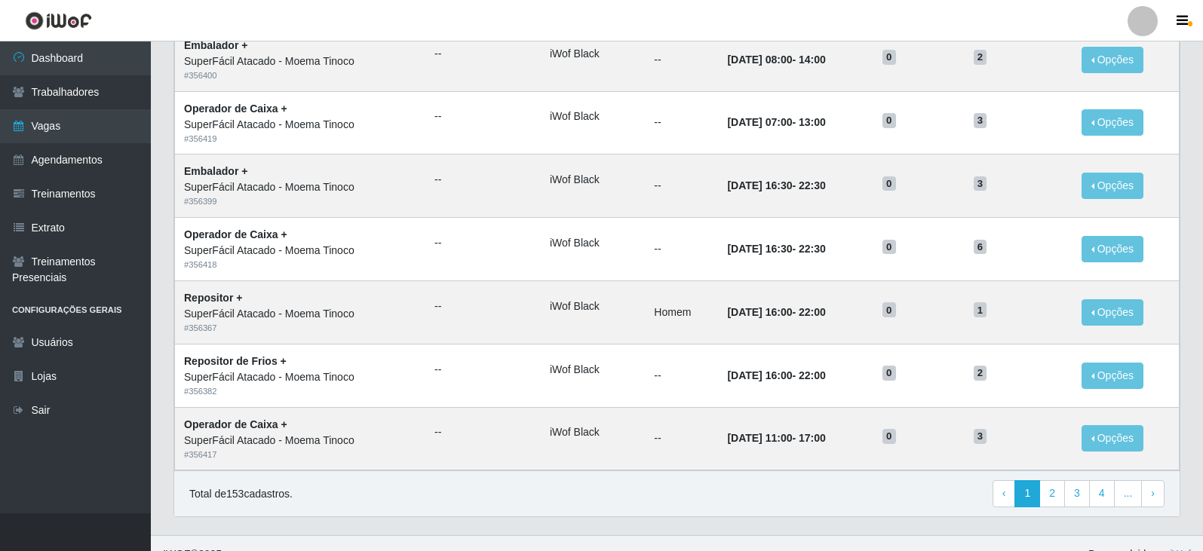
scroll to position [727, 0]
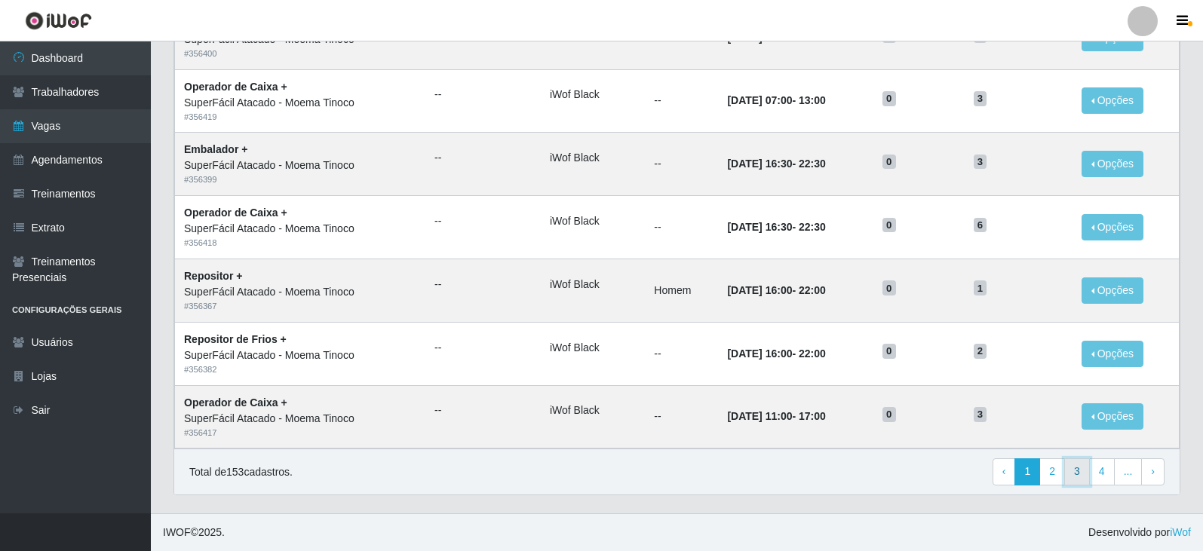
click at [1082, 469] on link "3" at bounding box center [1077, 471] width 26 height 27
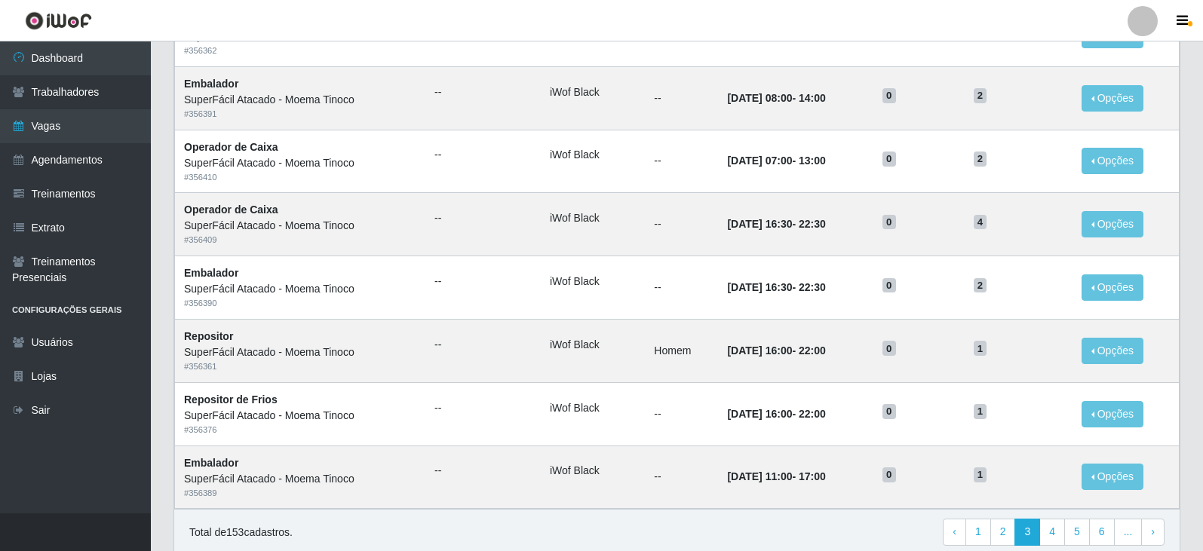
scroll to position [727, 0]
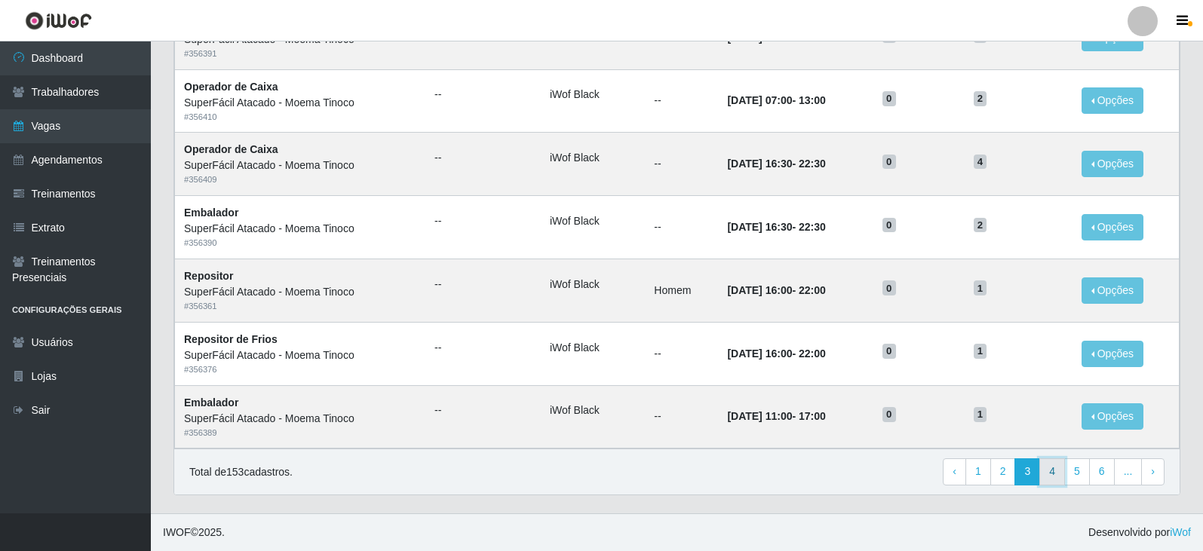
click at [1057, 472] on link "4" at bounding box center [1052, 471] width 26 height 27
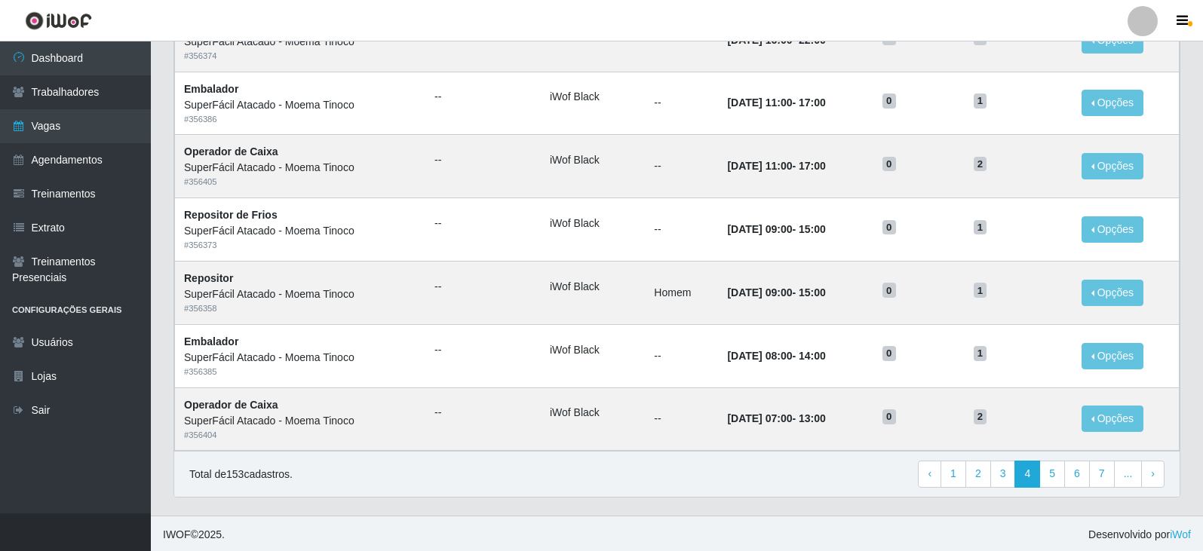
scroll to position [727, 0]
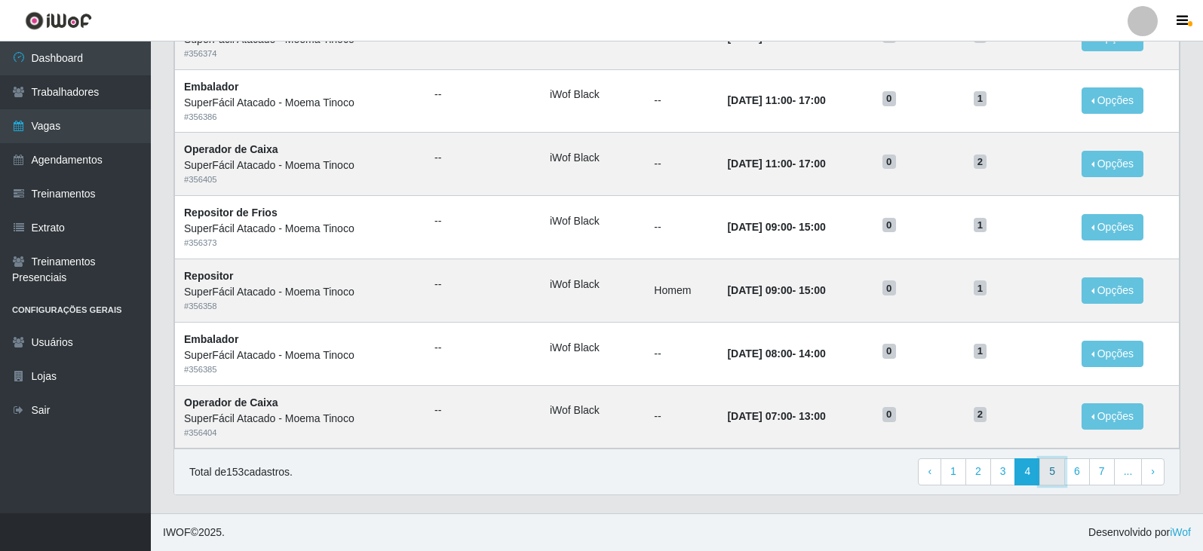
click at [1053, 469] on link "5" at bounding box center [1052, 471] width 26 height 27
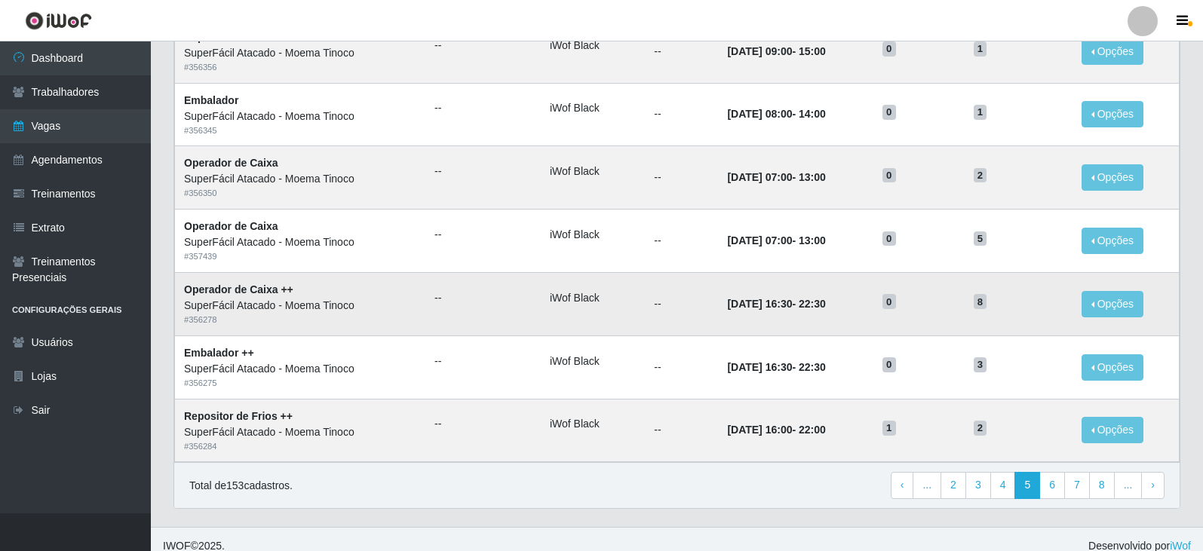
scroll to position [727, 0]
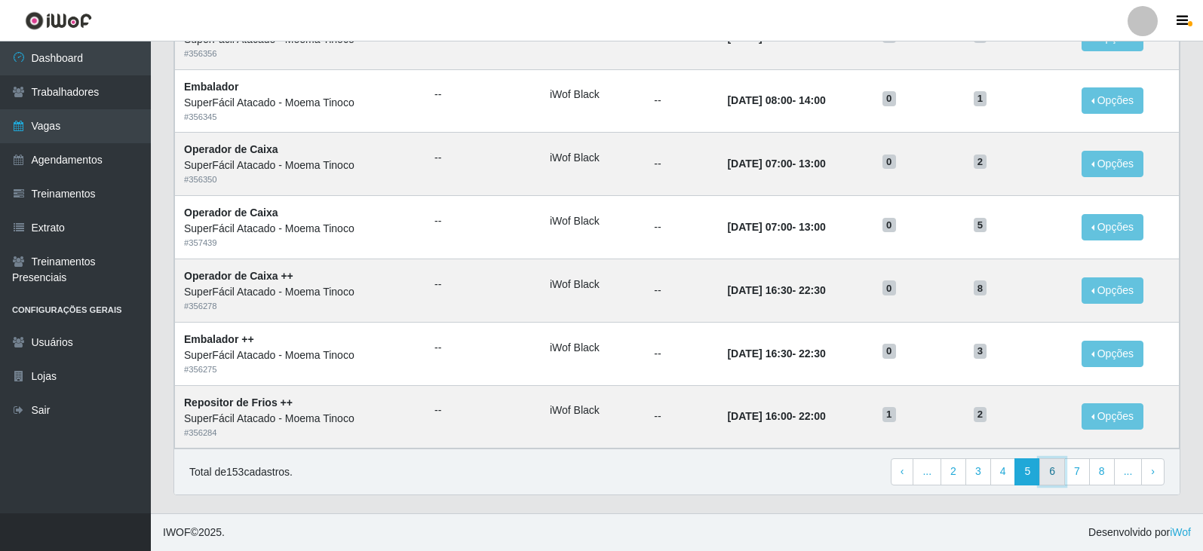
click at [1058, 474] on link "6" at bounding box center [1052, 471] width 26 height 27
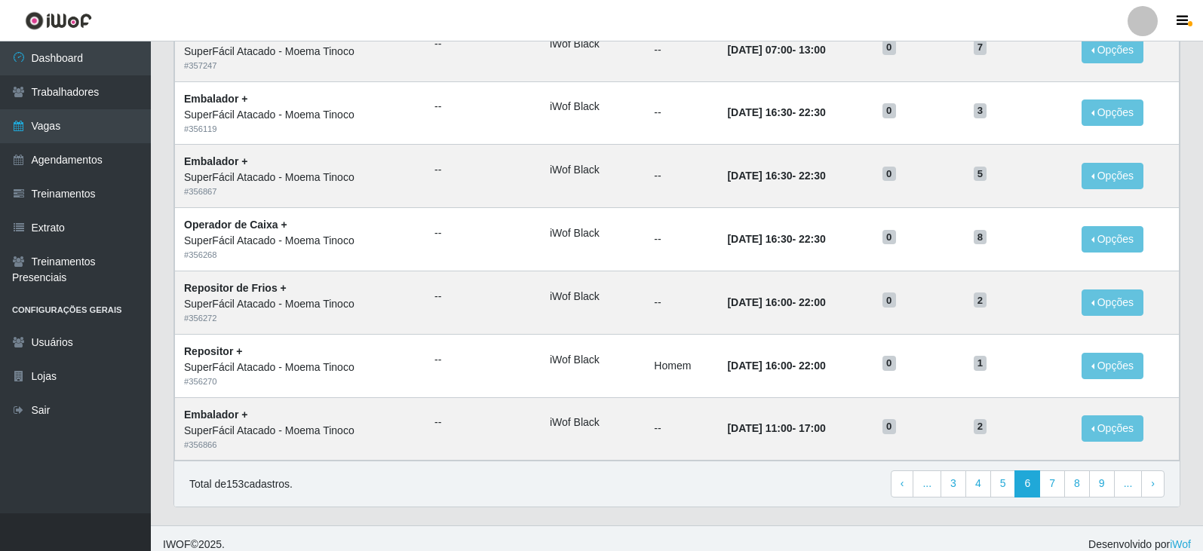
scroll to position [727, 0]
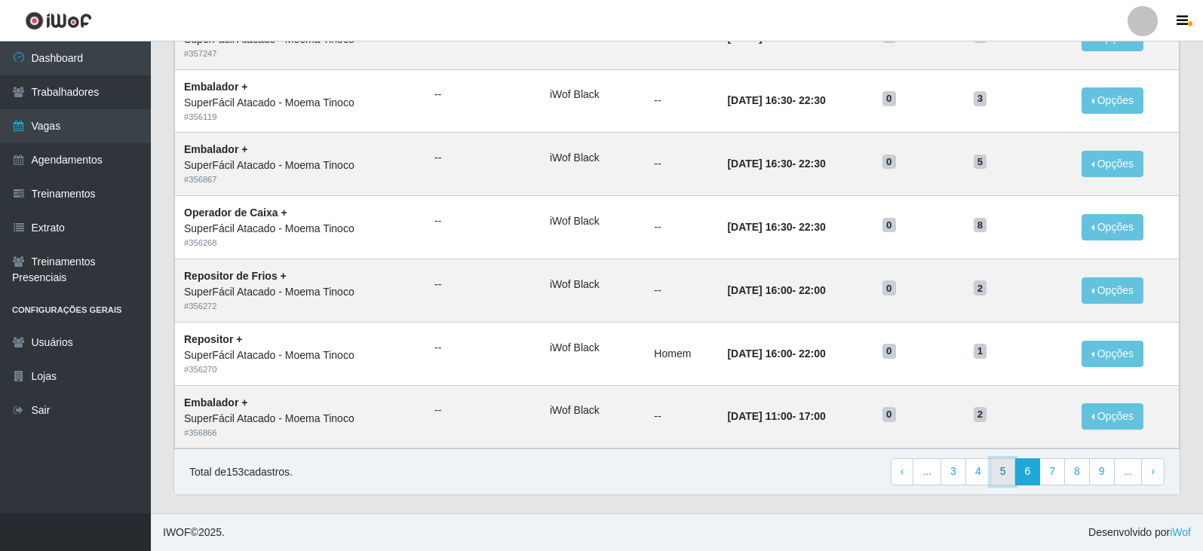
click at [1007, 473] on link "5" at bounding box center [1003, 471] width 26 height 27
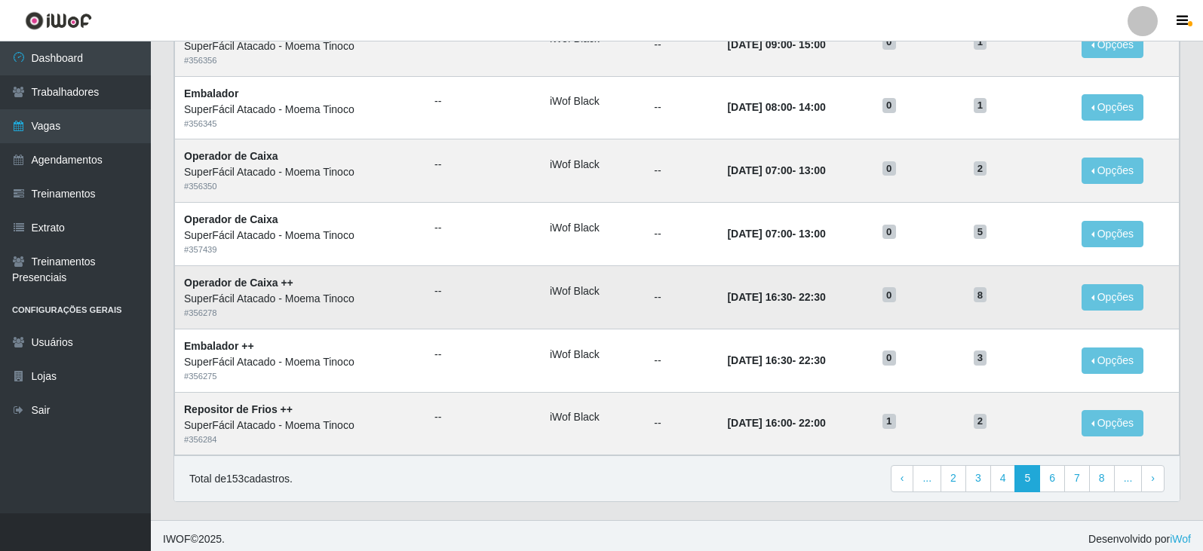
scroll to position [727, 0]
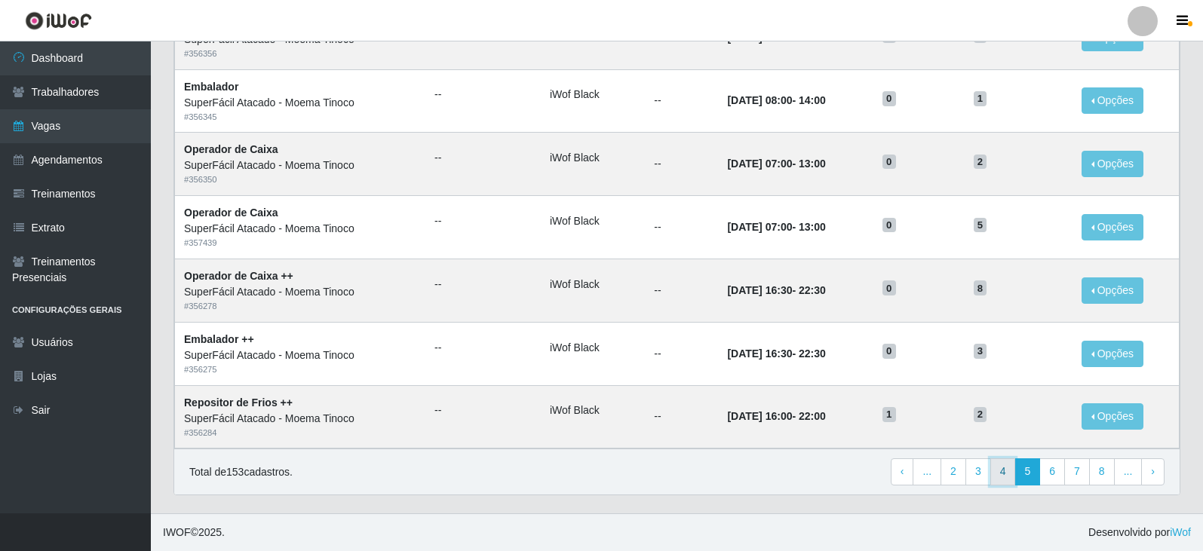
click at [1002, 472] on link "4" at bounding box center [1003, 471] width 26 height 27
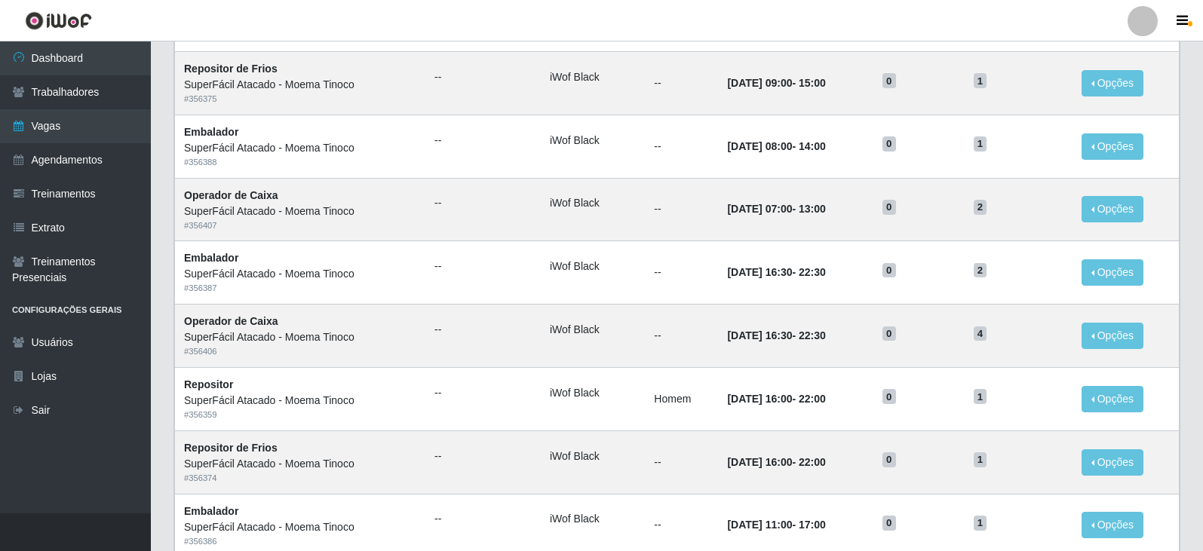
scroll to position [226, 0]
